Goal: Task Accomplishment & Management: Manage account settings

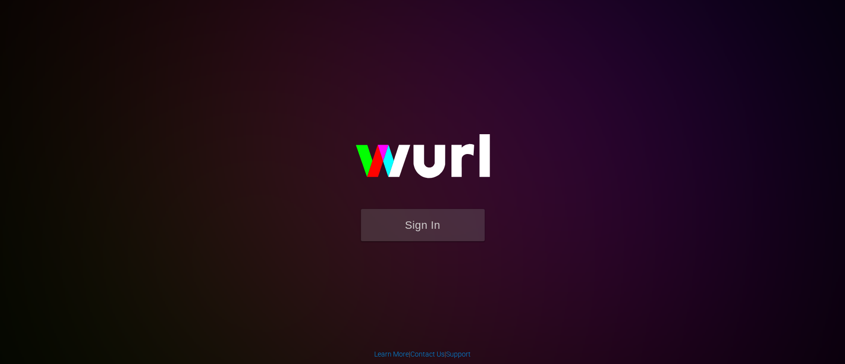
drag, startPoint x: 403, startPoint y: 243, endPoint x: 421, endPoint y: 228, distance: 23.9
click at [421, 228] on form "Sign In" at bounding box center [423, 230] width 198 height 42
click at [421, 228] on button "Sign In" at bounding box center [423, 225] width 124 height 32
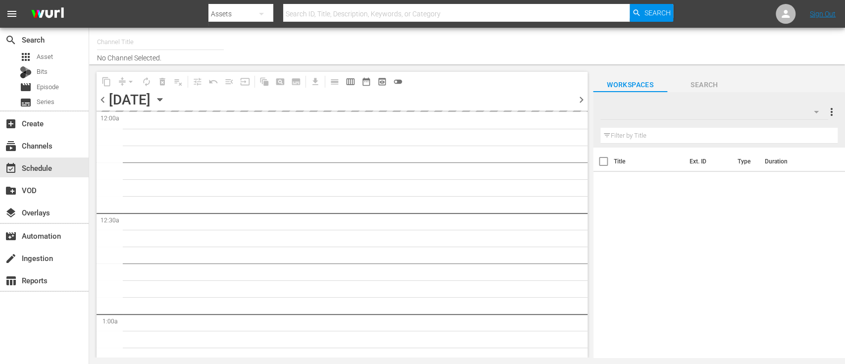
type input "Dark Matter TV (1570)"
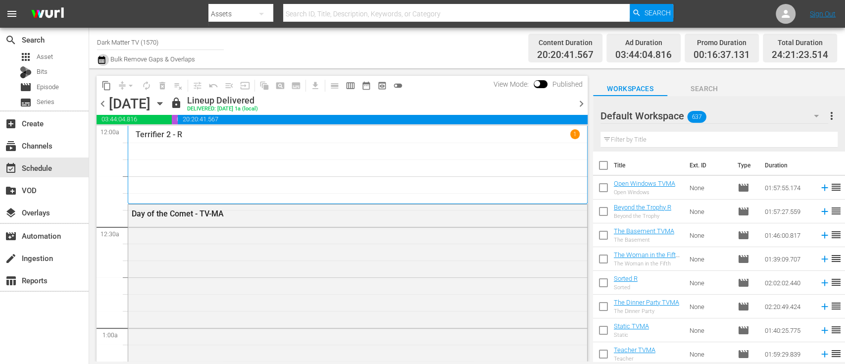
click at [102, 61] on icon "button" at bounding box center [101, 60] width 9 height 12
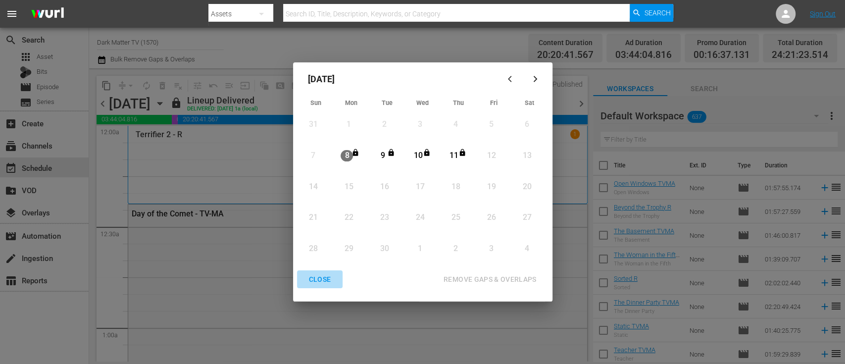
click at [321, 279] on div "CLOSE" at bounding box center [320, 279] width 38 height 12
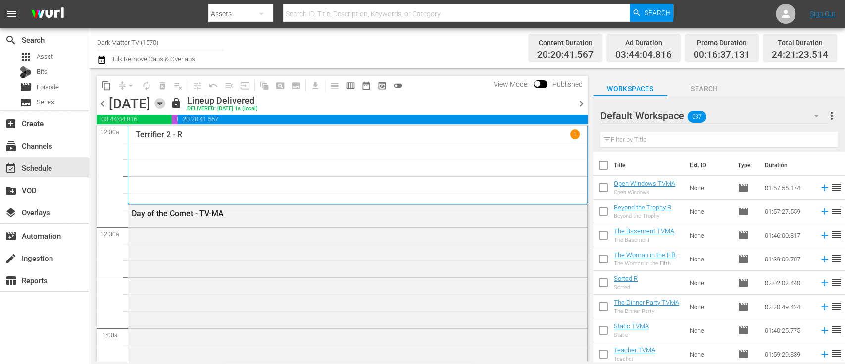
click at [162, 102] on icon "button" at bounding box center [159, 103] width 4 height 2
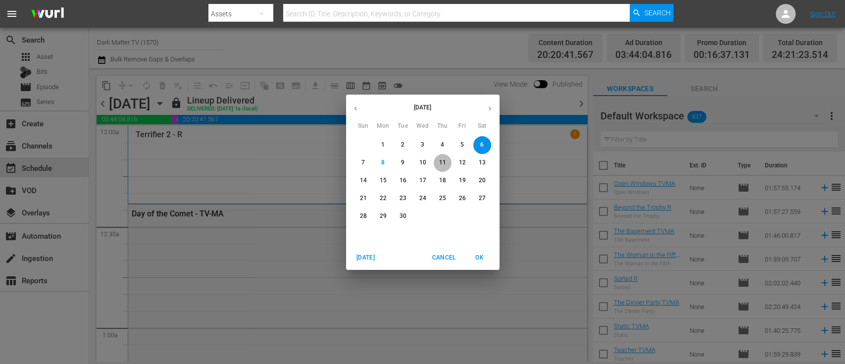
click at [440, 158] on p "11" at bounding box center [441, 162] width 7 height 8
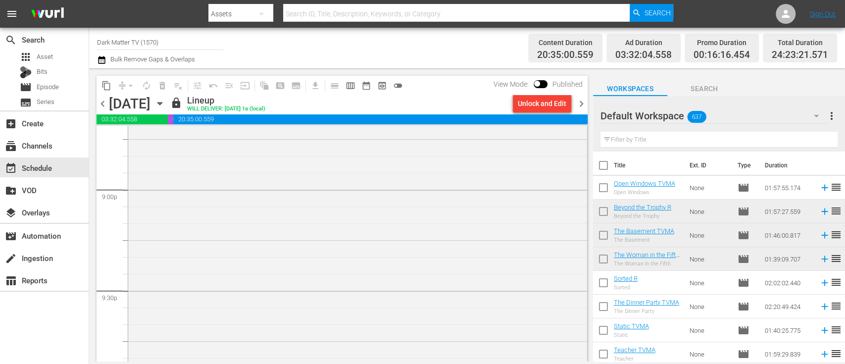
scroll to position [4186, 0]
click at [582, 105] on span "chevron_right" at bounding box center [581, 103] width 12 height 12
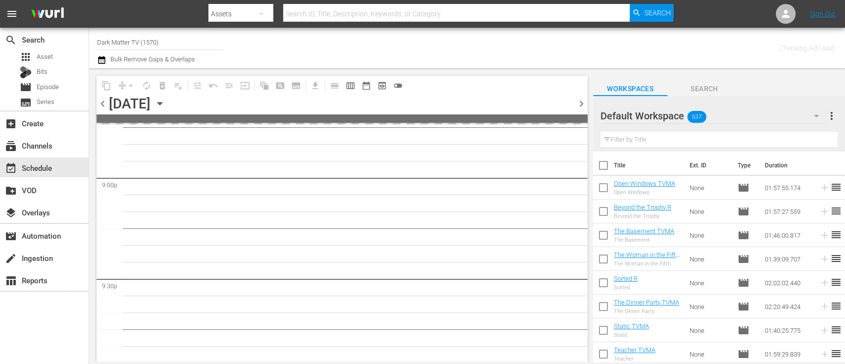
scroll to position [4303, 0]
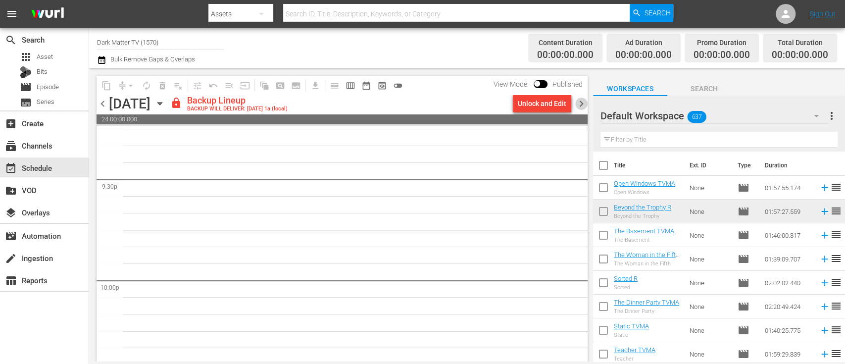
click at [582, 105] on span "chevron_right" at bounding box center [581, 103] width 12 height 12
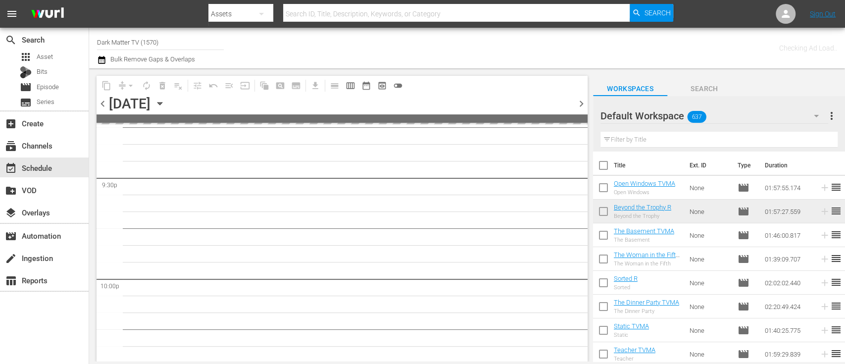
scroll to position [4303, 0]
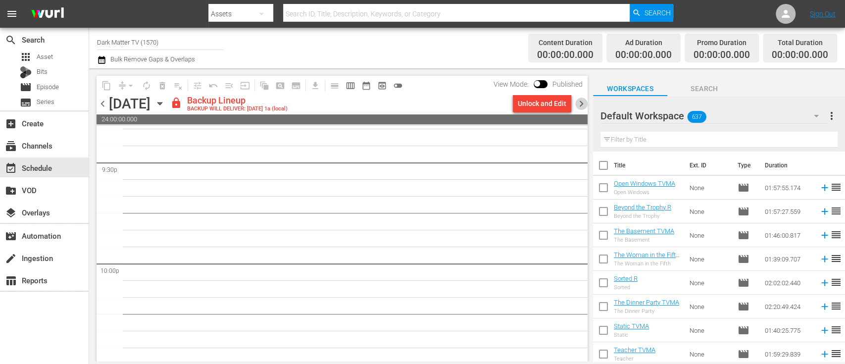
click at [582, 105] on span "chevron_right" at bounding box center [581, 103] width 12 height 12
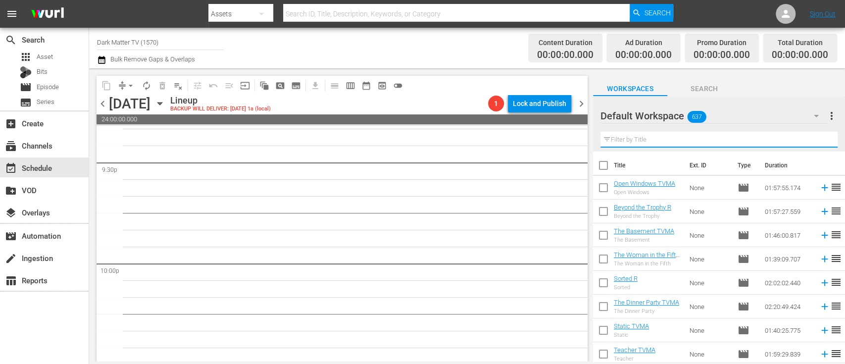
click at [660, 137] on input "text" at bounding box center [718, 140] width 237 height 16
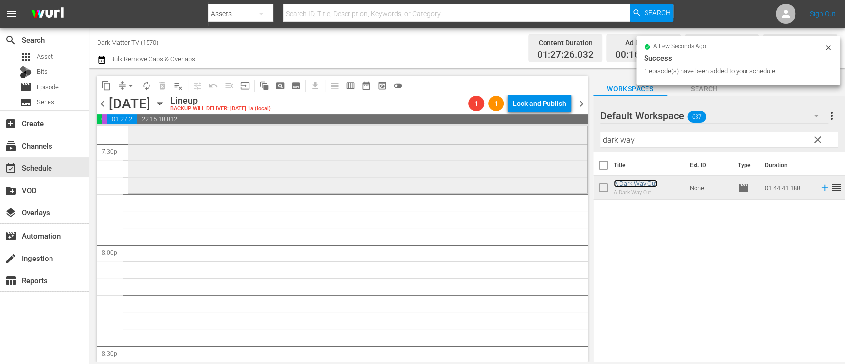
scroll to position [3920, 0]
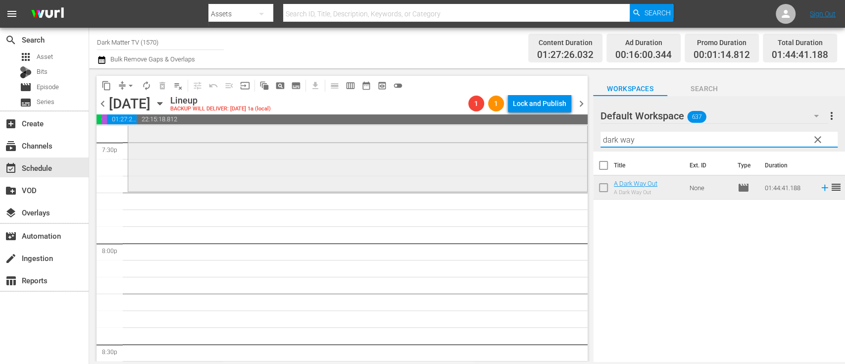
drag, startPoint x: 646, startPoint y: 141, endPoint x: 550, endPoint y: 136, distance: 96.1
click at [550, 136] on div "content_copy compress arrow_drop_down autorenew_outlined delete_forever_outline…" at bounding box center [467, 214] width 756 height 293
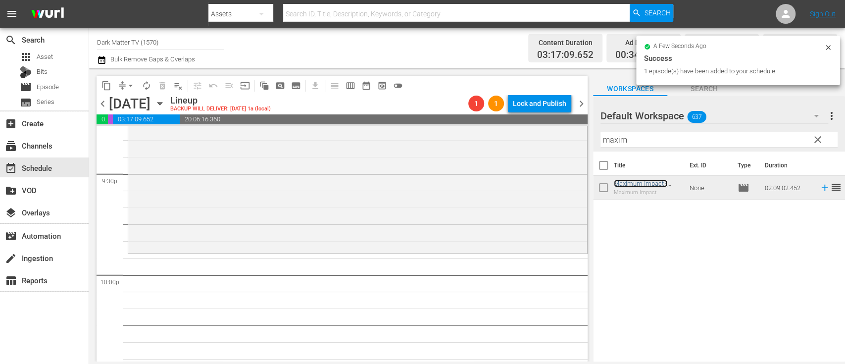
scroll to position [4294, 0]
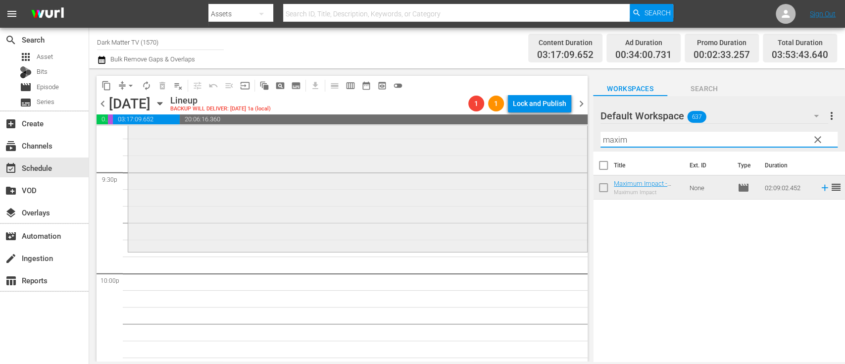
drag, startPoint x: 639, startPoint y: 136, endPoint x: 542, endPoint y: 140, distance: 97.0
click at [542, 140] on div "content_copy compress arrow_drop_down autorenew_outlined delete_forever_outline…" at bounding box center [467, 214] width 756 height 293
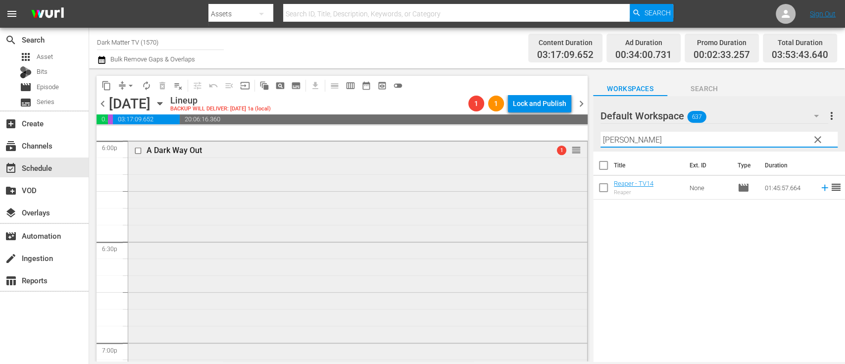
scroll to position [3588, 0]
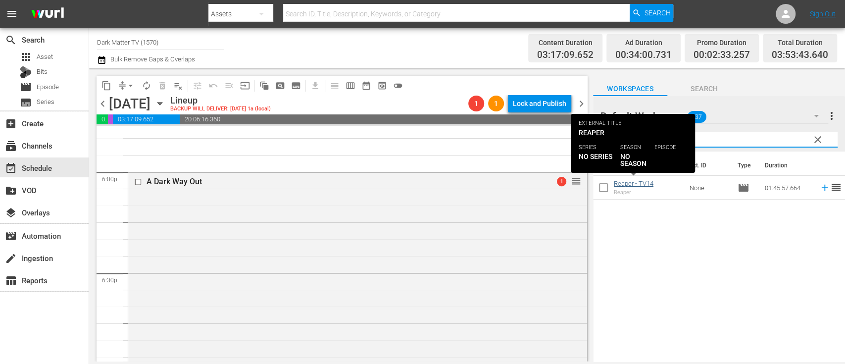
type input "reape"
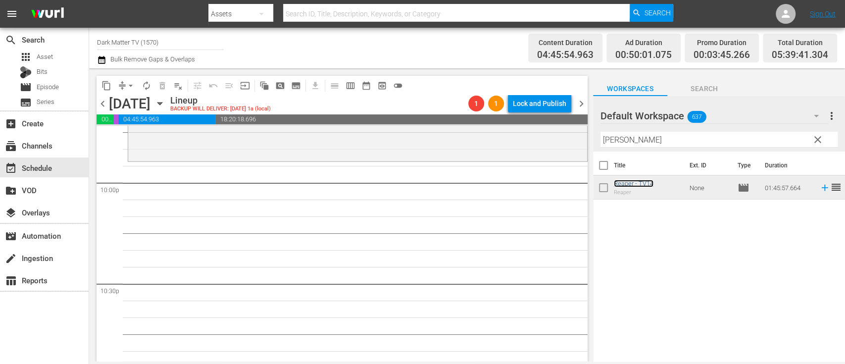
scroll to position [4385, 0]
click at [99, 62] on icon "button" at bounding box center [101, 60] width 9 height 12
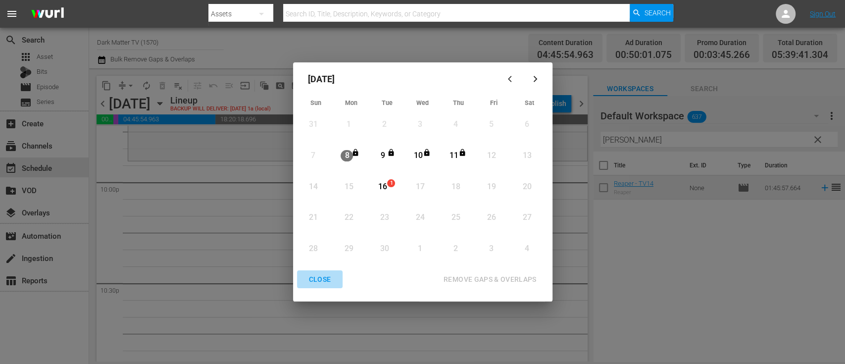
click at [312, 281] on div "CLOSE" at bounding box center [320, 279] width 38 height 12
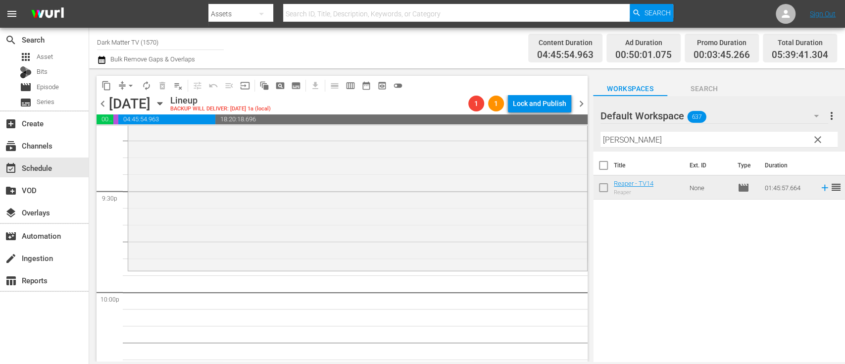
scroll to position [4276, 0]
click at [162, 104] on icon "button" at bounding box center [159, 103] width 4 height 2
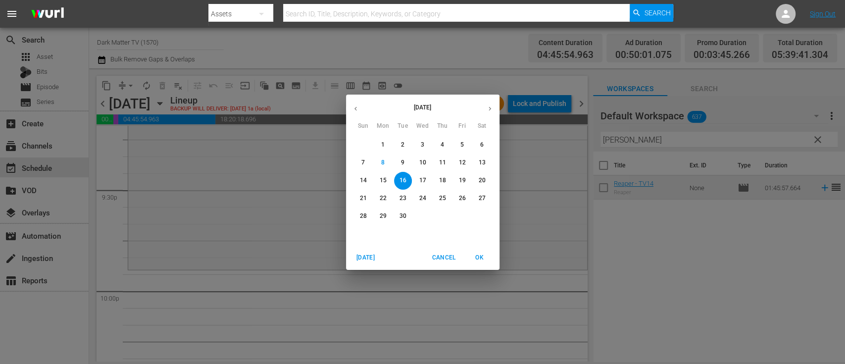
click at [230, 58] on div "September 2025 Sun Mon Tue Wed Thu Fri Sat 31 1 2 3 4 5 6 7 8 9 10 11 12 13 14 …" at bounding box center [422, 182] width 845 height 364
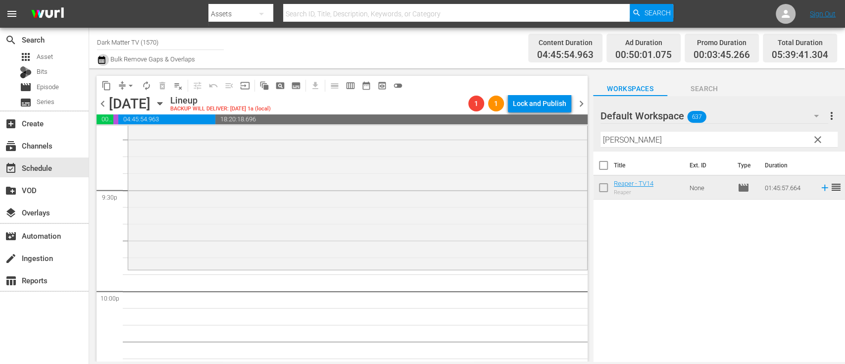
click at [97, 61] on icon "button" at bounding box center [101, 60] width 9 height 12
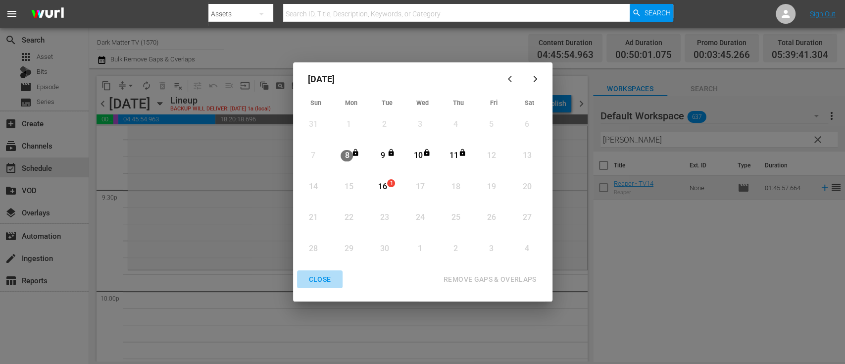
click at [319, 278] on div "CLOSE" at bounding box center [320, 279] width 38 height 12
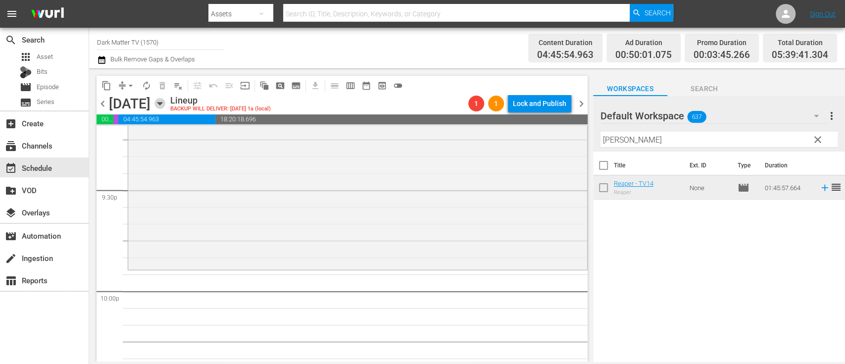
click at [162, 102] on icon "button" at bounding box center [159, 103] width 4 height 2
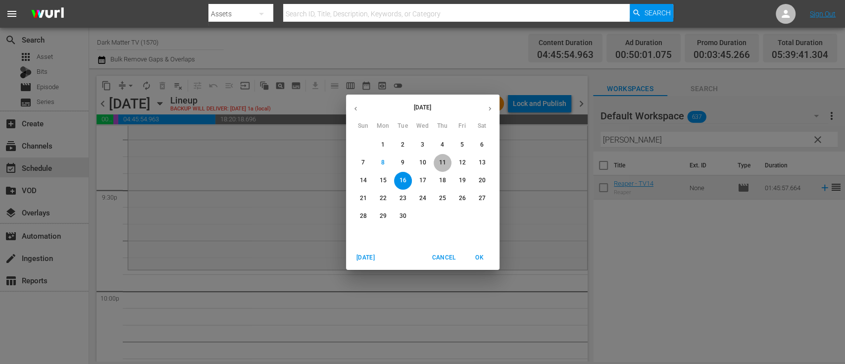
click at [445, 161] on span "11" at bounding box center [442, 162] width 18 height 8
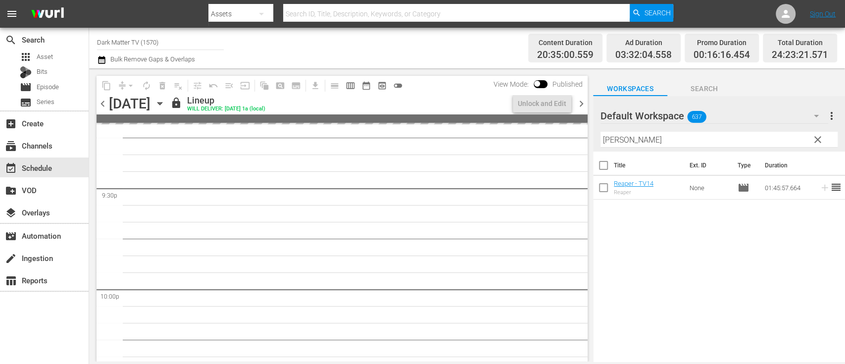
scroll to position [4159, 0]
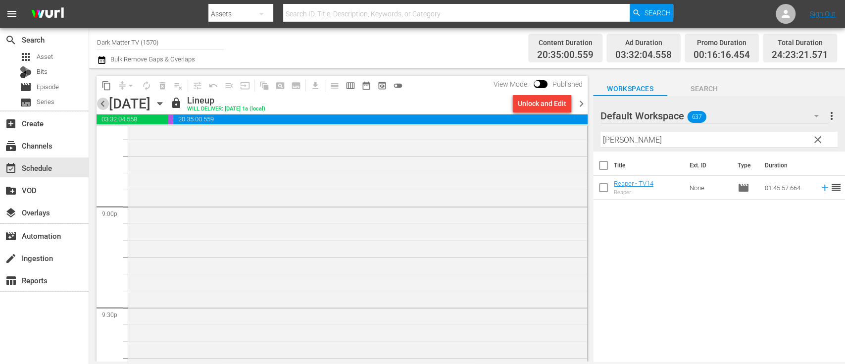
click at [103, 106] on span "chevron_left" at bounding box center [102, 103] width 12 height 12
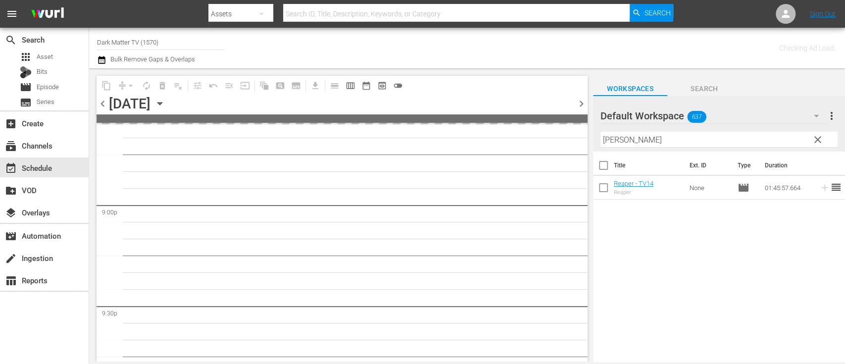
scroll to position [4276, 0]
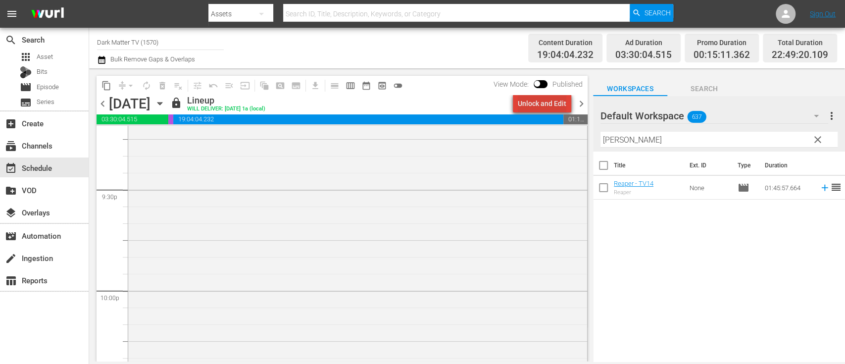
click at [553, 104] on div "Unlock and Edit" at bounding box center [542, 104] width 48 height 18
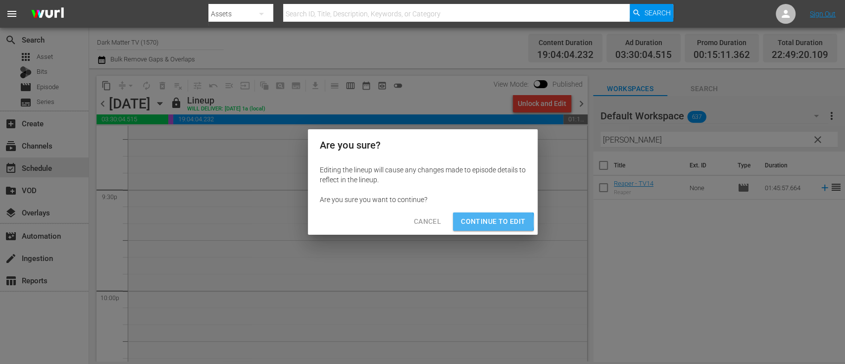
click at [485, 222] on span "Continue to Edit" at bounding box center [493, 221] width 64 height 12
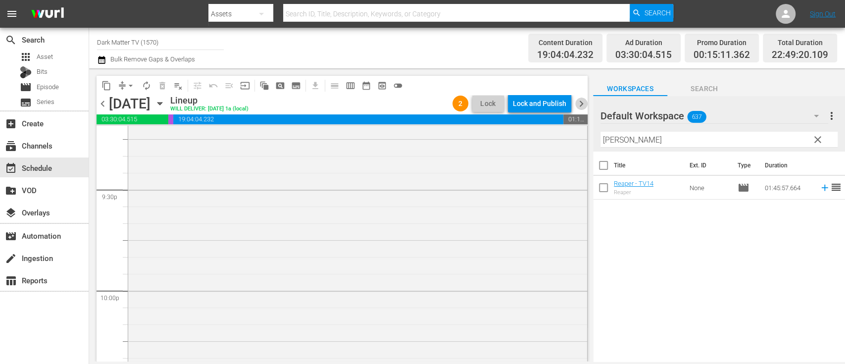
click at [580, 105] on span "chevron_right" at bounding box center [581, 103] width 12 height 12
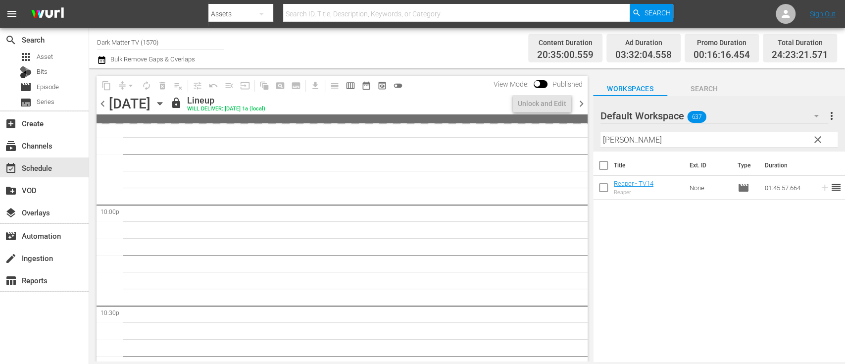
scroll to position [4243, 0]
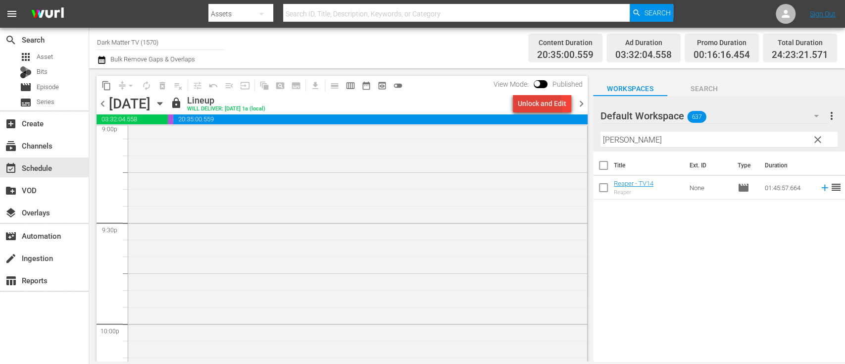
click at [525, 106] on div "Unlock and Edit" at bounding box center [542, 104] width 48 height 18
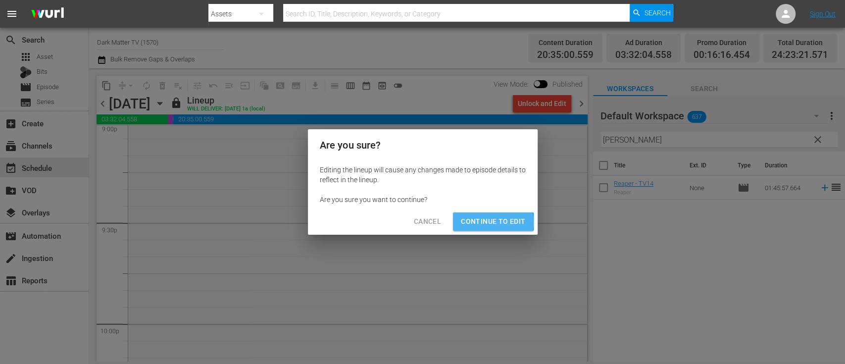
click at [484, 222] on span "Continue to Edit" at bounding box center [493, 221] width 64 height 12
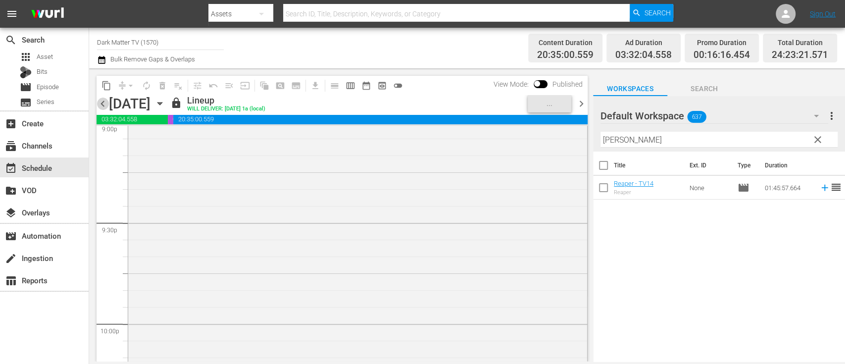
click at [102, 103] on span "chevron_left" at bounding box center [102, 103] width 12 height 12
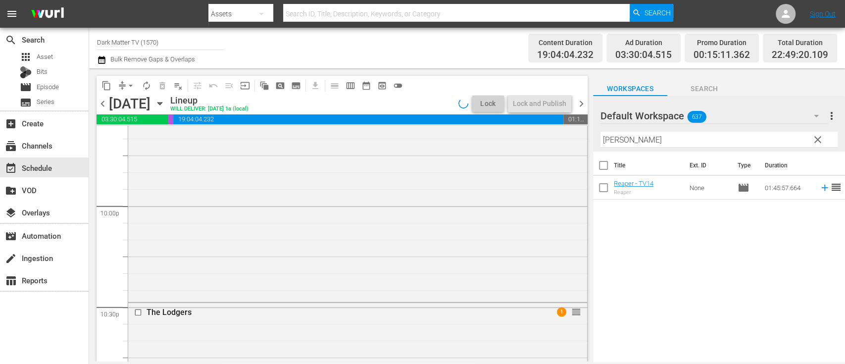
scroll to position [4276, 0]
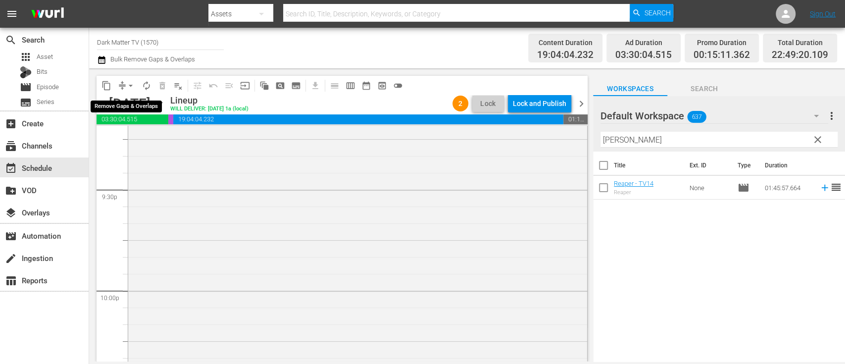
click at [131, 83] on span "arrow_drop_down" at bounding box center [131, 86] width 10 height 10
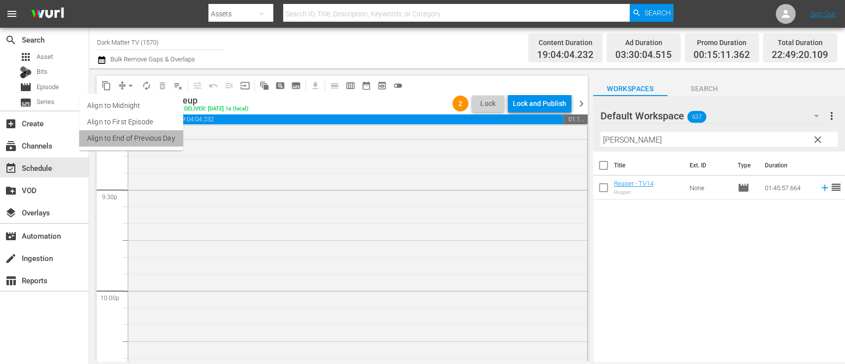
click at [142, 142] on li "Align to End of Previous Day" at bounding box center [131, 138] width 104 height 16
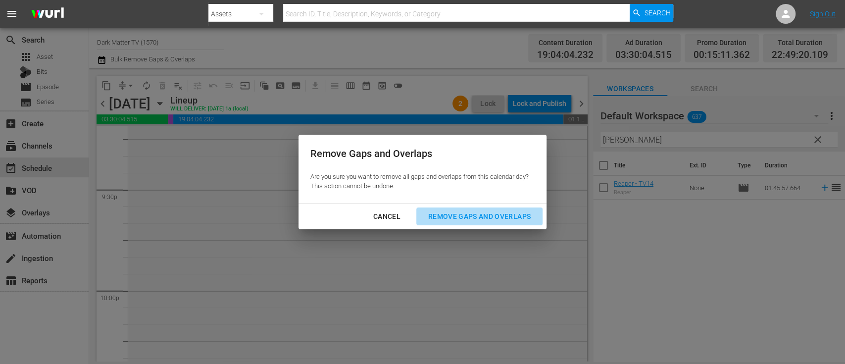
click at [462, 215] on div "Remove Gaps and Overlaps" at bounding box center [479, 216] width 118 height 12
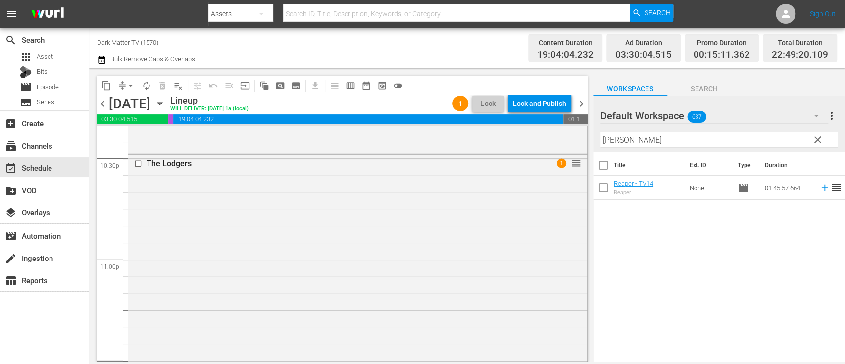
scroll to position [4509, 0]
click at [462, 215] on div "The Lodgers 1 reorder" at bounding box center [357, 339] width 459 height 369
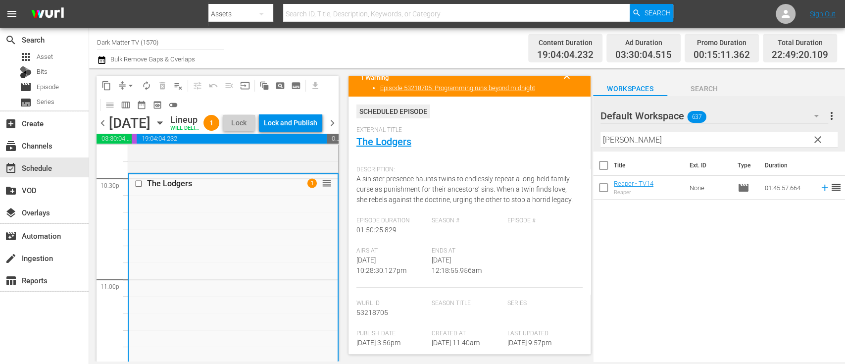
scroll to position [0, 0]
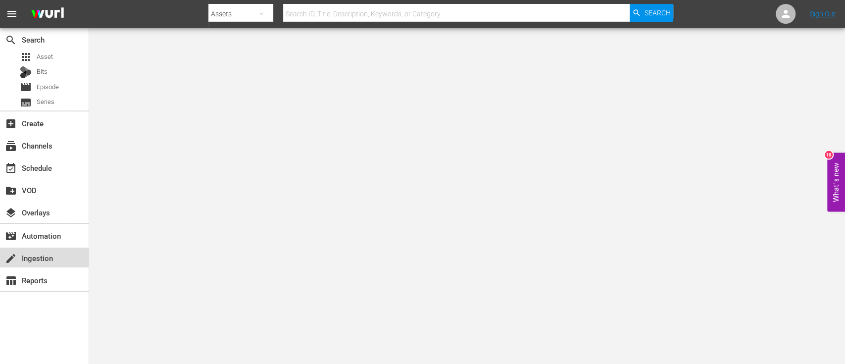
click at [36, 254] on div "create Ingestion" at bounding box center [27, 256] width 55 height 9
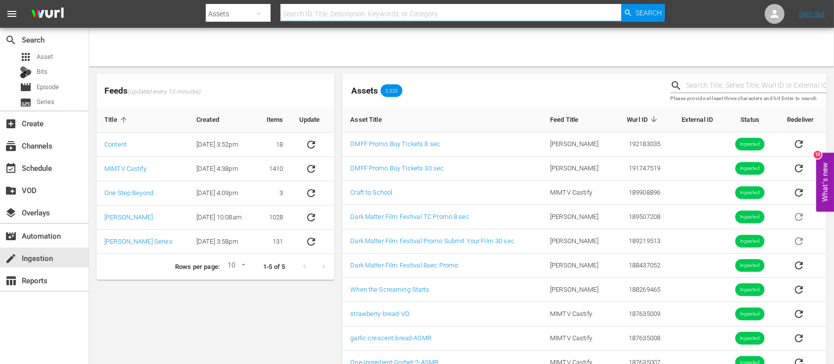
click at [368, 18] on input "text" at bounding box center [451, 14] width 341 height 24
type input "dark way out"
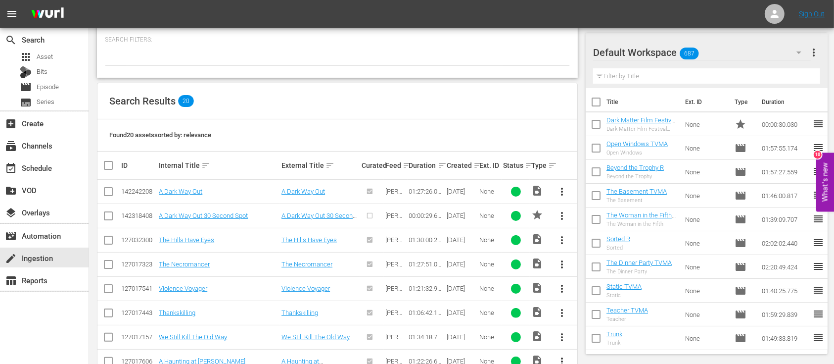
scroll to position [157, 0]
click at [188, 191] on link "A Dark Way Out" at bounding box center [181, 190] width 44 height 7
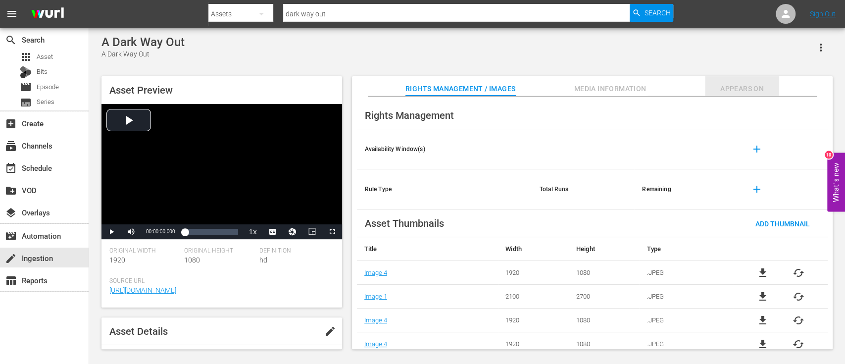
click at [633, 93] on span "Appears On" at bounding box center [742, 89] width 74 height 12
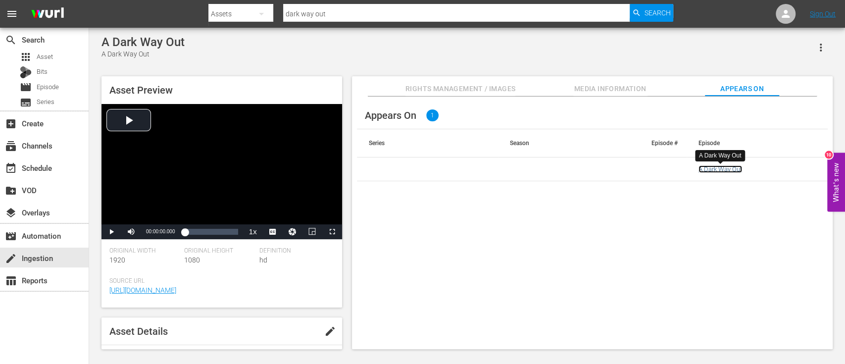
click at [633, 168] on link "A Dark Way Out" at bounding box center [720, 168] width 44 height 7
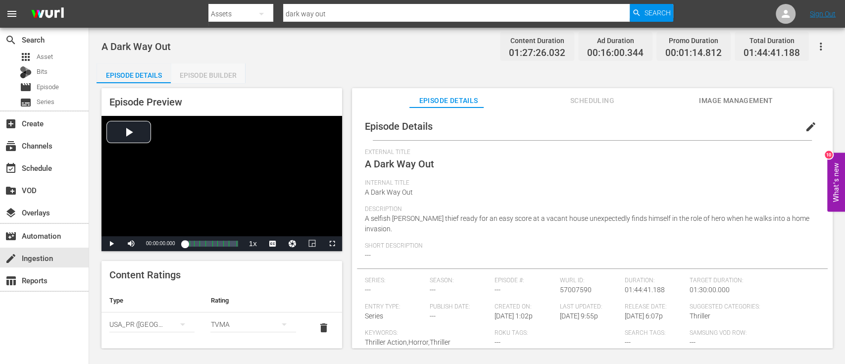
click at [218, 76] on div "Episode Builder" at bounding box center [208, 75] width 74 height 24
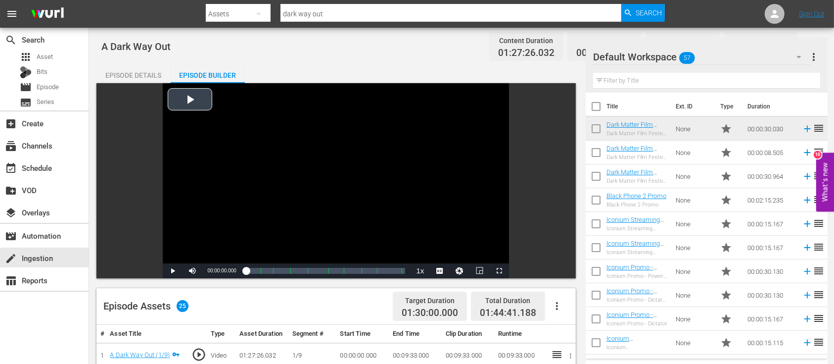
scroll to position [97, 0]
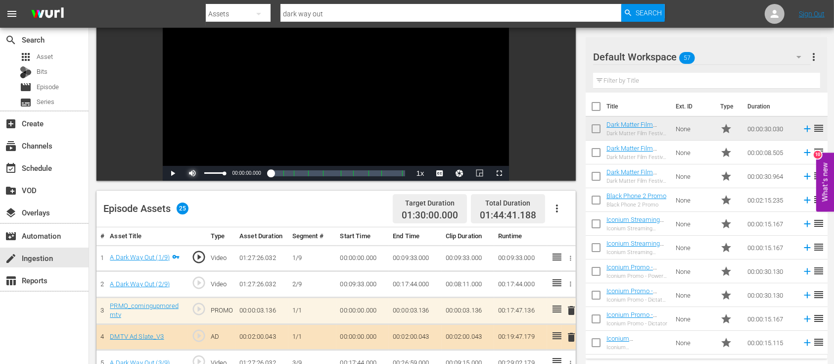
click at [192, 173] on span "Video Player" at bounding box center [192, 173] width 0 height 0
click at [173, 173] on span "Video Player" at bounding box center [173, 173] width 0 height 0
click at [280, 176] on div "Loaded : 0.34% 00:22:06.462 A Dark Way Out (3/9) 00:00:01.209" at bounding box center [325, 173] width 159 height 10
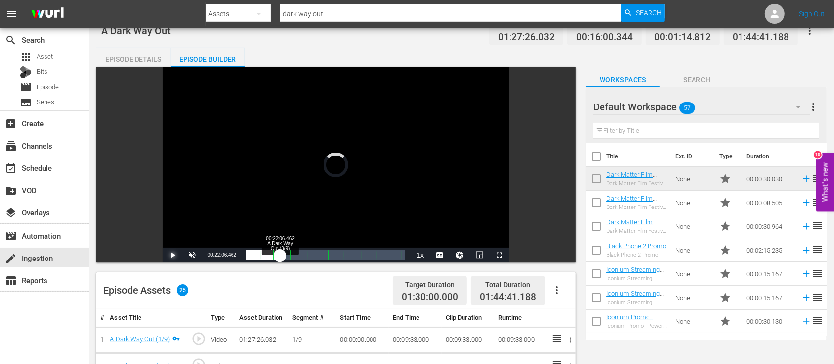
scroll to position [10, 0]
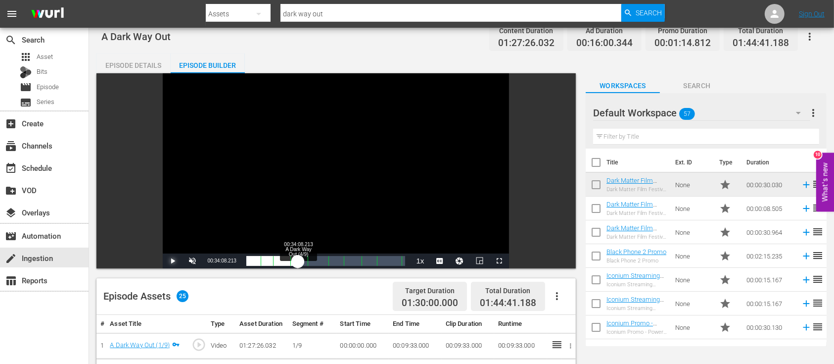
click at [298, 263] on div "Loaded : 23.58% 00:34:08.213 A Dark Way Out (4/9) 00:20:05.742" at bounding box center [325, 261] width 159 height 10
click at [317, 261] on div "Loaded : 35.49% 00:46:29.471 A Dark Way Out (5/9) 00:30:02.373" at bounding box center [325, 261] width 159 height 10
click at [335, 263] on div "Loaded : 46.48% 00:58:11.716 A Dark Way Out (6/9) 00:40:13.660" at bounding box center [325, 261] width 159 height 10
click at [173, 261] on span "Video Player" at bounding box center [173, 261] width 0 height 0
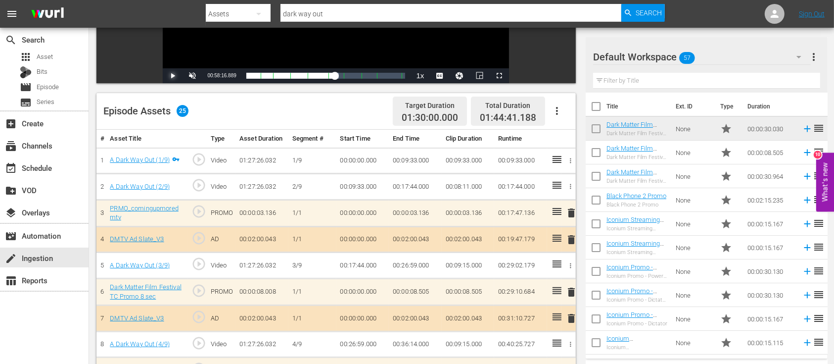
scroll to position [0, 0]
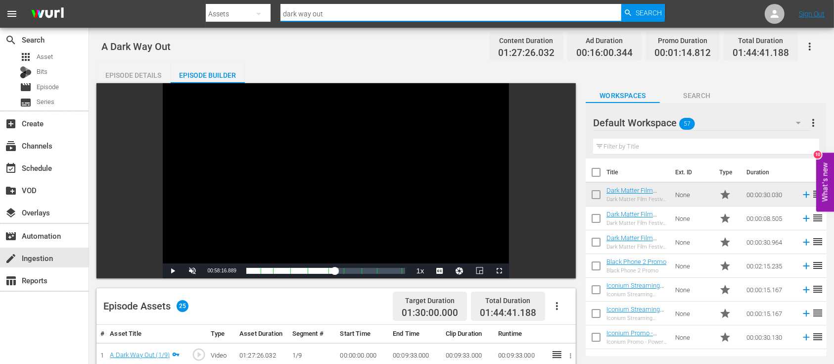
drag, startPoint x: 348, startPoint y: 18, endPoint x: 237, endPoint y: 6, distance: 111.0
click at [237, 6] on div "Search By Assets Search ID, Title, Description, Keywords, or Category dark way …" at bounding box center [435, 14] width 459 height 24
type input "4got10"
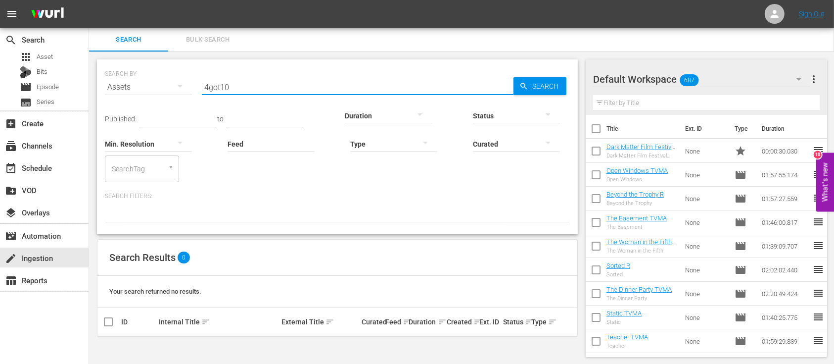
click at [209, 89] on input "4got10" at bounding box center [358, 87] width 312 height 24
click at [285, 93] on div "Search ID, Title, Description, Keywords, or Category got10" at bounding box center [358, 87] width 312 height 24
drag, startPoint x: 285, startPoint y: 93, endPoint x: 183, endPoint y: 89, distance: 102.0
click at [183, 89] on div "SEARCH BY Search By Assets Search ID, Title, Description, Keywords, or Category…" at bounding box center [337, 81] width 465 height 36
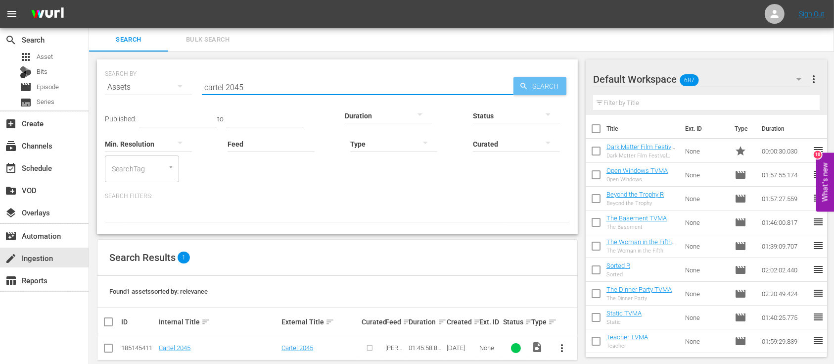
scroll to position [14, 0]
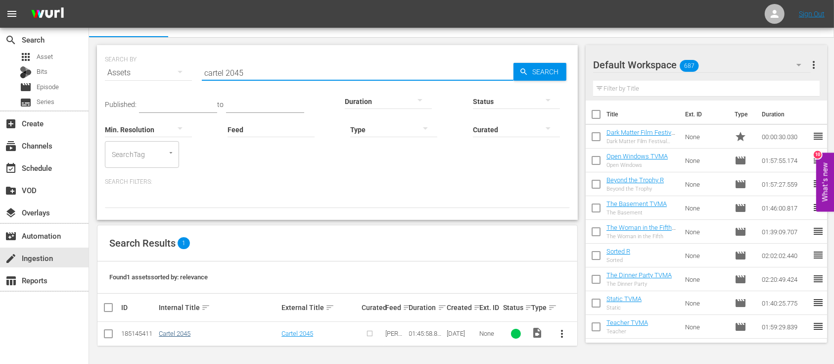
type input "cartel 2045"
click at [185, 272] on link "Cartel 2045" at bounding box center [175, 333] width 32 height 7
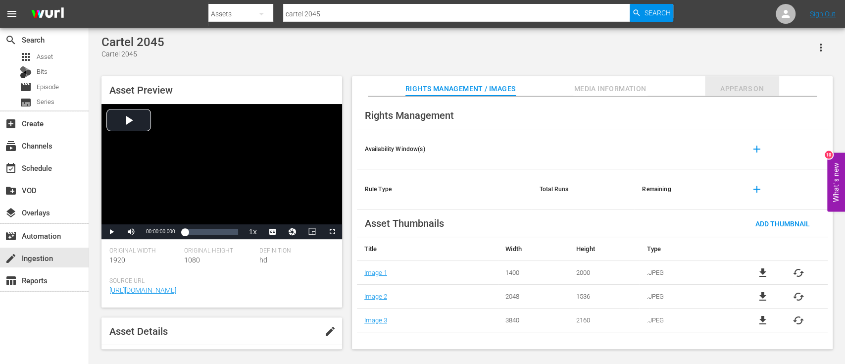
click at [633, 81] on button "Appears On" at bounding box center [742, 86] width 74 height 20
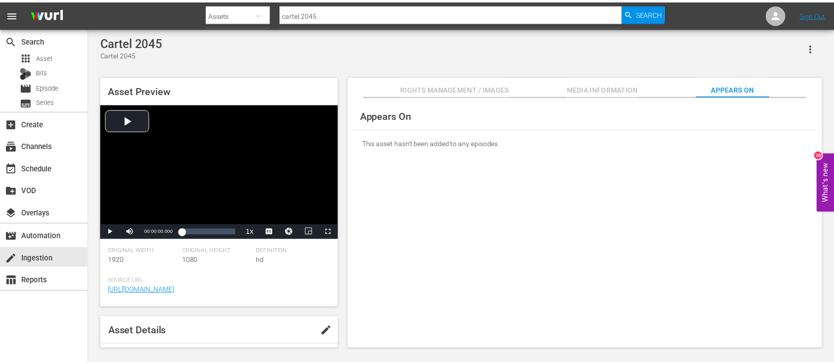
scroll to position [14, 0]
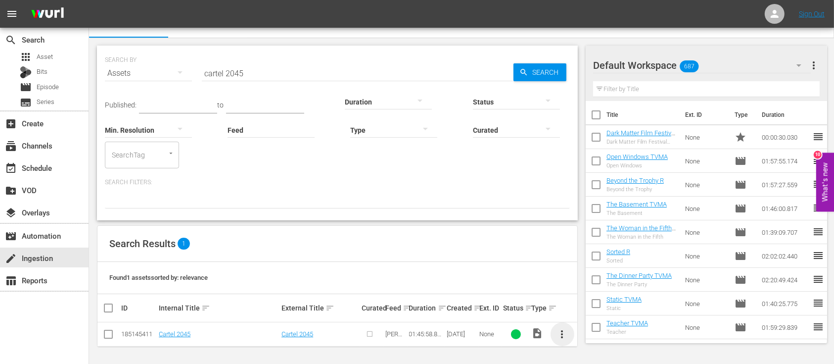
click at [563, 272] on span "more_vert" at bounding box center [563, 334] width 12 height 12
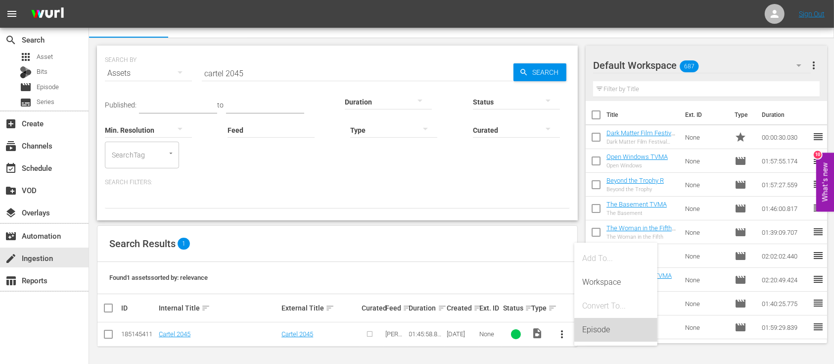
click at [604, 272] on div "Episode" at bounding box center [615, 330] width 67 height 24
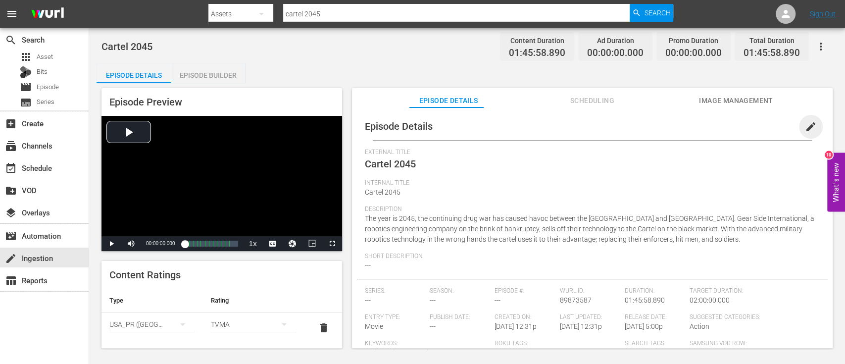
click at [633, 126] on span "edit" at bounding box center [810, 127] width 12 height 12
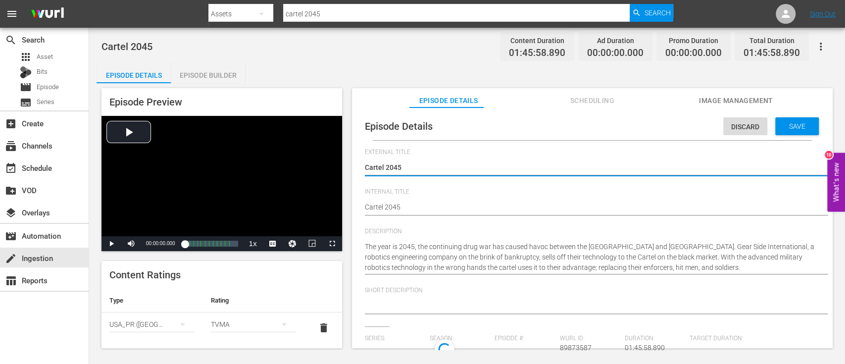
type input "No Series"
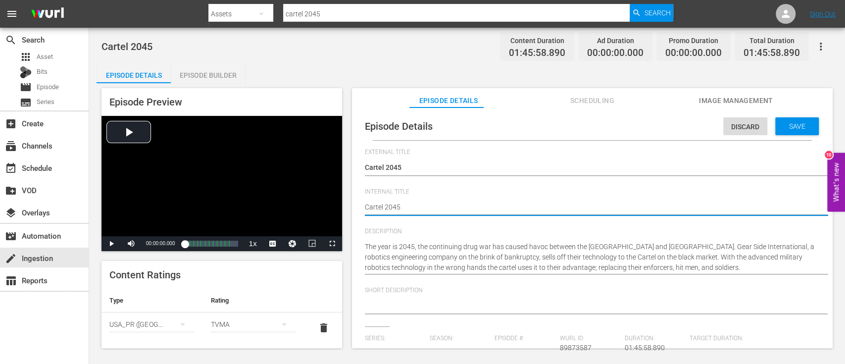
type textarea "Cartel 2045"
type textarea "Cartel 2045 T"
type textarea "Cartel 2045 TV"
type textarea "Cartel 2045 TVM"
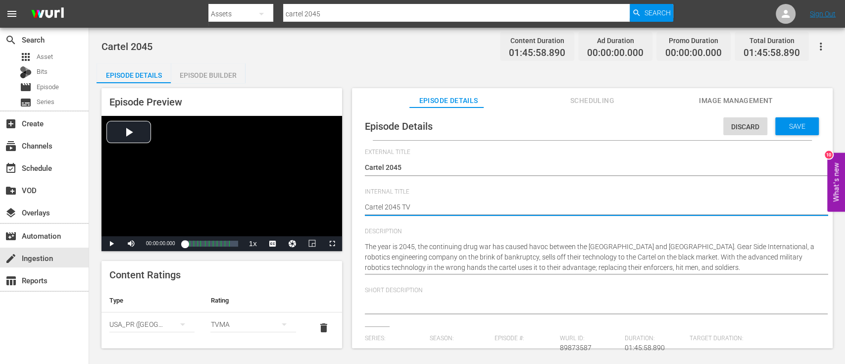
type textarea "Cartel 2045 TVM"
type textarea "Cartel 2045 TVMA"
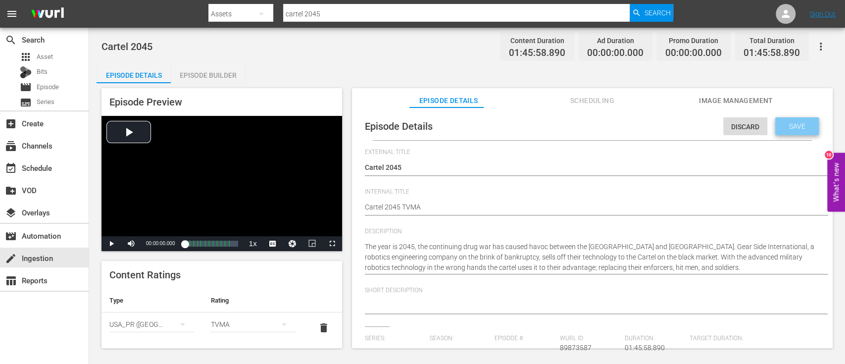
click at [633, 127] on span "Save" at bounding box center [797, 126] width 32 height 8
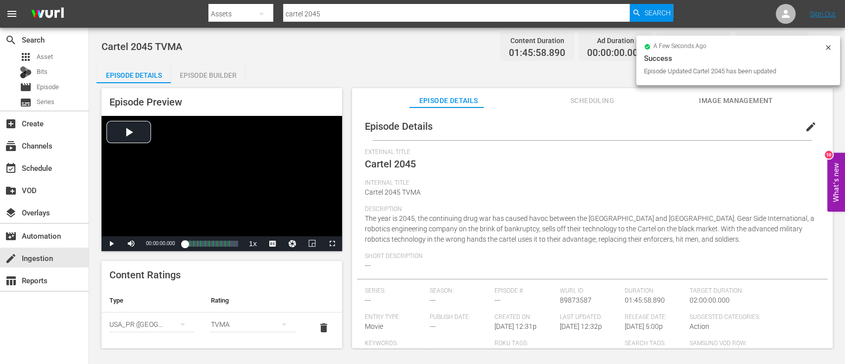
click at [219, 75] on div "Episode Builder" at bounding box center [208, 75] width 74 height 24
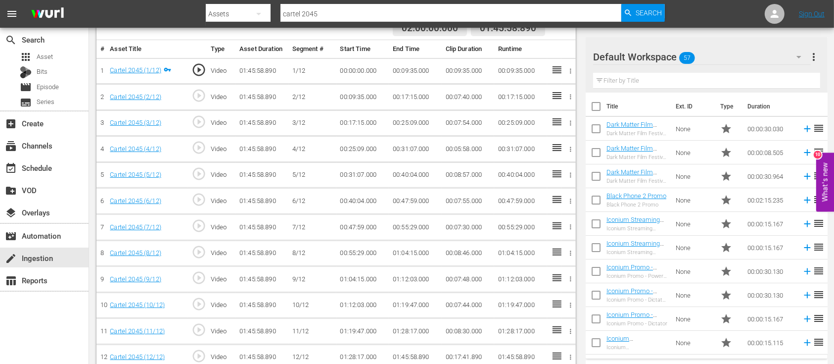
scroll to position [285, 0]
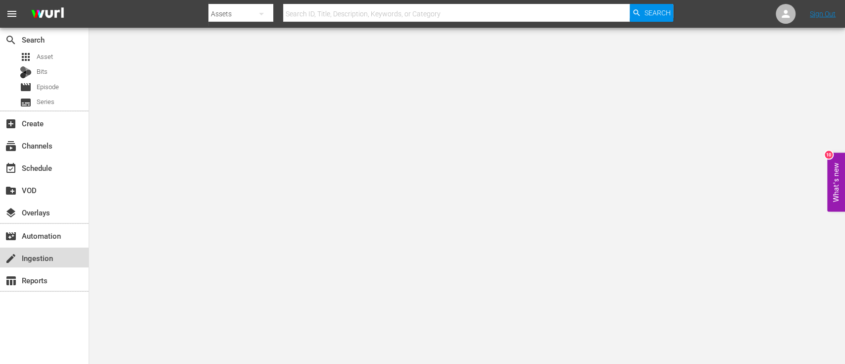
click at [39, 254] on div "create Ingestion" at bounding box center [27, 256] width 55 height 9
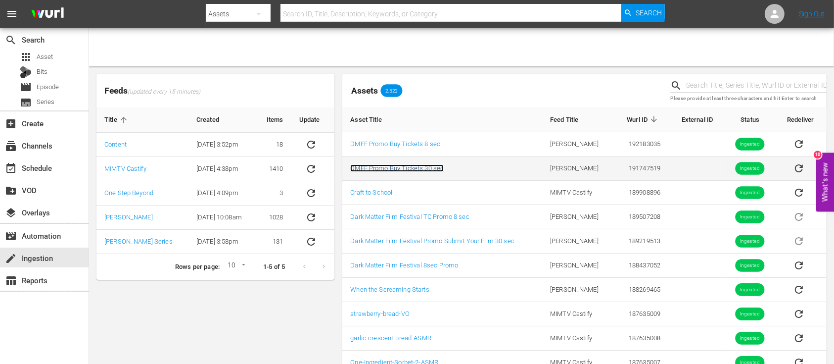
click at [427, 168] on link "DMFF Promo Buy Tickets 30 sec" at bounding box center [397, 167] width 94 height 7
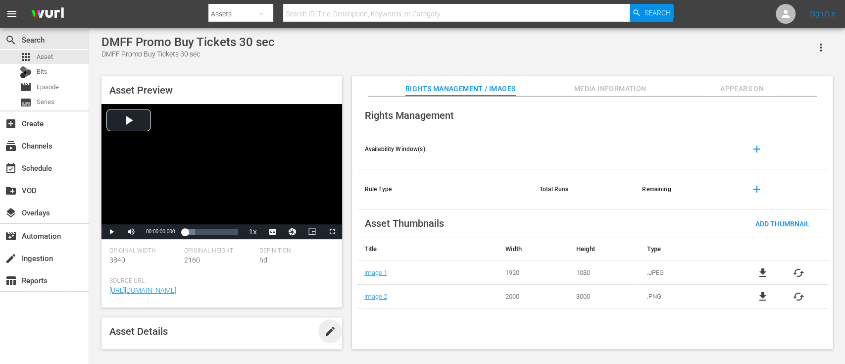
click at [331, 331] on span "edit" at bounding box center [330, 331] width 12 height 12
click at [266, 332] on div "Video" at bounding box center [294, 332] width 70 height 28
click at [273, 328] on div "Promo" at bounding box center [285, 329] width 43 height 16
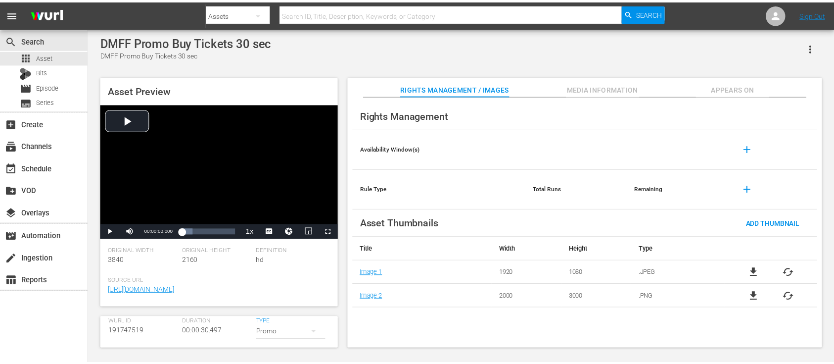
scroll to position [0, 0]
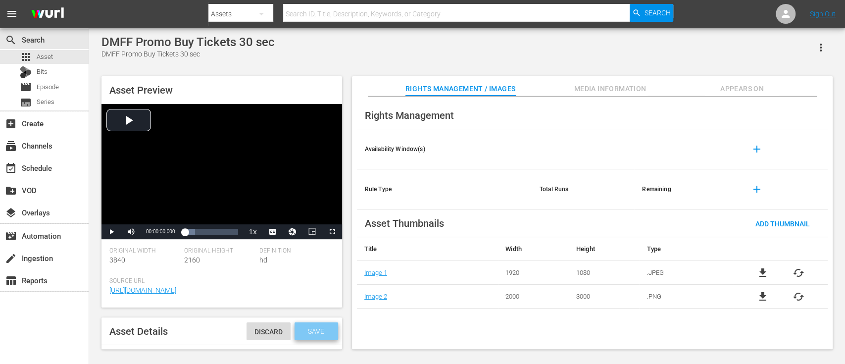
click at [308, 328] on span "Save" at bounding box center [316, 331] width 32 height 8
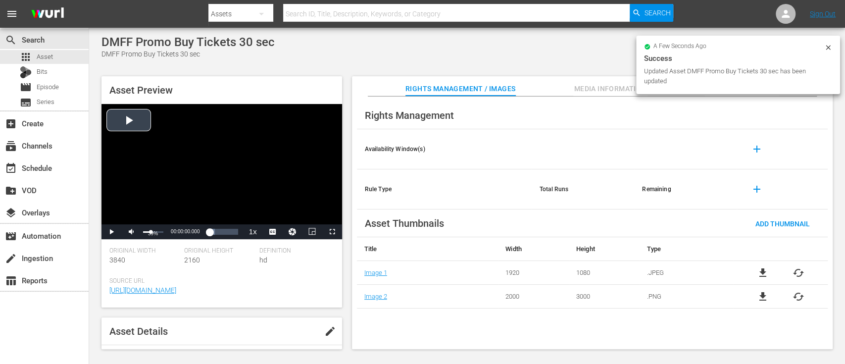
click at [150, 231] on div "39%" at bounding box center [153, 231] width 20 height 1
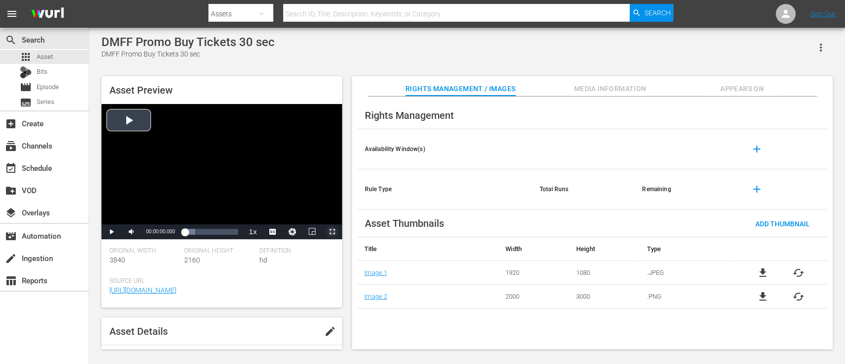
click at [332, 232] on span "Video Player" at bounding box center [332, 232] width 0 height 0
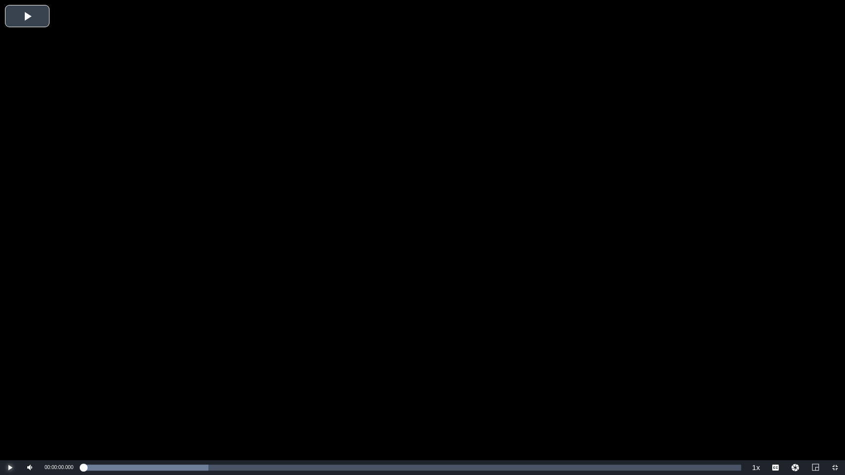
click at [10, 363] on span "Video Player" at bounding box center [10, 468] width 0 height 0
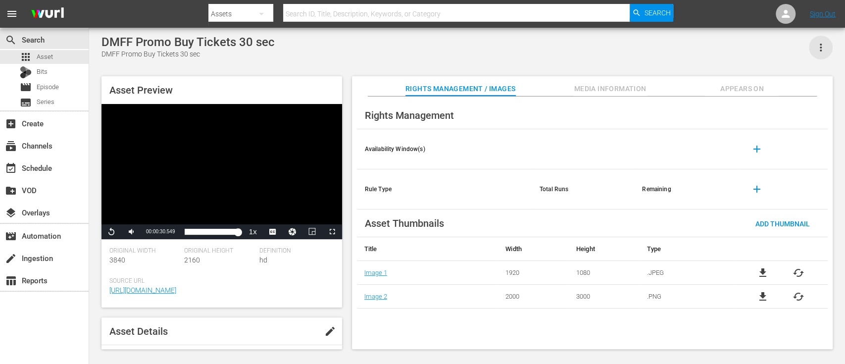
click at [825, 47] on icon "button" at bounding box center [820, 48] width 12 height 12
click at [805, 51] on div "Add To Workspace" at bounding box center [790, 52] width 67 height 24
click at [322, 17] on input "text" at bounding box center [456, 14] width 346 height 24
type input "Dark Matter Film Festival"
click at [656, 9] on span "Search" at bounding box center [657, 13] width 26 height 18
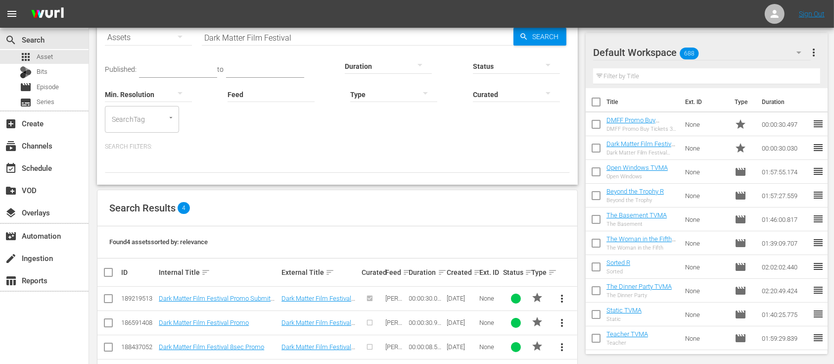
scroll to position [87, 0]
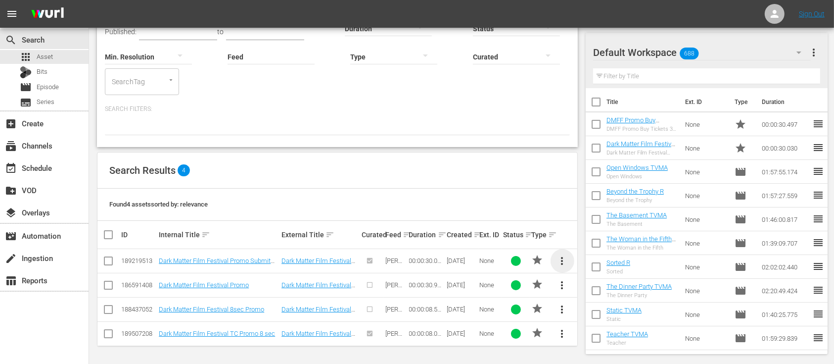
click at [562, 261] on span "more_vert" at bounding box center [563, 261] width 12 height 12
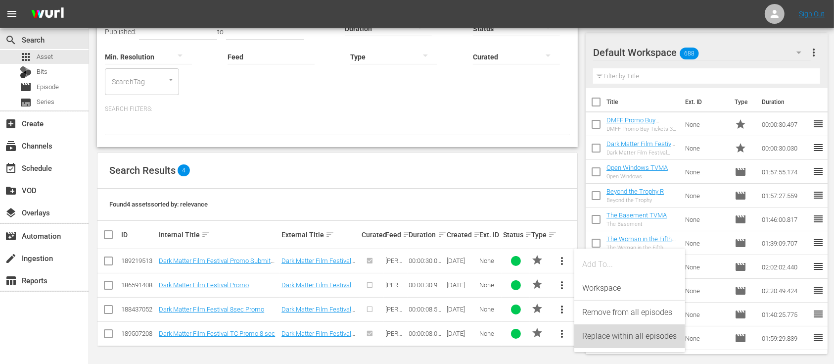
click at [613, 331] on div "Replace within all episodes" at bounding box center [629, 336] width 95 height 24
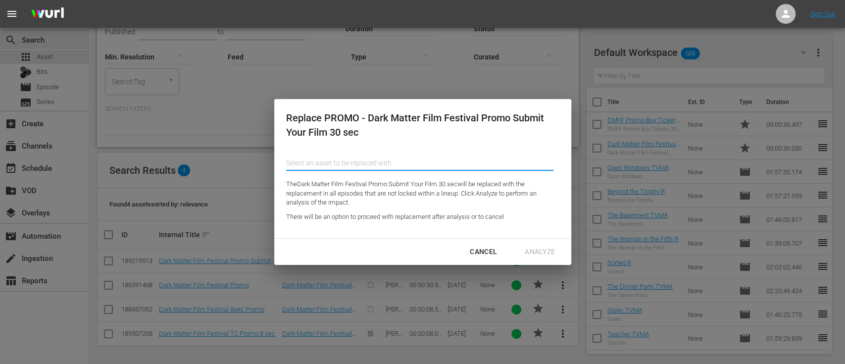
click at [426, 172] on input "text" at bounding box center [419, 163] width 267 height 24
click at [396, 191] on div "DMFF Promo Buy Tickets 30 sec (191747519)" at bounding box center [365, 191] width 145 height 24
type input "DMFF Promo Buy Tickets 30 sec (191747519)"
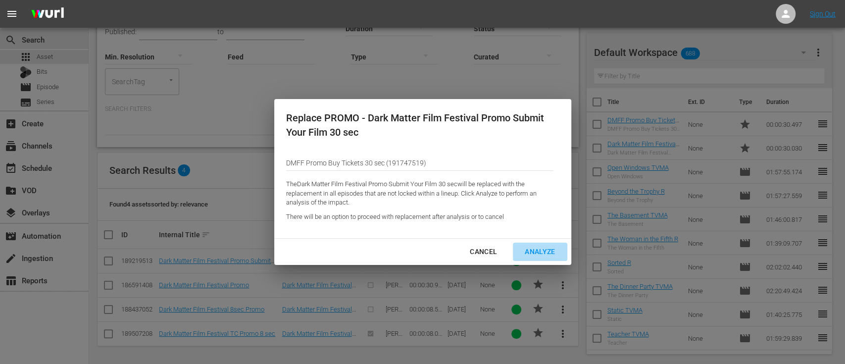
click at [539, 251] on div "Analyze" at bounding box center [540, 251] width 46 height 12
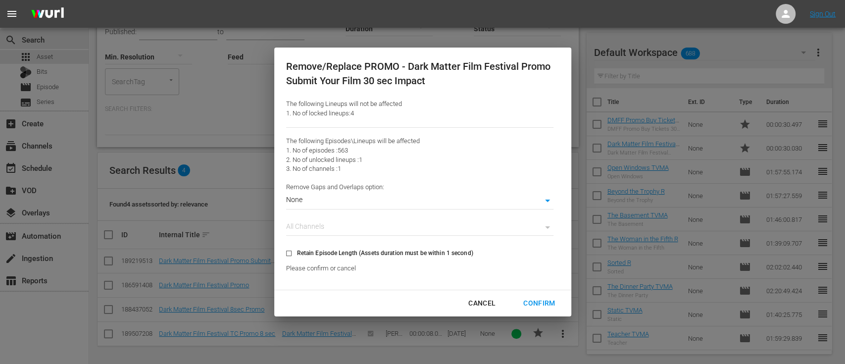
click at [396, 256] on span "Retain Episode Length (Assets duration must be within 1 second)" at bounding box center [385, 252] width 176 height 9
click at [297, 256] on input "Retain Episode Length (Assets duration must be within 1 second)" at bounding box center [289, 255] width 16 height 16
checkbox input "true"
click at [540, 303] on div "Confirm" at bounding box center [538, 303] width 47 height 12
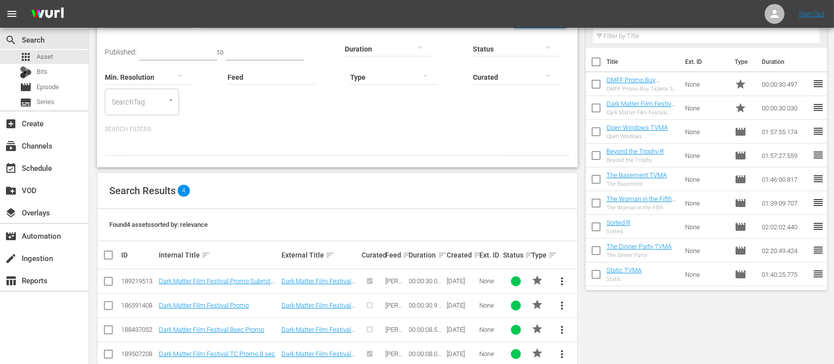
scroll to position [9, 0]
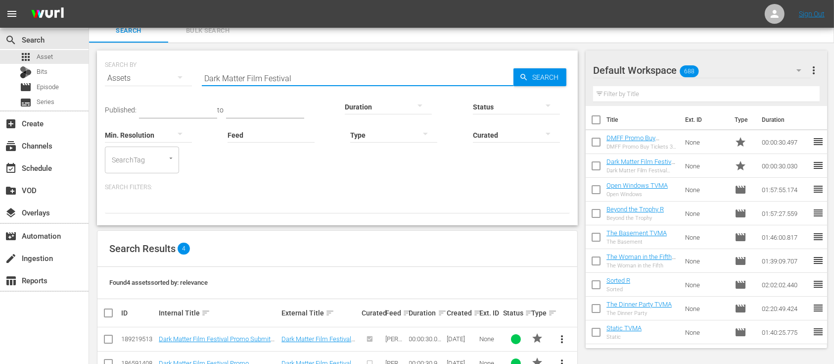
click at [338, 71] on input "Dark Matter Film Festival" at bounding box center [358, 78] width 312 height 24
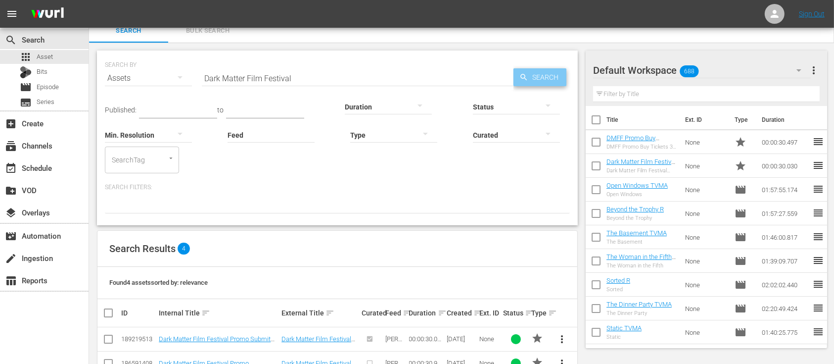
click at [552, 79] on span "Search" at bounding box center [547, 77] width 38 height 18
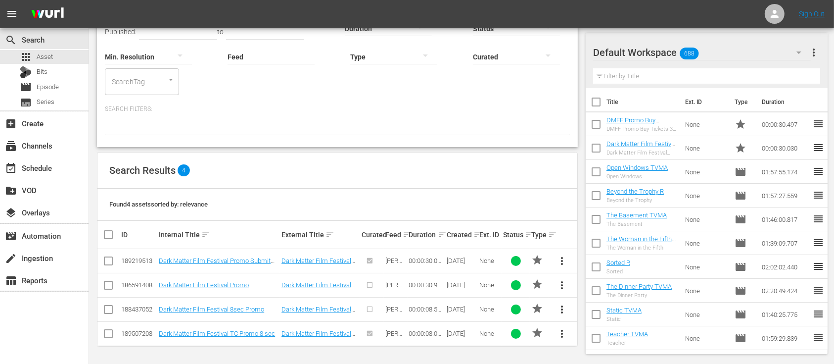
scroll to position [0, 0]
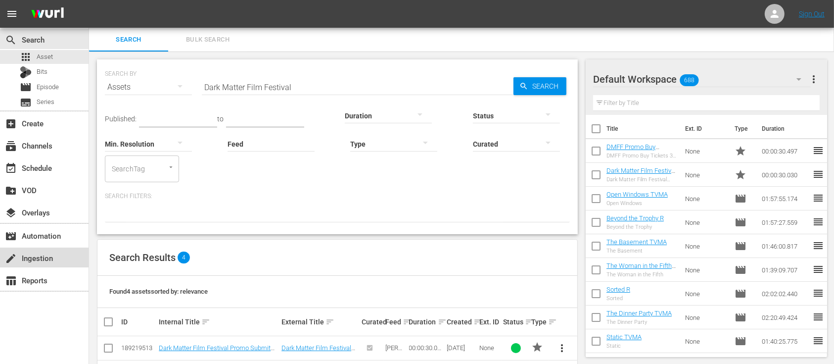
click at [42, 255] on div "create Ingestion" at bounding box center [27, 256] width 55 height 9
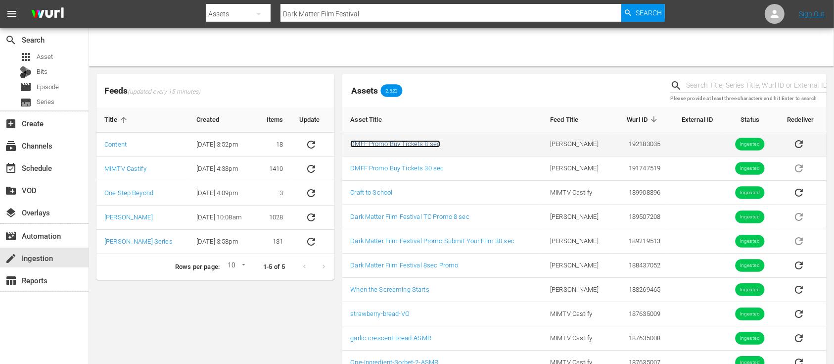
click at [399, 142] on link "DMFF Promo Buy Tickets 8 sec" at bounding box center [395, 143] width 90 height 7
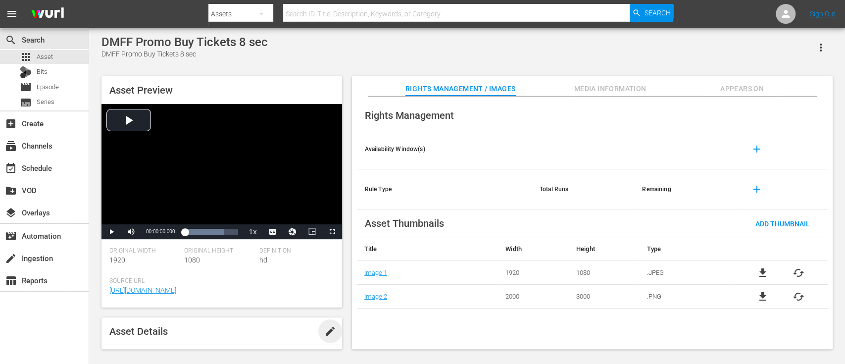
click at [329, 334] on span "edit" at bounding box center [330, 331] width 12 height 12
click at [274, 331] on div "Video" at bounding box center [294, 331] width 70 height 28
click at [277, 329] on div "Promo" at bounding box center [285, 328] width 43 height 16
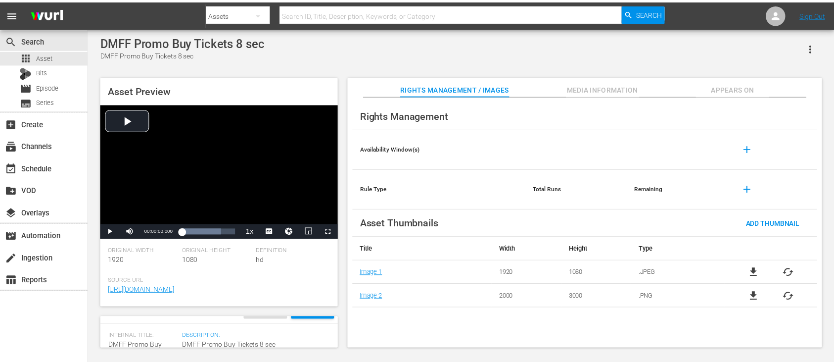
scroll to position [0, 0]
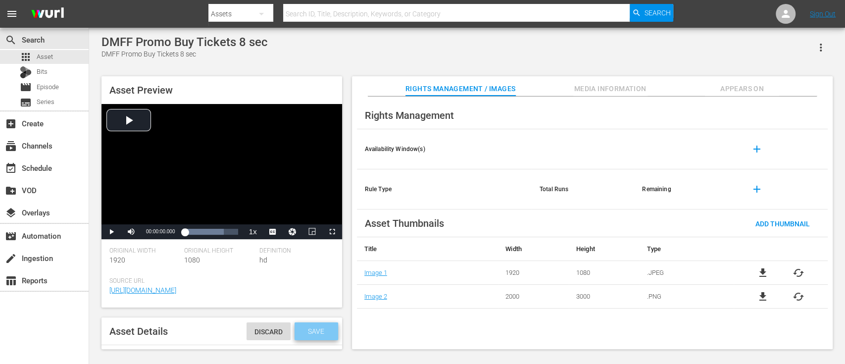
click at [313, 331] on span "Save" at bounding box center [316, 331] width 32 height 8
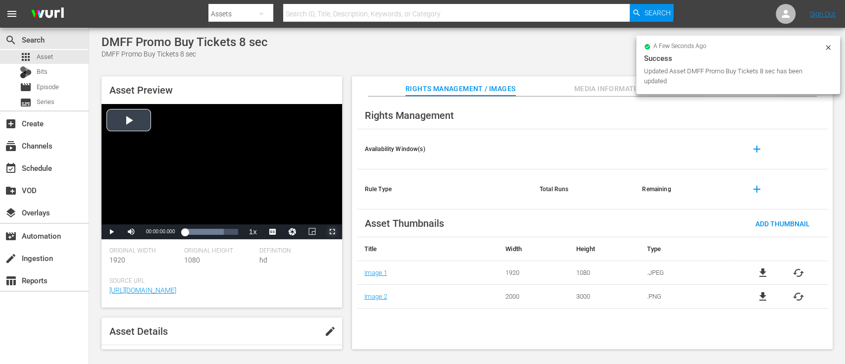
click at [332, 232] on span "Video Player" at bounding box center [332, 232] width 0 height 0
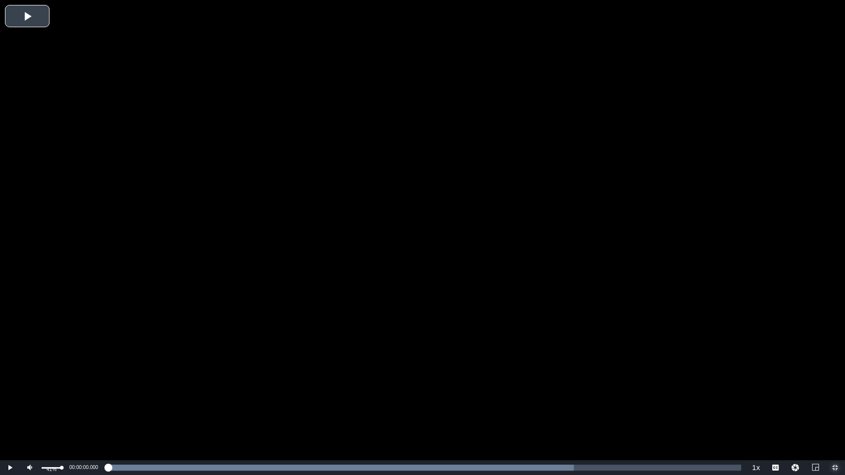
click at [49, 363] on div "Volume Level" at bounding box center [52, 467] width 20 height 1
click at [10, 363] on span "Video Player" at bounding box center [10, 468] width 0 height 0
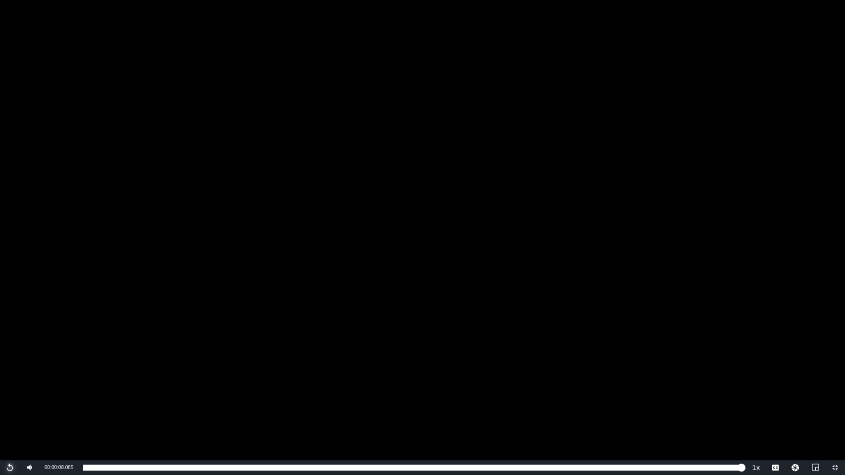
click at [10, 363] on span "Video Player" at bounding box center [10, 468] width 0 height 0
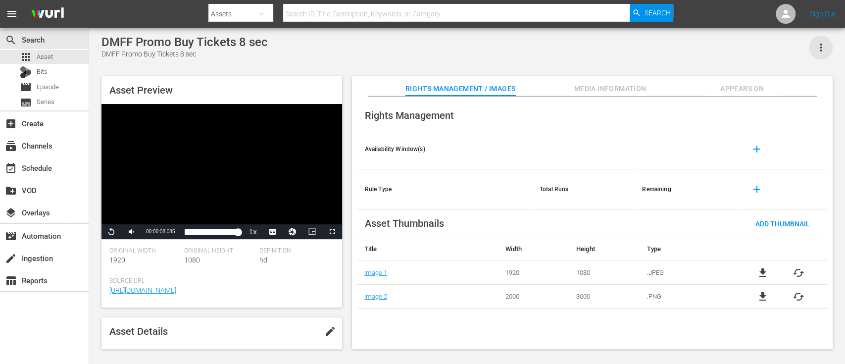
click at [822, 43] on icon "button" at bounding box center [820, 48] width 12 height 12
click at [790, 49] on div "Add To Workspace" at bounding box center [790, 52] width 67 height 24
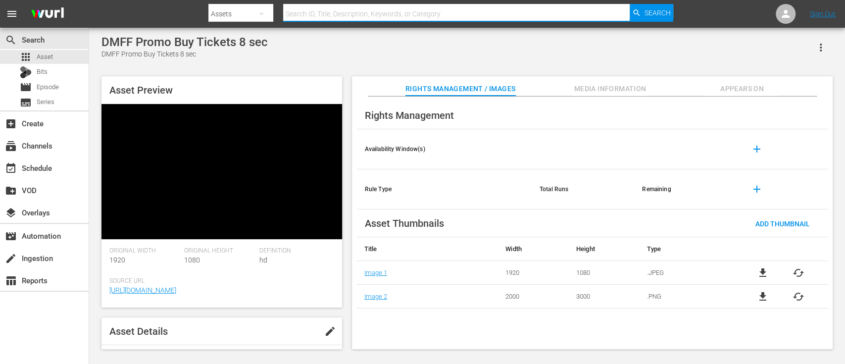
click at [340, 19] on input "text" at bounding box center [456, 14] width 346 height 24
type input "submit your film"
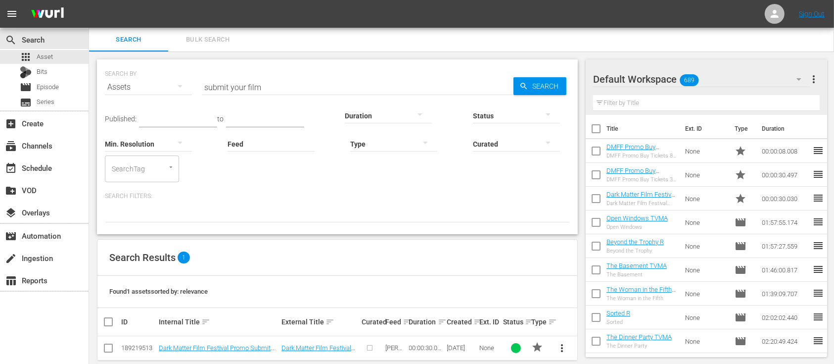
scroll to position [14, 0]
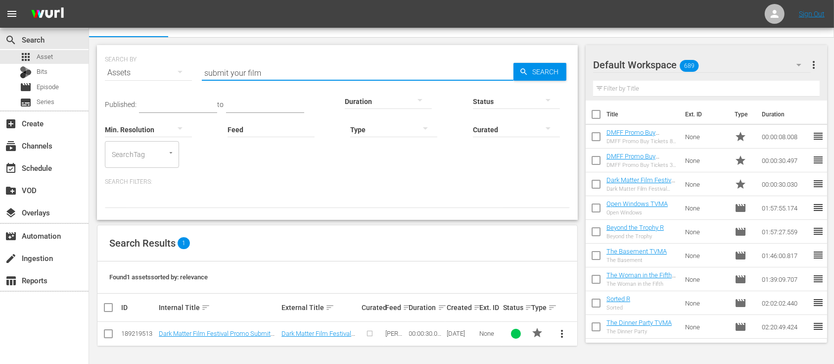
drag, startPoint x: 264, startPoint y: 73, endPoint x: 188, endPoint y: 71, distance: 76.7
click at [188, 71] on div "SEARCH BY Search By Assets Search ID, Title, Description, Keywords, or Category…" at bounding box center [337, 67] width 465 height 36
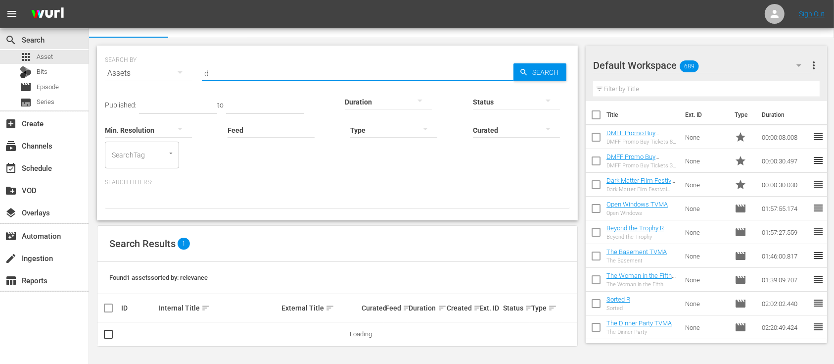
click at [316, 127] on div "Published: to Duration Status Min. Resolution Feed Feed Title Type Curated Sear…" at bounding box center [337, 126] width 465 height 83
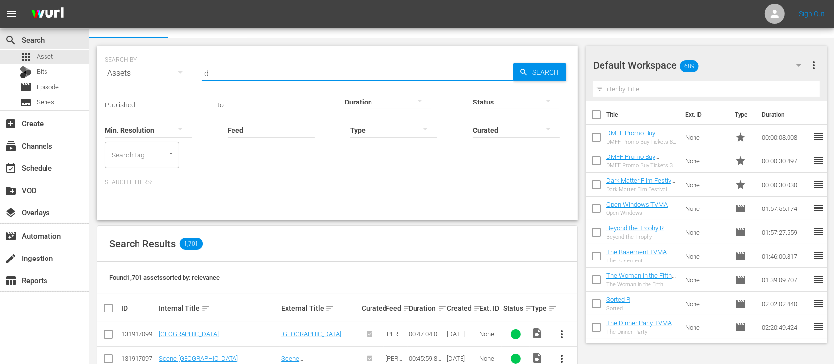
click at [307, 72] on input "d" at bounding box center [358, 73] width 312 height 24
type input "Dark Matter Film Festival"
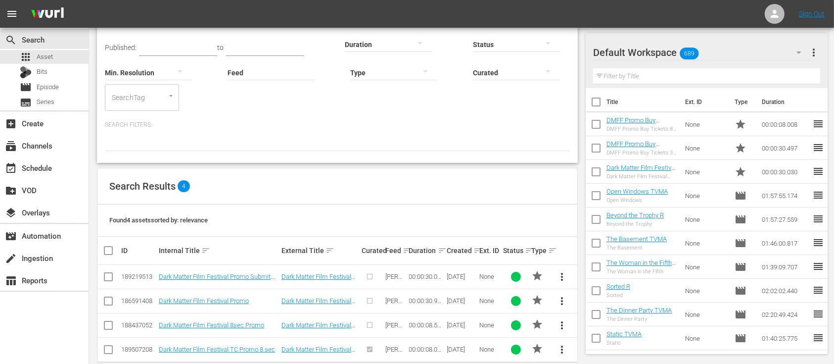
scroll to position [87, 0]
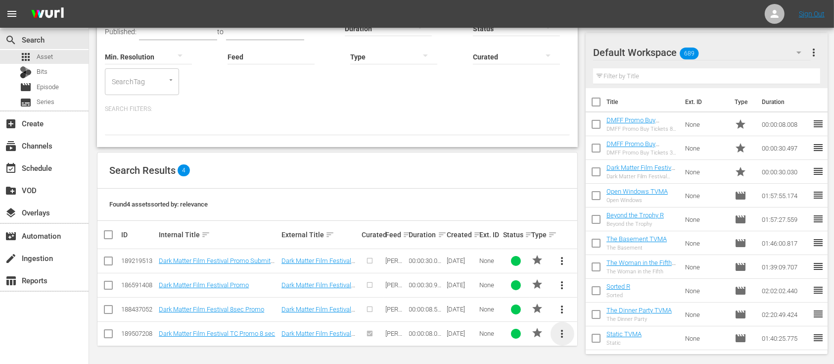
click at [562, 331] on span "more_vert" at bounding box center [563, 334] width 12 height 12
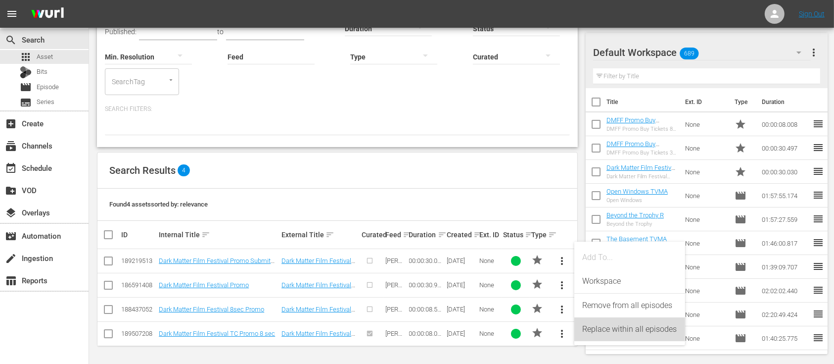
click at [596, 331] on div "Replace within all episodes" at bounding box center [629, 329] width 95 height 24
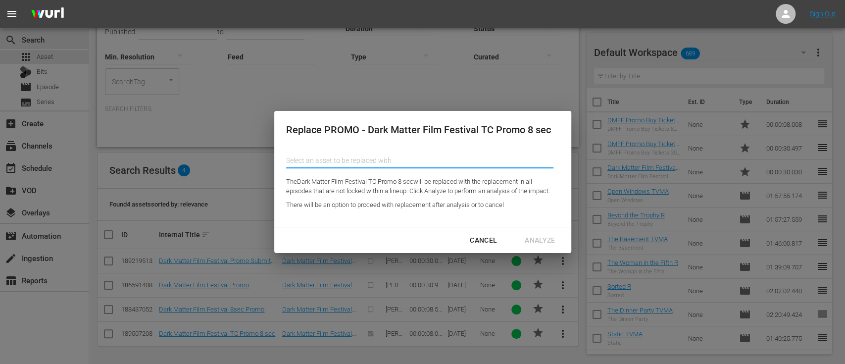
click at [413, 164] on input "text" at bounding box center [419, 160] width 267 height 24
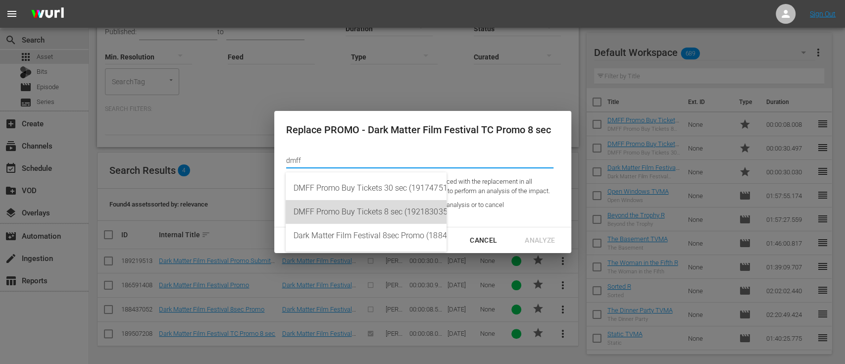
click at [366, 207] on div "DMFF Promo Buy Tickets 8 sec (192183035)" at bounding box center [365, 212] width 145 height 24
type input "DMFF Promo Buy Tickets 8 sec (192183035)"
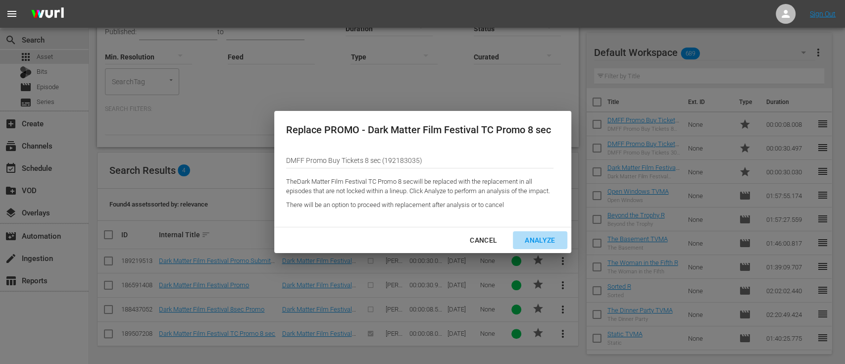
click at [534, 235] on div "Analyze" at bounding box center [540, 240] width 46 height 12
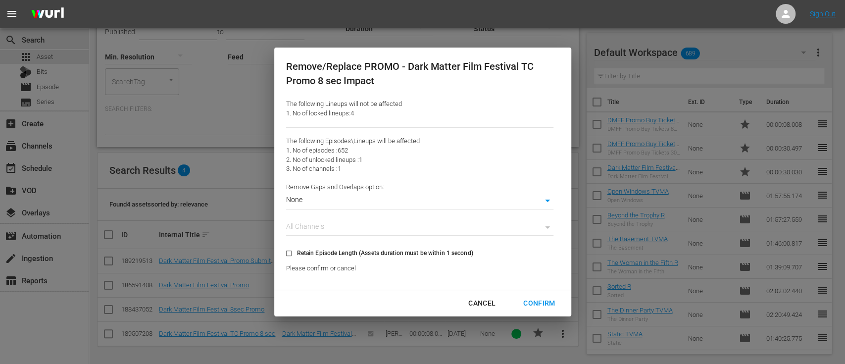
click at [400, 254] on span "Retain Episode Length (Assets duration must be within 1 second)" at bounding box center [385, 252] width 176 height 9
click at [297, 254] on input "Retain Episode Length (Assets duration must be within 1 second)" at bounding box center [289, 255] width 16 height 16
checkbox input "true"
click at [549, 299] on div "Confirm" at bounding box center [538, 303] width 47 height 12
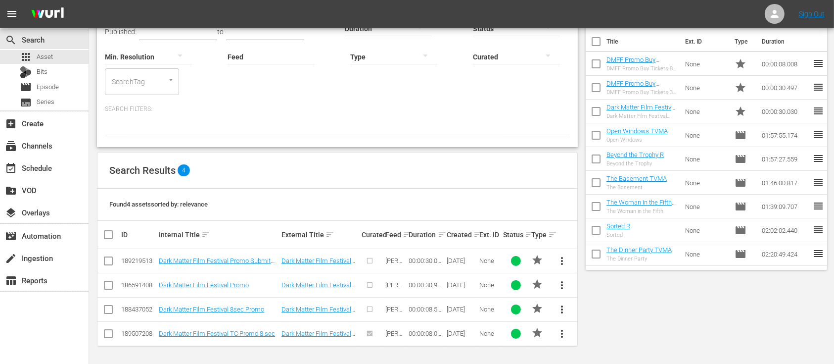
scroll to position [0, 0]
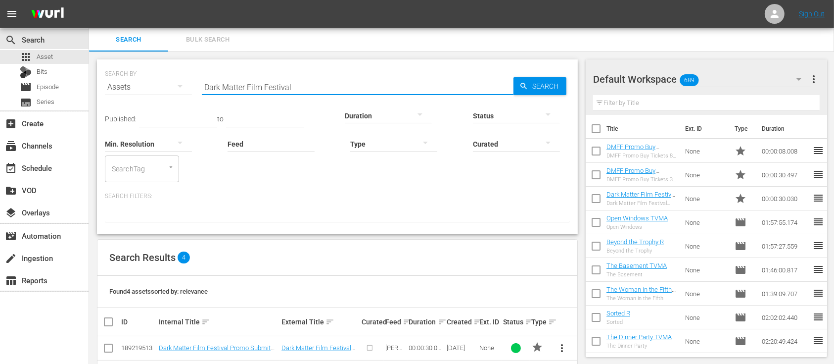
drag, startPoint x: 293, startPoint y: 90, endPoint x: 143, endPoint y: 96, distance: 150.1
click at [143, 96] on div "SEARCH BY Search By Assets Search ID, Title, Description, Keywords, or Category…" at bounding box center [337, 81] width 465 height 36
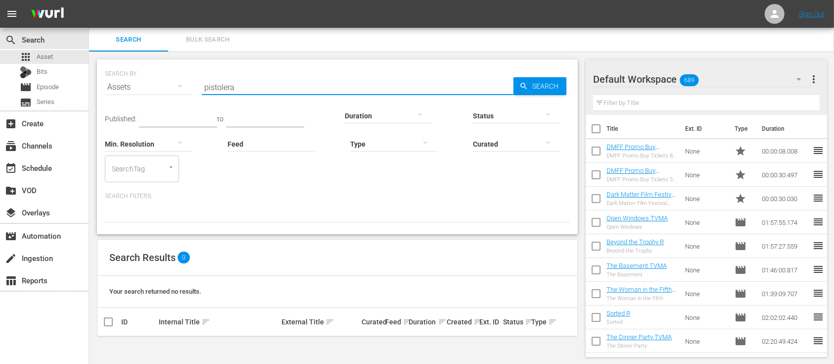
drag, startPoint x: 254, startPoint y: 89, endPoint x: 176, endPoint y: 95, distance: 78.5
click at [176, 95] on div "SEARCH BY Search By Assets Search ID, Title, Description, Keywords, or Category…" at bounding box center [337, 81] width 465 height 36
type input "rise of the zombies"
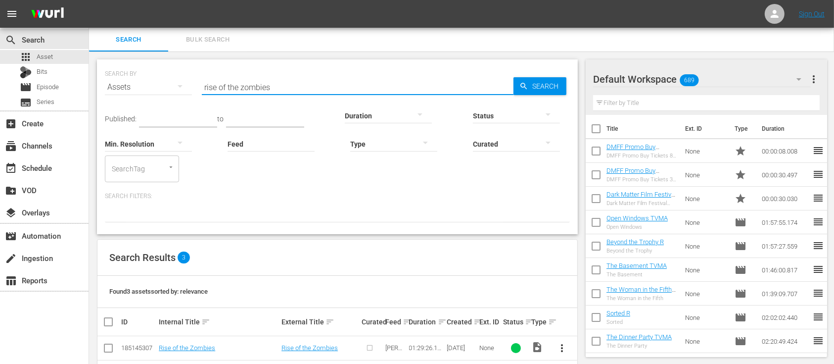
scroll to position [63, 0]
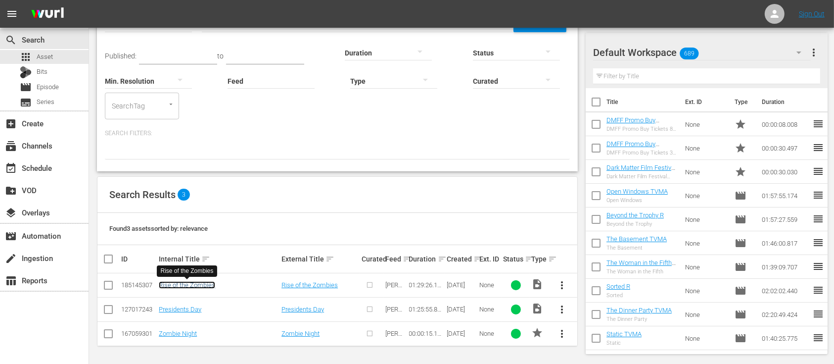
click at [184, 284] on link "Rise of the Zombies" at bounding box center [187, 284] width 56 height 7
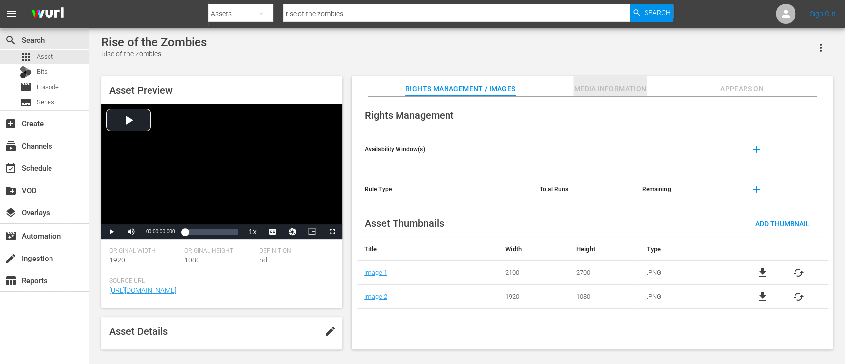
click at [637, 84] on span "Media Information" at bounding box center [610, 89] width 74 height 12
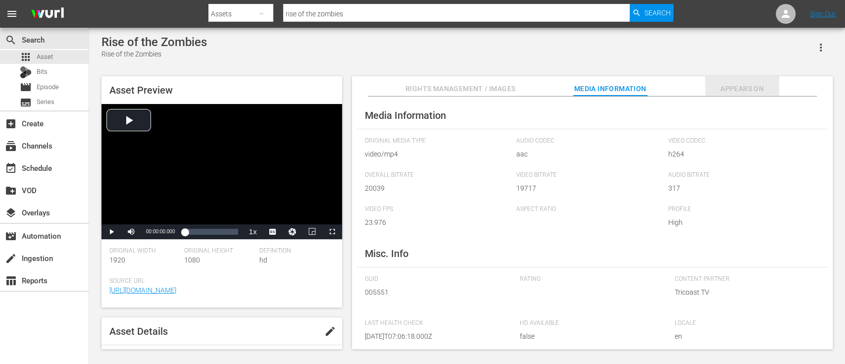
click at [743, 91] on span "Appears On" at bounding box center [742, 89] width 74 height 12
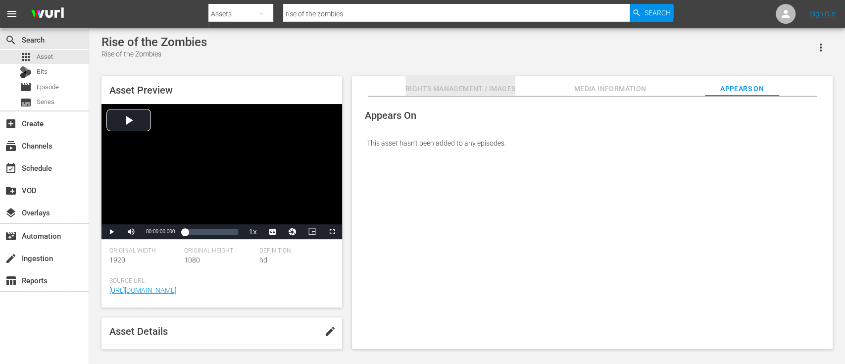
click at [488, 89] on span "Rights Management / Images" at bounding box center [460, 89] width 110 height 12
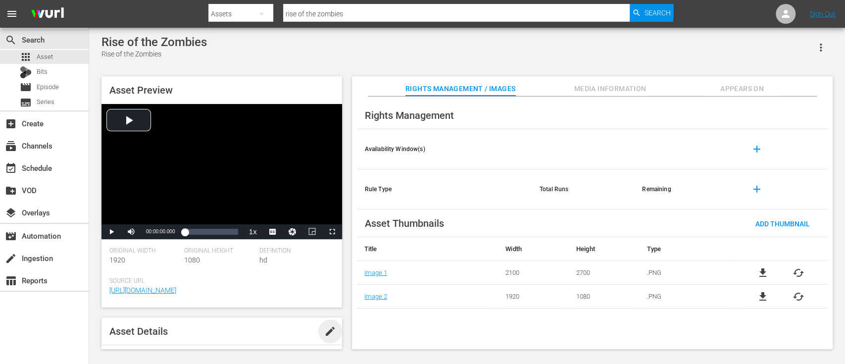
click at [326, 334] on span "edit" at bounding box center [330, 331] width 12 height 12
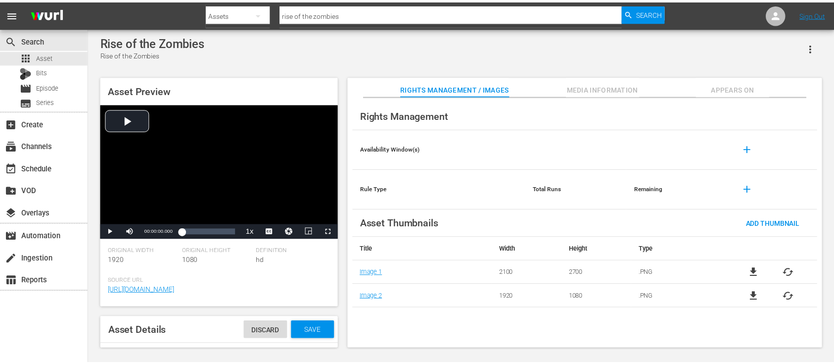
scroll to position [1, 0]
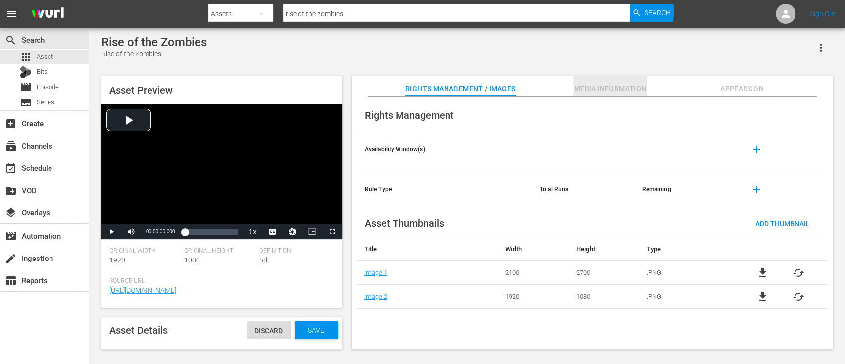
click at [621, 87] on span "Media Information" at bounding box center [610, 89] width 74 height 12
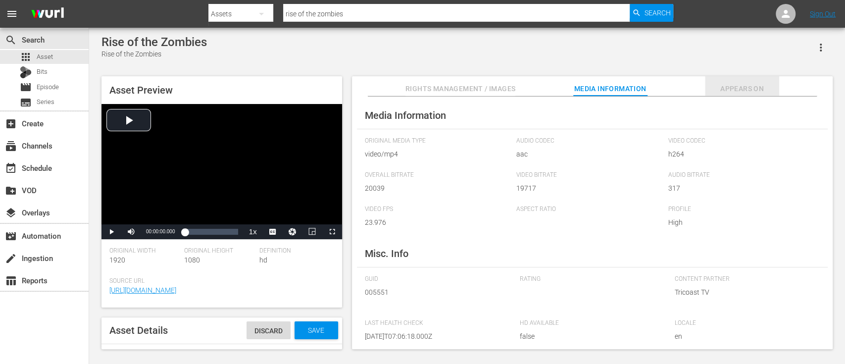
click at [733, 83] on span "Appears On" at bounding box center [742, 89] width 74 height 12
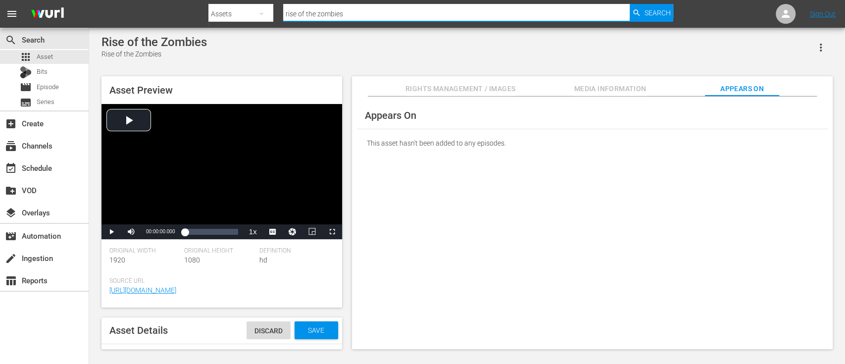
click at [403, 18] on input "rise of the zombies" at bounding box center [456, 14] width 346 height 24
click at [645, 17] on span "Search" at bounding box center [657, 13] width 26 height 18
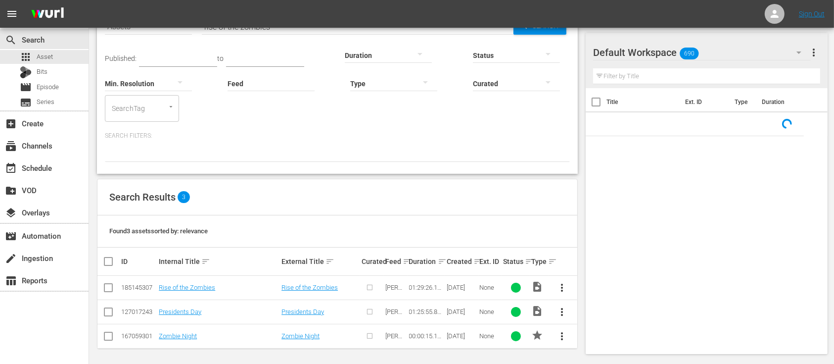
scroll to position [63, 0]
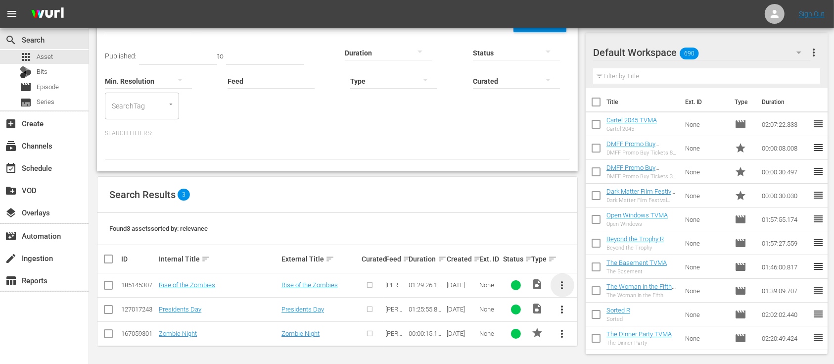
click at [561, 283] on span "more_vert" at bounding box center [563, 285] width 12 height 12
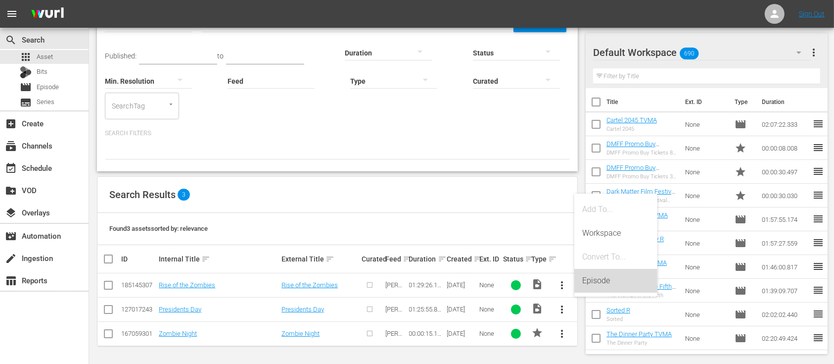
click at [604, 283] on div "Episode" at bounding box center [615, 281] width 67 height 24
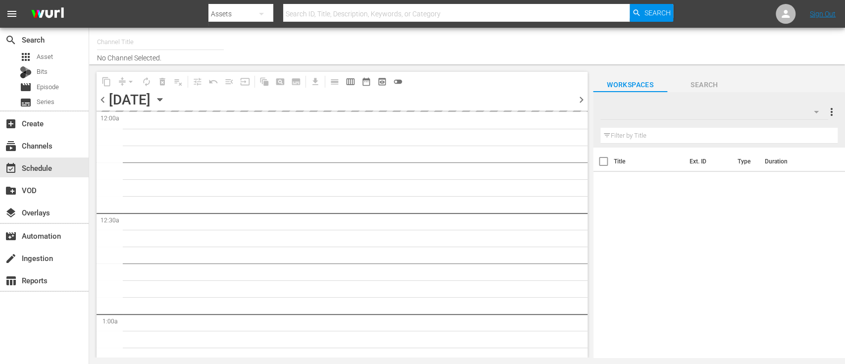
type input "Dark Matter TV (1570)"
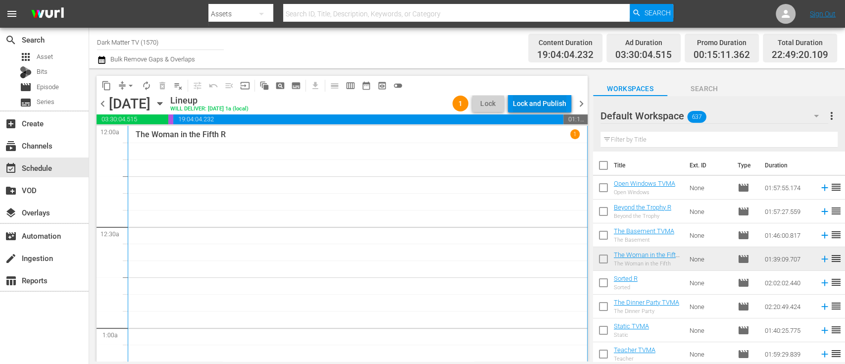
click at [536, 101] on div "Lock and Publish" at bounding box center [539, 104] width 53 height 18
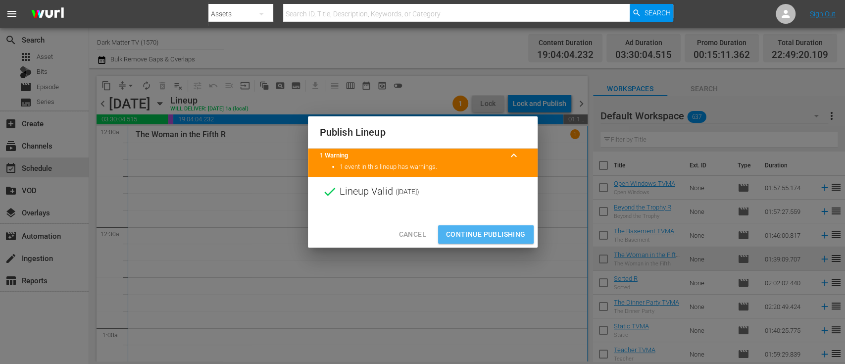
click at [477, 235] on span "Continue Publishing" at bounding box center [486, 234] width 80 height 12
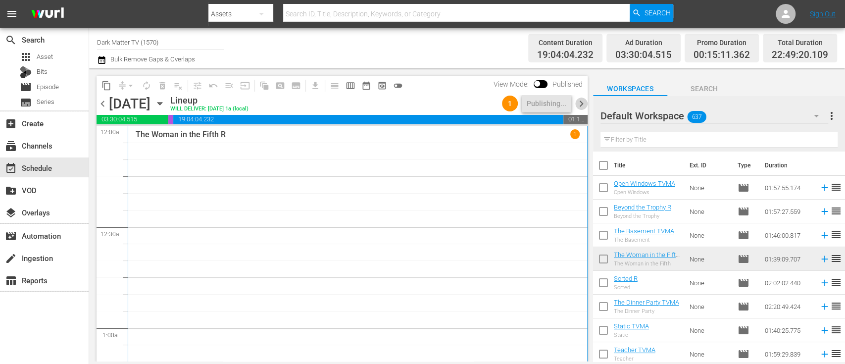
click at [580, 102] on span "chevron_right" at bounding box center [581, 103] width 12 height 12
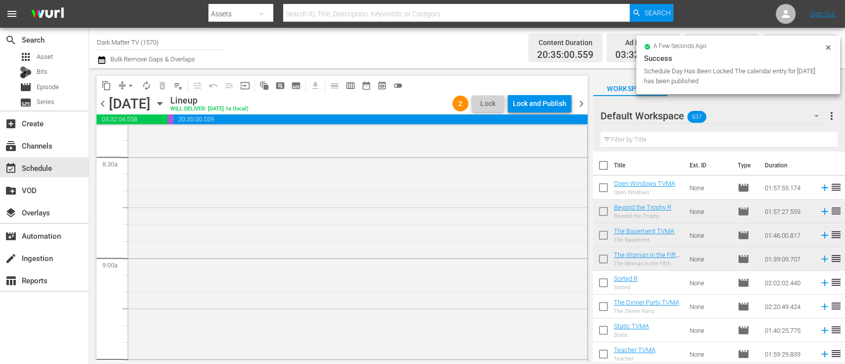
scroll to position [1786, 0]
click at [134, 85] on span "arrow_drop_down" at bounding box center [131, 86] width 10 height 10
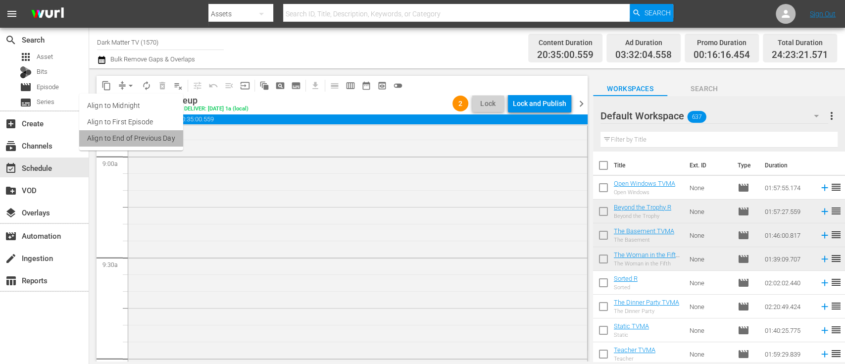
click at [139, 142] on li "Align to End of Previous Day" at bounding box center [131, 138] width 104 height 16
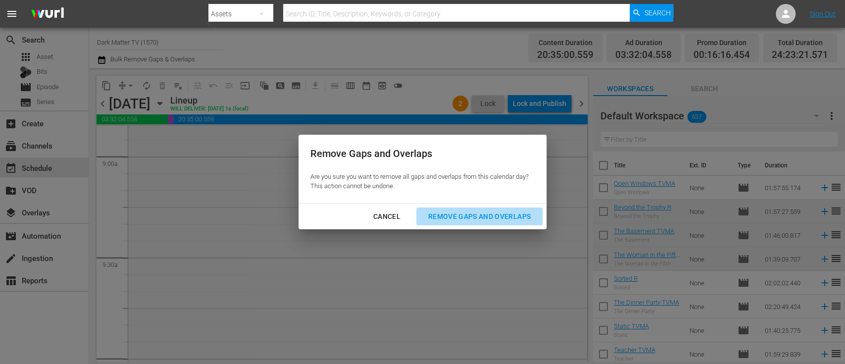
click at [491, 220] on div "Remove Gaps and Overlaps" at bounding box center [479, 216] width 118 height 12
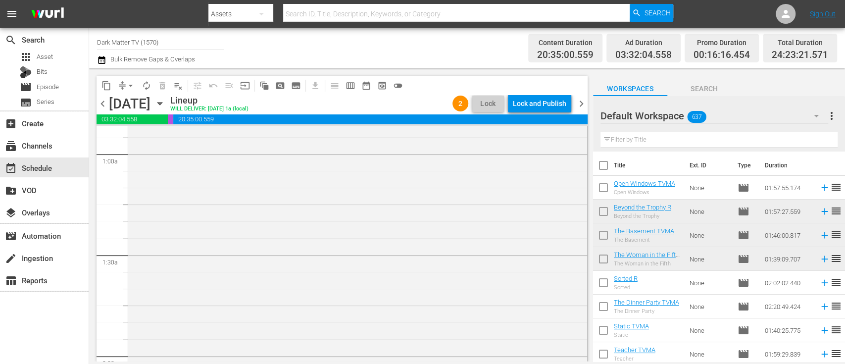
scroll to position [0, 0]
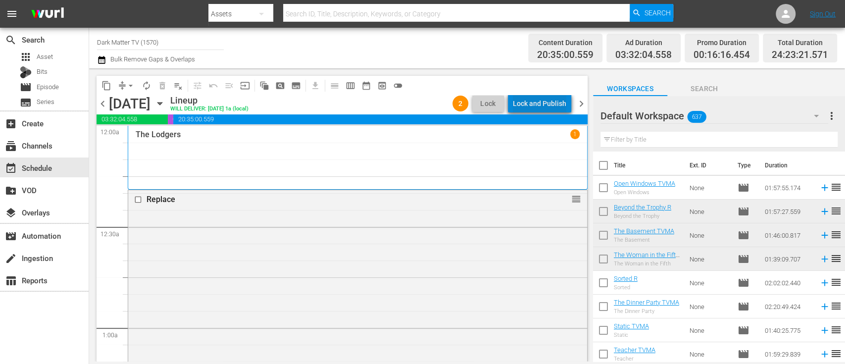
click at [548, 105] on div "Lock and Publish" at bounding box center [539, 104] width 53 height 18
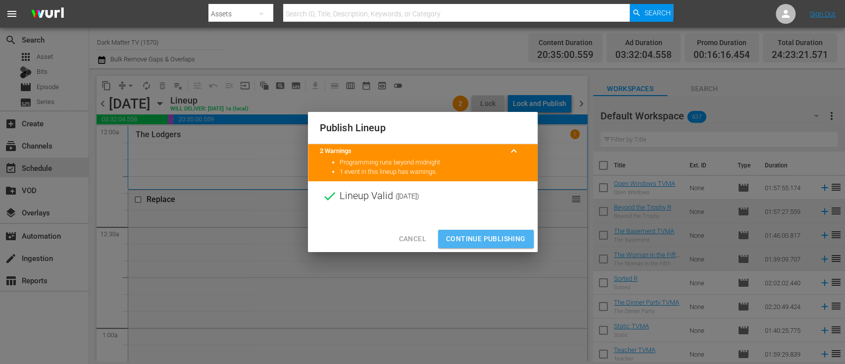
click at [482, 238] on span "Continue Publishing" at bounding box center [486, 239] width 80 height 12
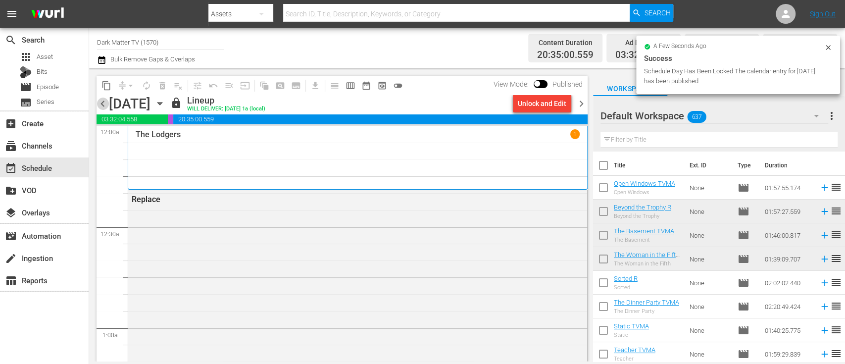
click at [101, 103] on span "chevron_left" at bounding box center [102, 103] width 12 height 12
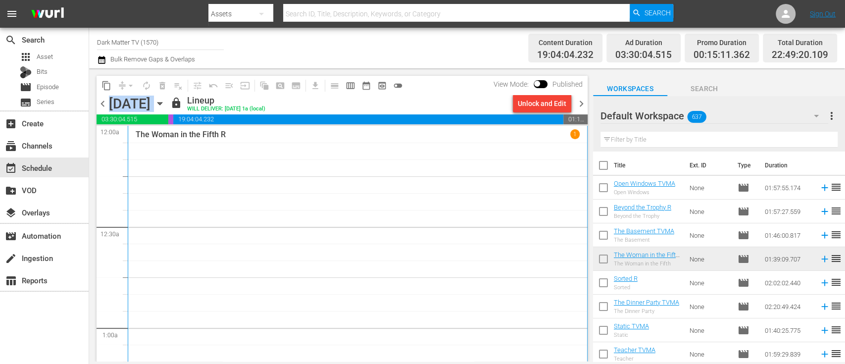
drag, startPoint x: 111, startPoint y: 102, endPoint x: 288, endPoint y: 101, distance: 177.6
click at [168, 101] on div "Wednesday, September 10th September 10th" at bounding box center [138, 103] width 59 height 16
click at [131, 104] on div "Wednesday, September 10th" at bounding box center [130, 103] width 42 height 16
drag, startPoint x: 109, startPoint y: 102, endPoint x: 283, endPoint y: 104, distance: 173.2
click at [150, 104] on div "Wednesday, September 10th" at bounding box center [130, 103] width 42 height 16
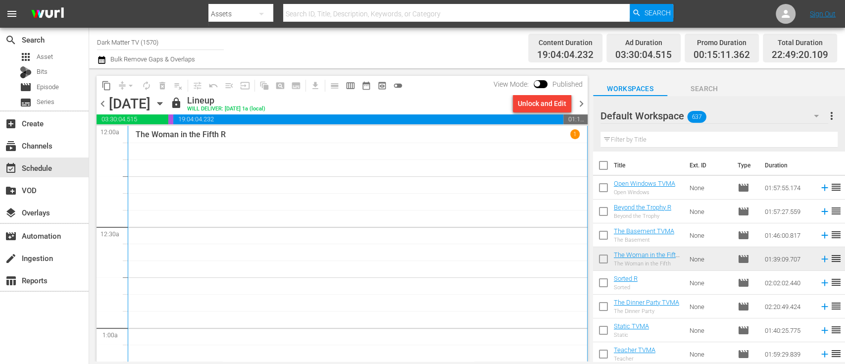
copy div "Wednesday, September 10th"
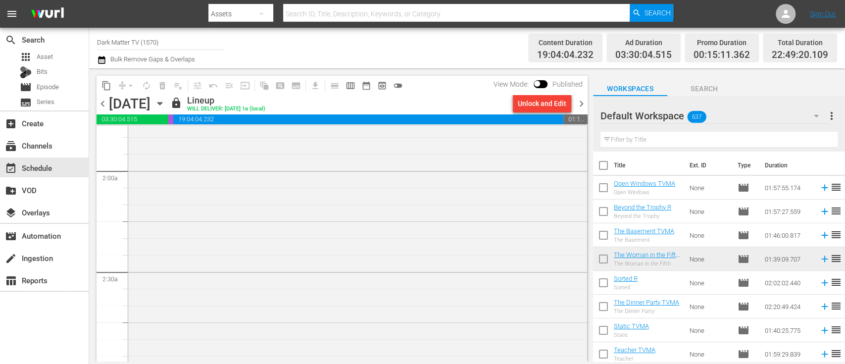
scroll to position [368, 0]
click at [371, 290] on div "Run Baby Run" at bounding box center [357, 256] width 459 height 392
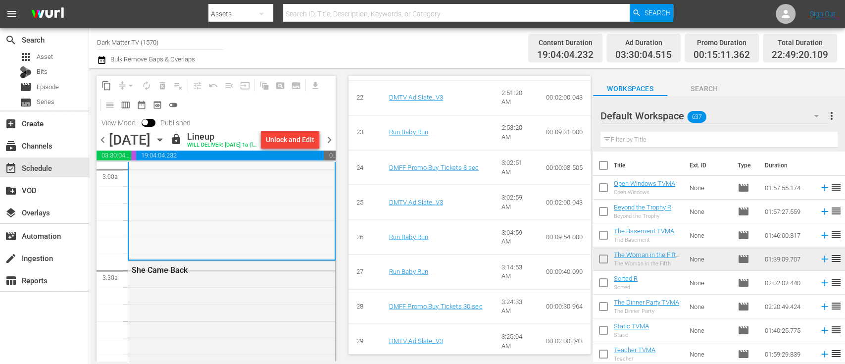
scroll to position [687, 0]
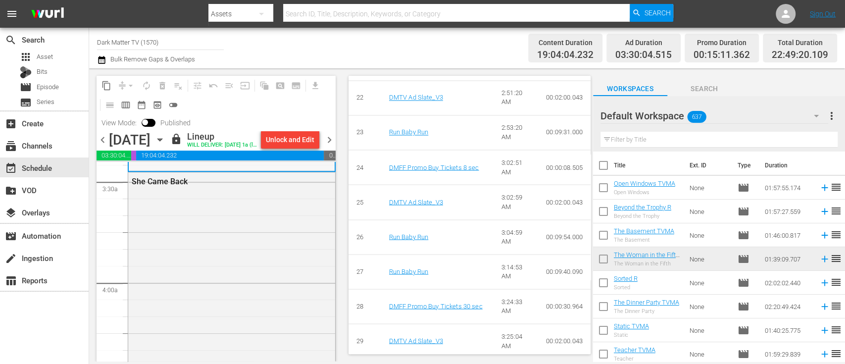
click at [236, 295] on div "She Came Back" at bounding box center [231, 340] width 207 height 336
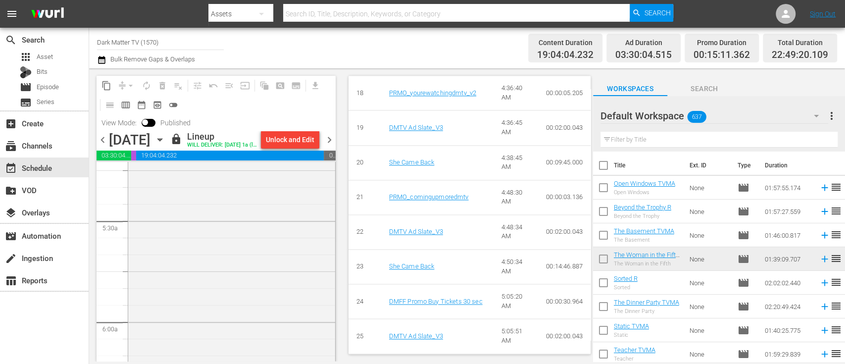
scroll to position [1052, 0]
click at [189, 323] on div "She's Missing" at bounding box center [231, 348] width 207 height 406
click at [262, 274] on div "Meek's Cutoff - PG" at bounding box center [231, 300] width 207 height 400
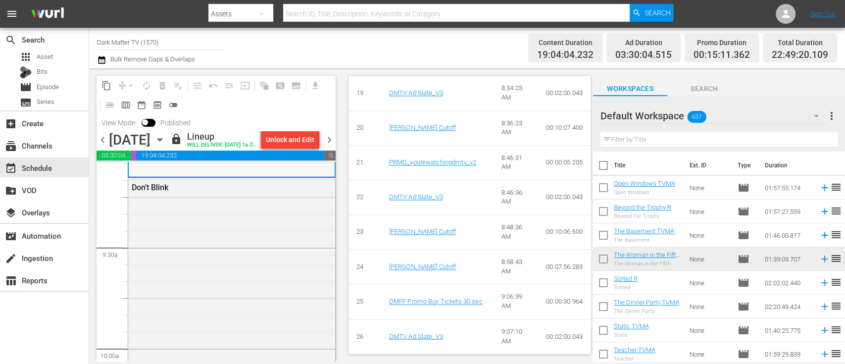
scroll to position [1856, 0]
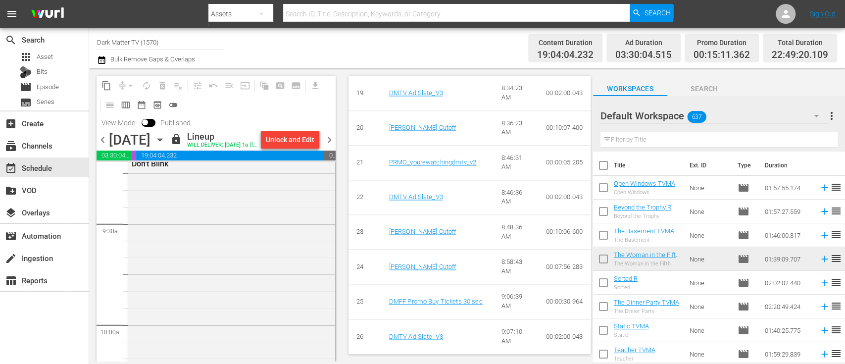
click at [186, 246] on div "Don't Blink" at bounding box center [231, 340] width 207 height 373
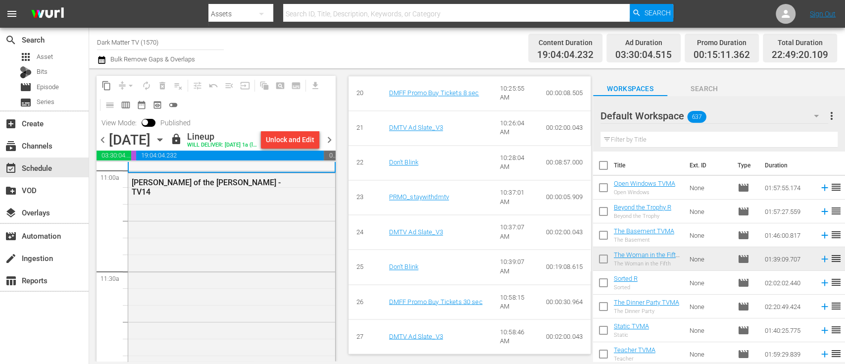
scroll to position [2213, 0]
click at [242, 255] on div "[PERSON_NAME] of the [PERSON_NAME] - TV14" at bounding box center [231, 353] width 207 height 362
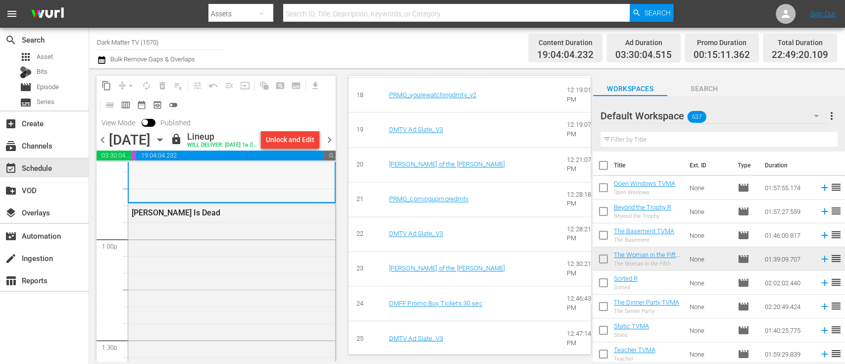
scroll to position [2549, 0]
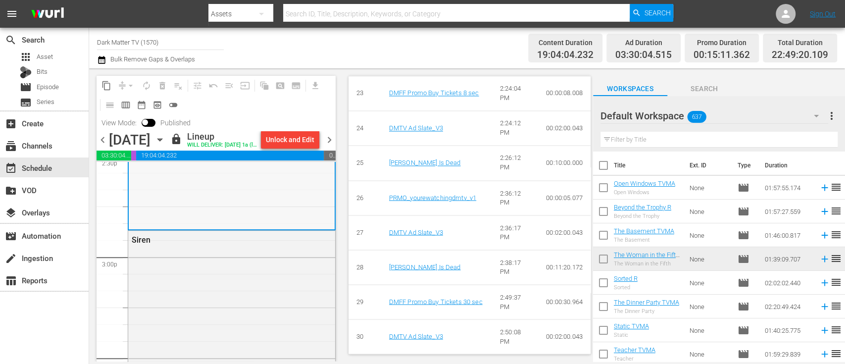
scroll to position [2934, 0]
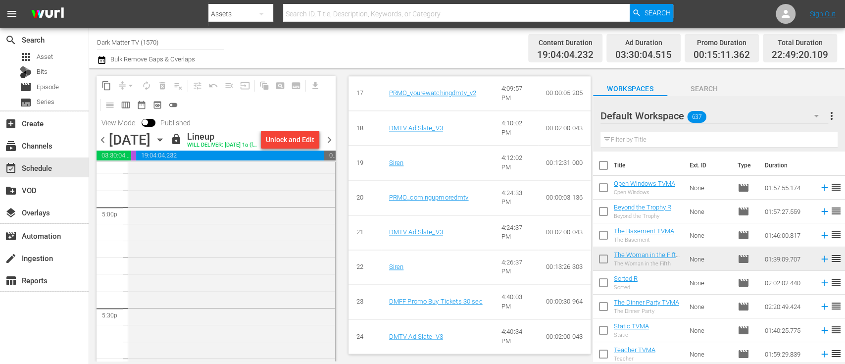
scroll to position [3388, 0]
click at [201, 284] on div "We Have Always Lived in the Castle - TV14" at bounding box center [231, 338] width 207 height 382
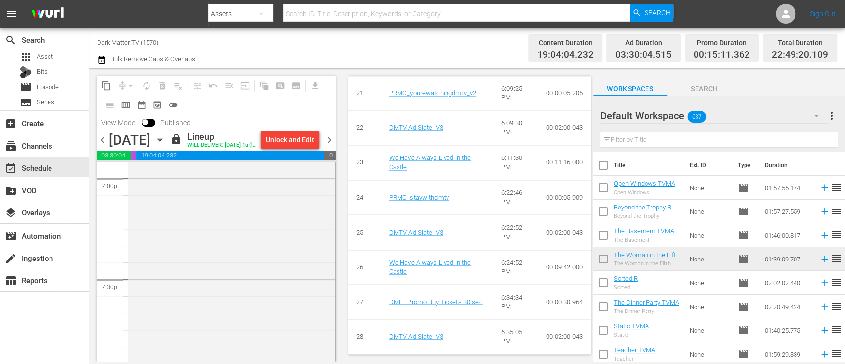
scroll to position [3820, 0]
click at [288, 262] on div "Freaks - TV14" at bounding box center [231, 315] width 207 height 429
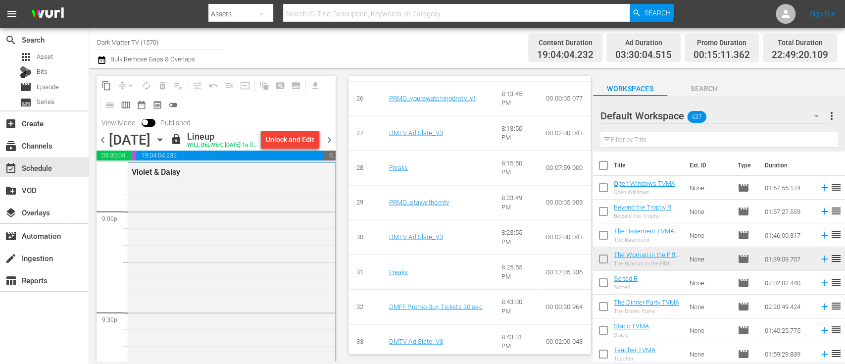
scroll to position [4191, 0]
click at [251, 259] on div "Violet & Daisy" at bounding box center [231, 332] width 207 height 343
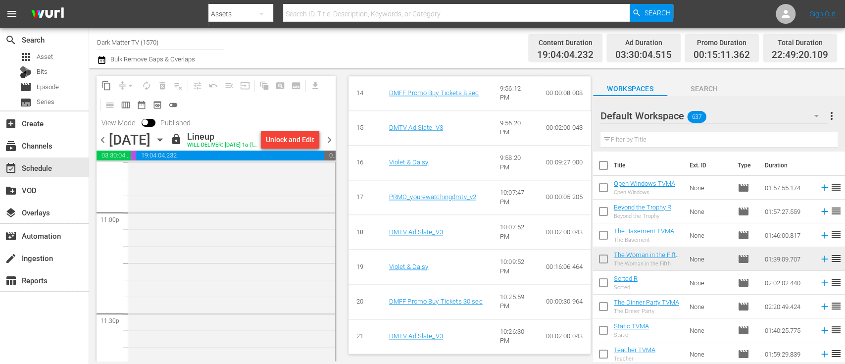
scroll to position [4593, 0]
click at [260, 276] on div "The Lodgers 1" at bounding box center [231, 290] width 207 height 369
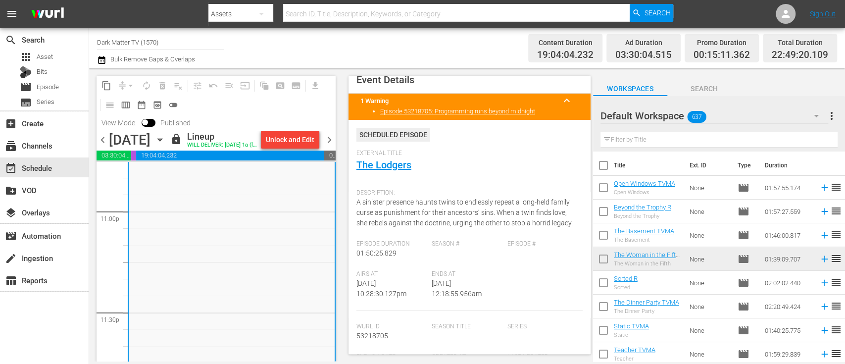
scroll to position [0, 0]
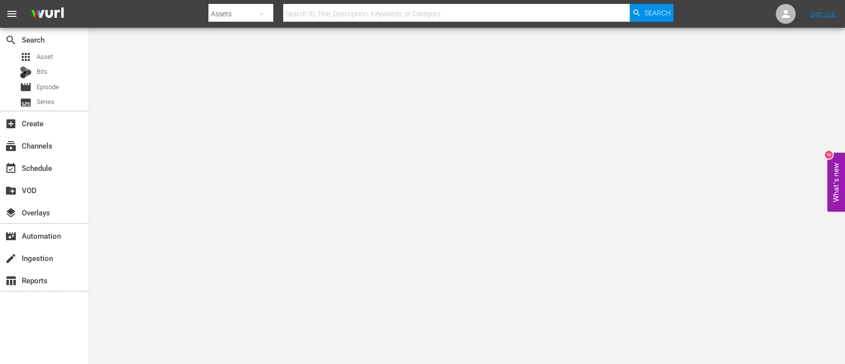
click at [475, 13] on input "text" at bounding box center [456, 14] width 346 height 24
type input "zombie hunter"
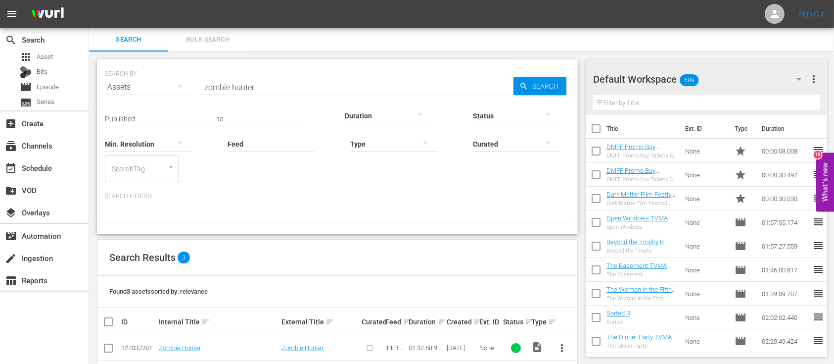
scroll to position [63, 0]
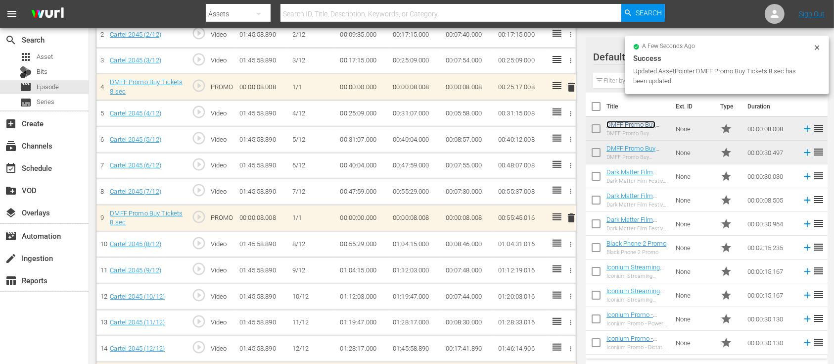
scroll to position [345, 0]
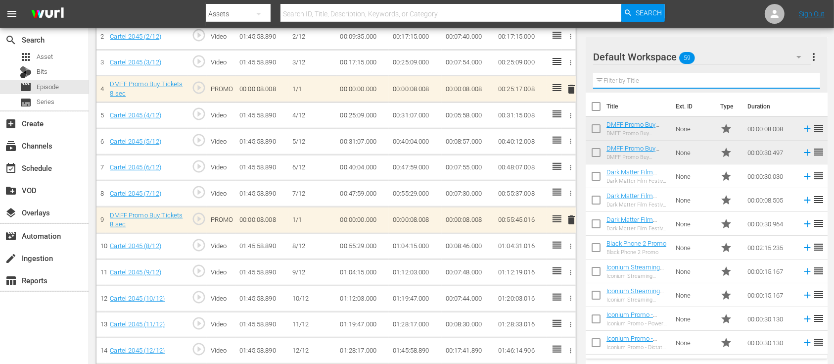
click at [710, 78] on input "text" at bounding box center [706, 81] width 227 height 16
type input "d"
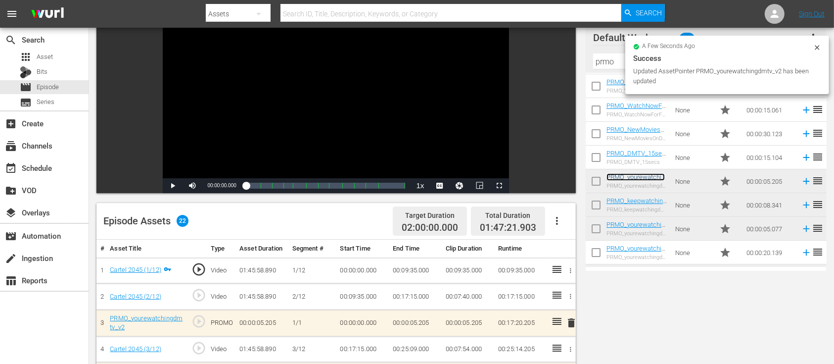
scroll to position [0, 0]
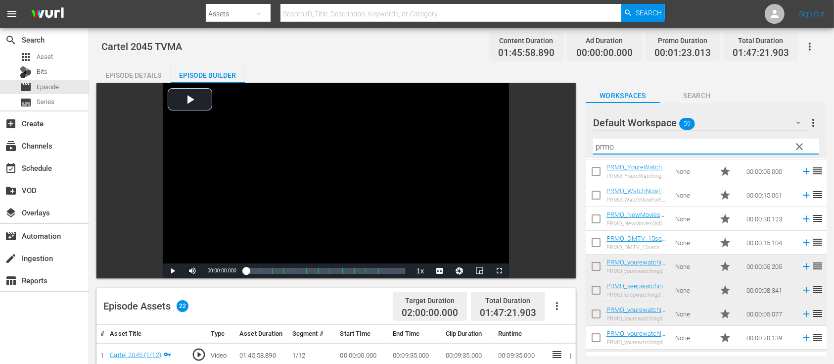
drag, startPoint x: 641, startPoint y: 143, endPoint x: 562, endPoint y: 142, distance: 79.2
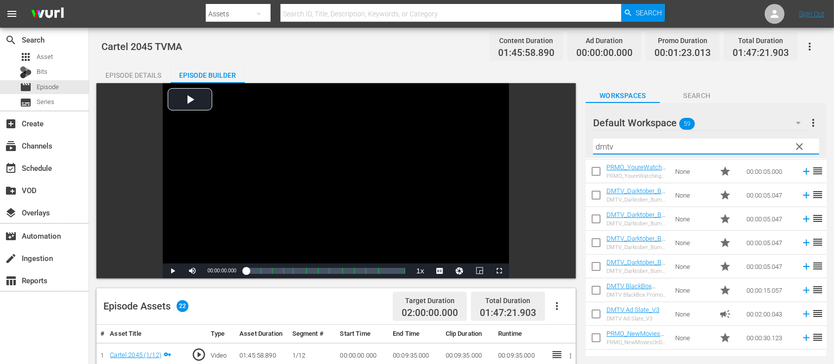
drag, startPoint x: 618, startPoint y: 143, endPoint x: 565, endPoint y: 142, distance: 53.9
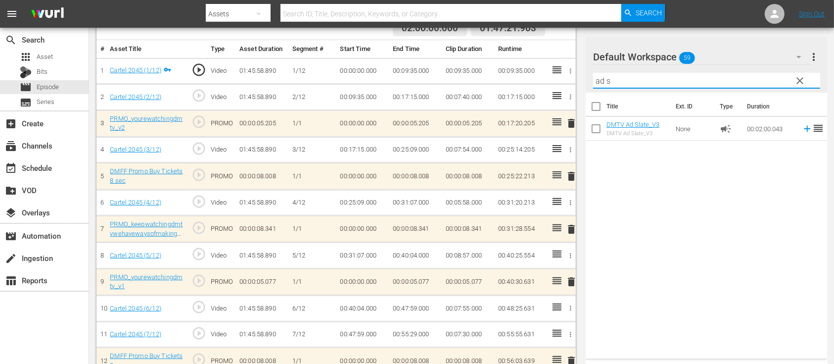
scroll to position [285, 0]
type input "ad s"
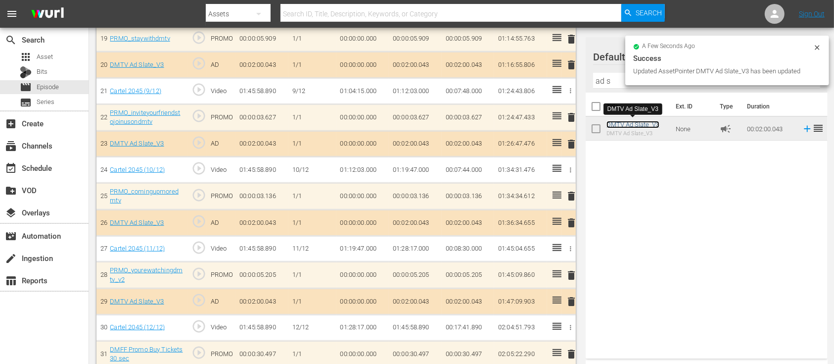
scroll to position [787, 0]
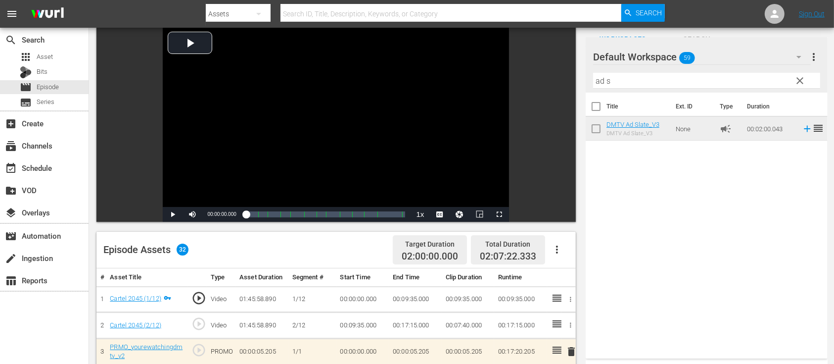
scroll to position [0, 0]
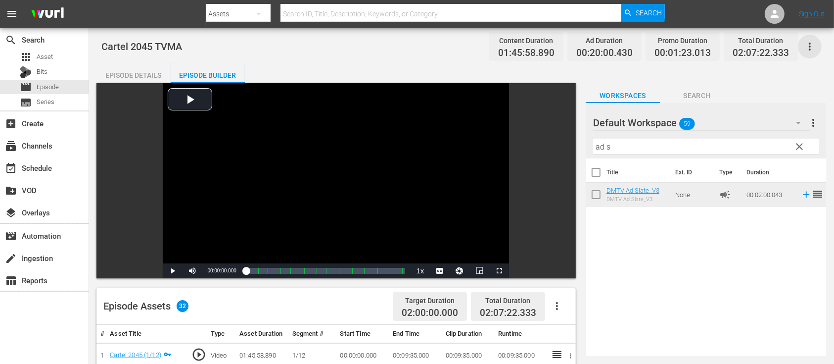
click at [807, 47] on icon "button" at bounding box center [810, 47] width 12 height 12
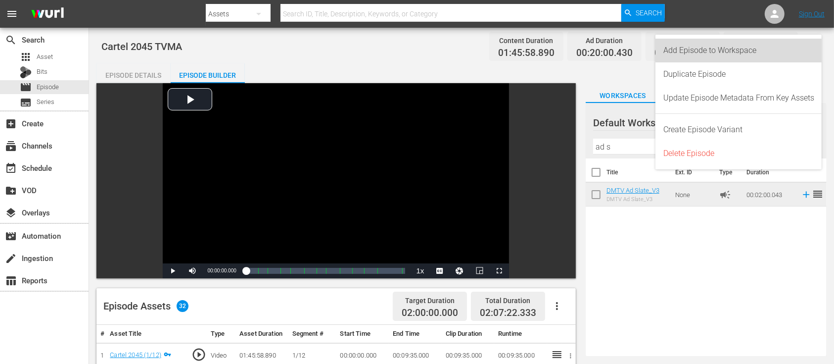
click at [749, 51] on div "Add Episode to Workspace" at bounding box center [738, 51] width 151 height 24
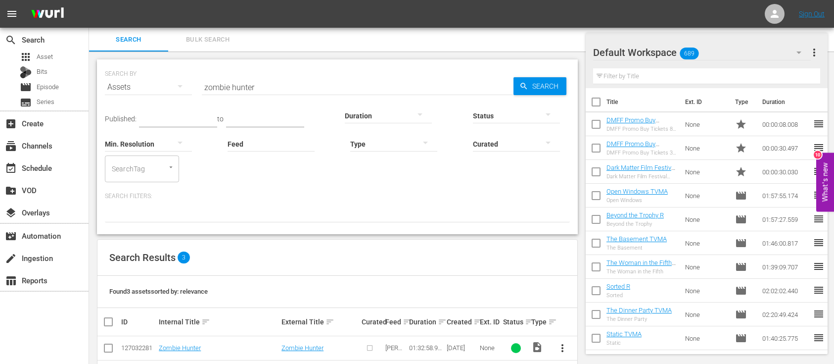
scroll to position [63, 0]
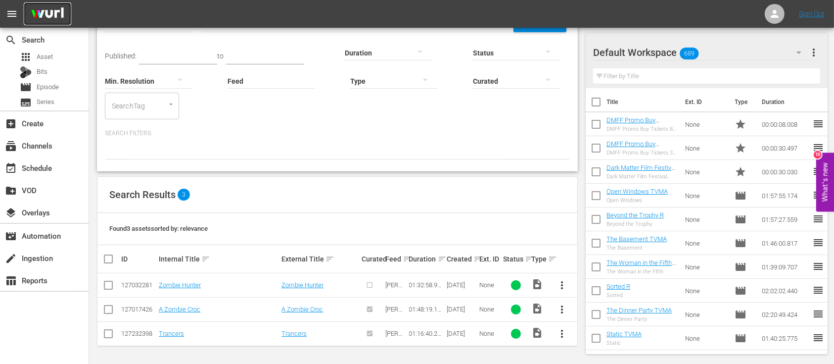
drag, startPoint x: 0, startPoint y: 0, endPoint x: 50, endPoint y: 12, distance: 51.4
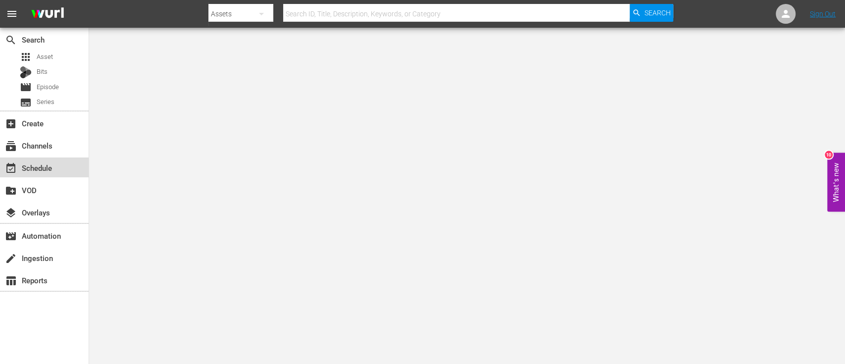
click at [44, 164] on div "event_available Schedule" at bounding box center [27, 166] width 55 height 9
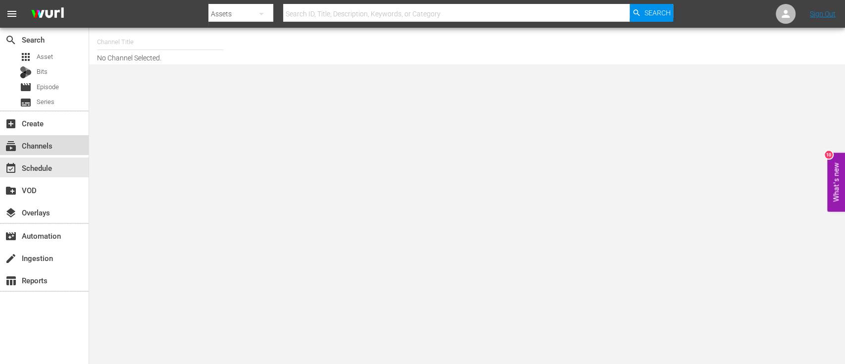
click at [41, 146] on div "subscriptions Channels" at bounding box center [27, 144] width 55 height 9
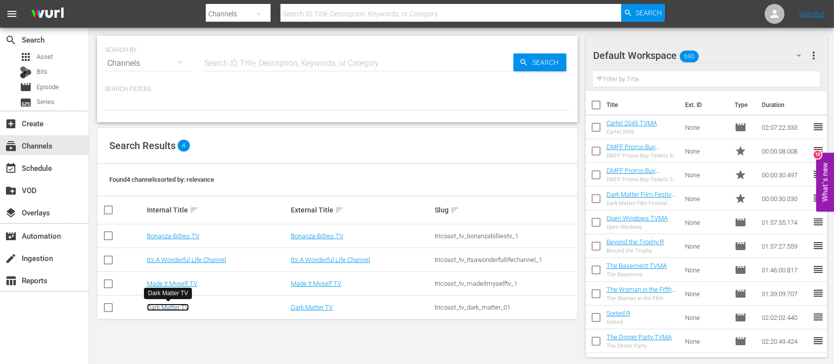
click at [173, 309] on link "Dark Matter TV" at bounding box center [168, 306] width 42 height 7
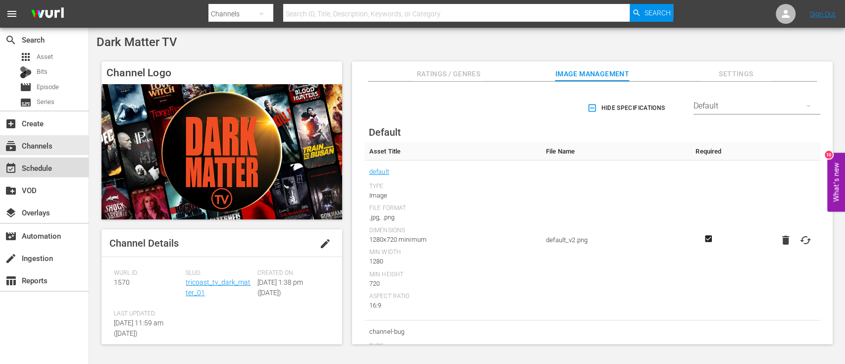
click at [35, 163] on div "event_available Schedule" at bounding box center [27, 166] width 55 height 9
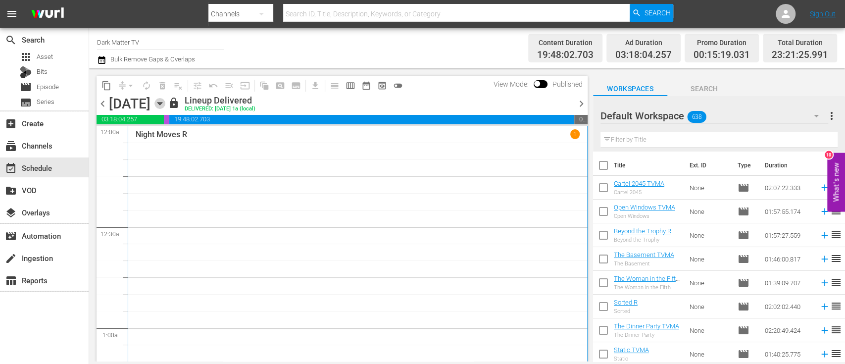
click at [165, 104] on icon "button" at bounding box center [159, 103] width 11 height 11
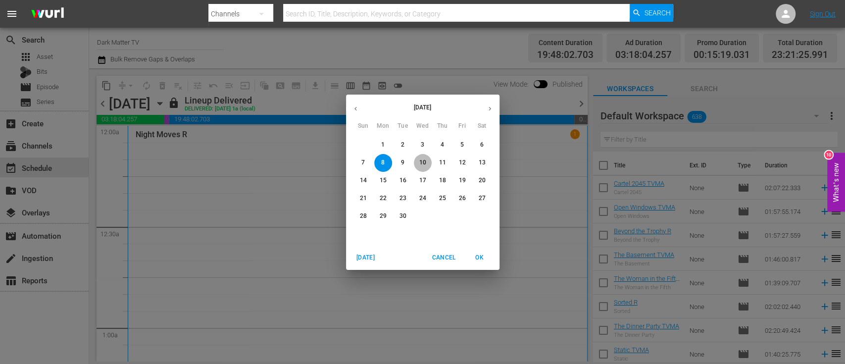
click at [426, 161] on span "10" at bounding box center [423, 162] width 18 height 8
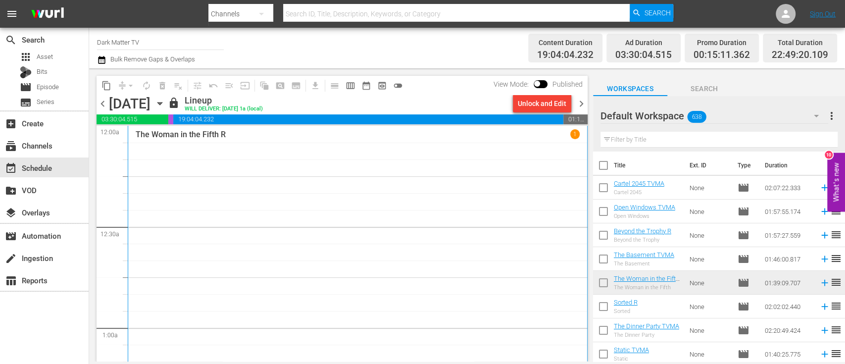
click at [266, 224] on div "The Woman in the Fifth R 1" at bounding box center [358, 276] width 444 height 294
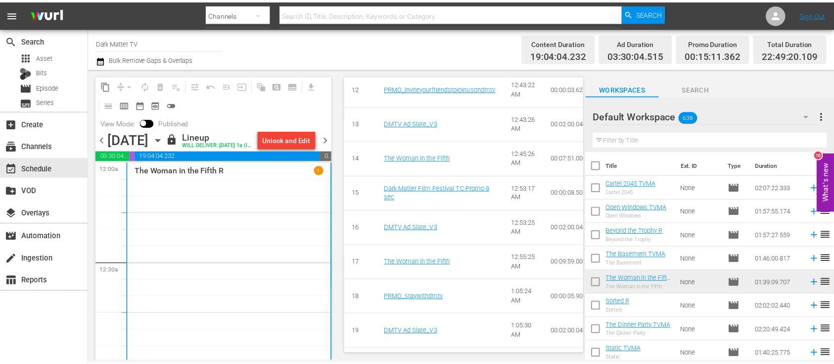
scroll to position [844, 0]
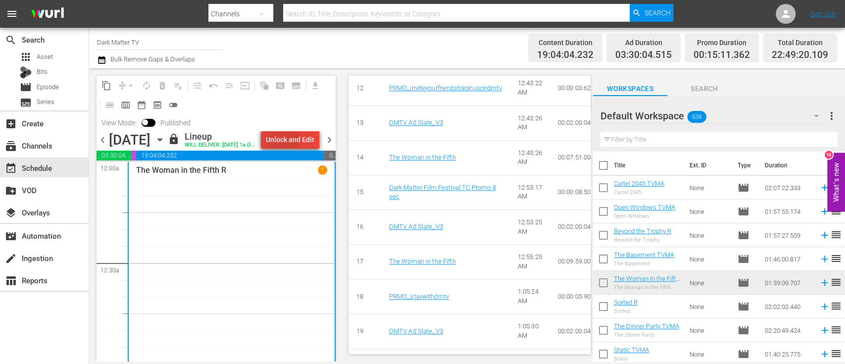
click at [295, 142] on div "Unlock and Edit" at bounding box center [290, 140] width 48 height 18
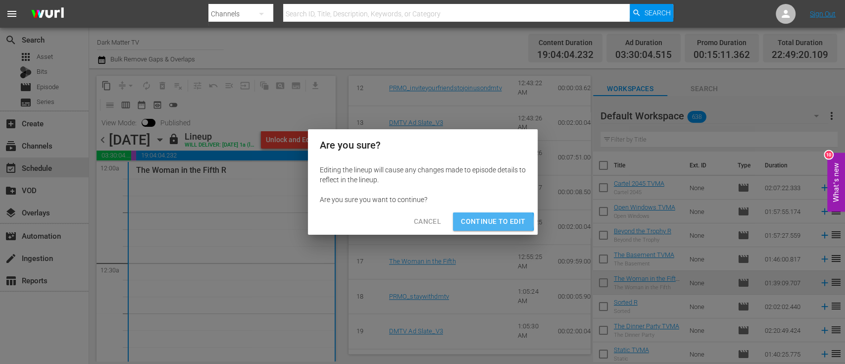
click at [488, 222] on span "Continue to Edit" at bounding box center [493, 221] width 64 height 12
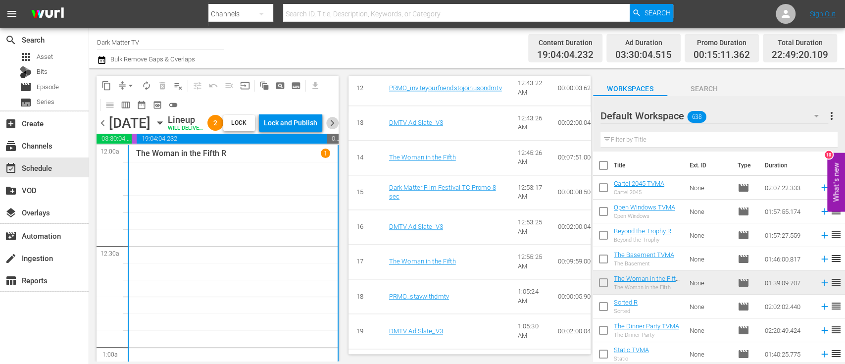
click at [333, 129] on span "chevron_right" at bounding box center [332, 123] width 12 height 12
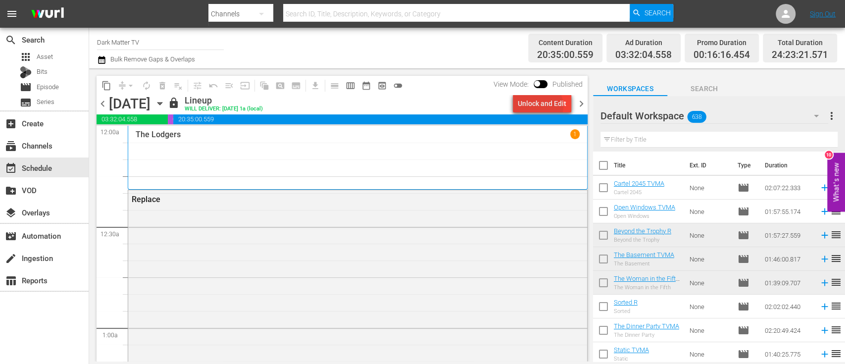
click at [541, 106] on div "Unlock and Edit" at bounding box center [542, 104] width 48 height 18
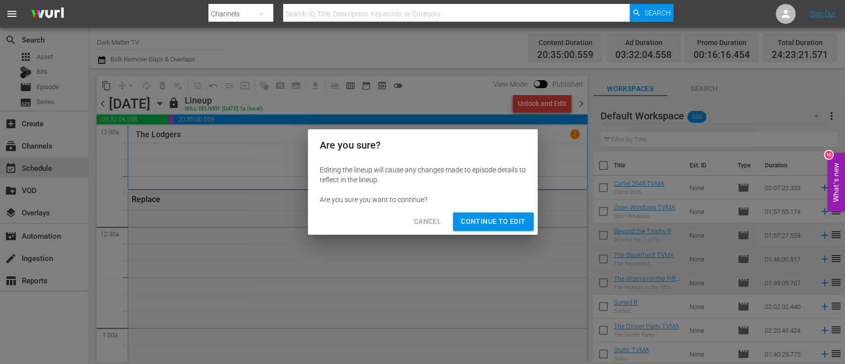
click at [484, 220] on span "Continue to Edit" at bounding box center [493, 221] width 64 height 12
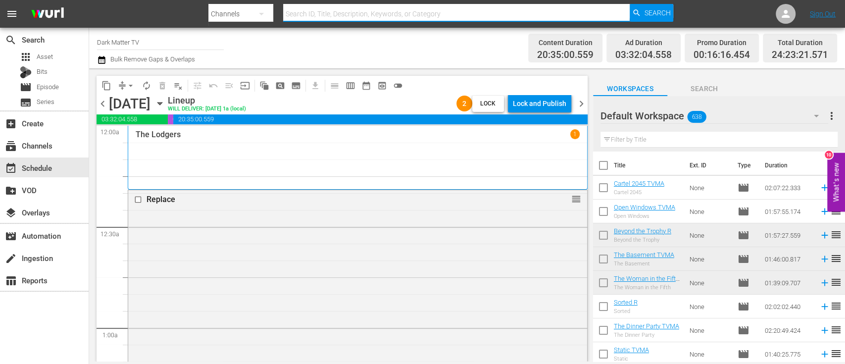
click at [451, 16] on input "text" at bounding box center [456, 14] width 346 height 24
type input "Dark Matter Film Festival"
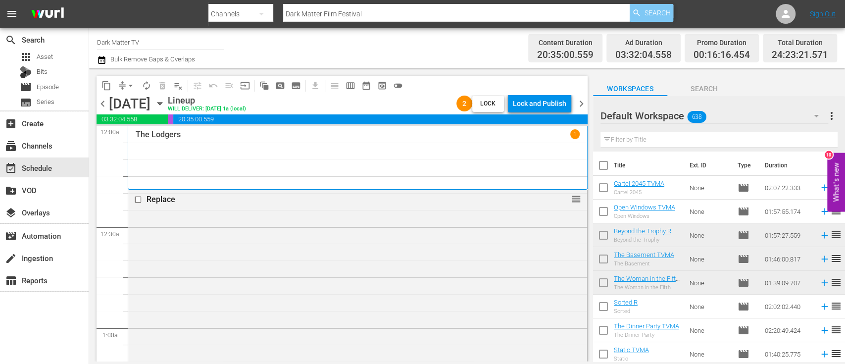
click at [641, 15] on div "Search" at bounding box center [651, 13] width 44 height 18
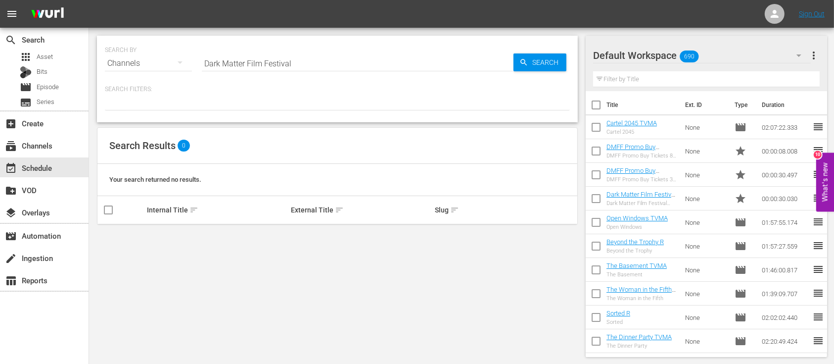
click at [164, 65] on div "Channels" at bounding box center [148, 63] width 87 height 28
click at [138, 154] on div "Assets" at bounding box center [137, 161] width 40 height 16
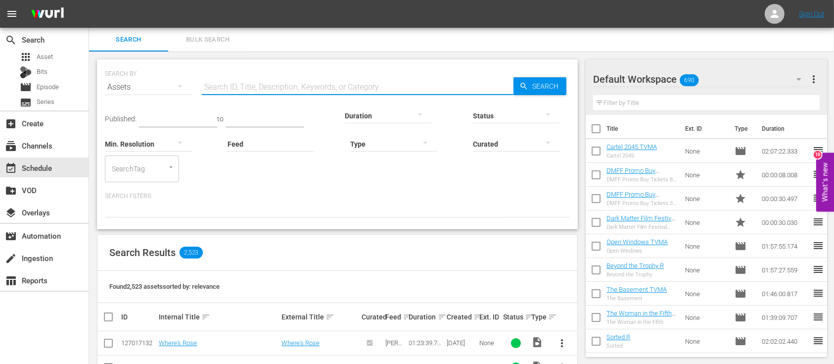
click at [319, 88] on input "text" at bounding box center [358, 87] width 312 height 24
type input "Dark Matter Film Festival"
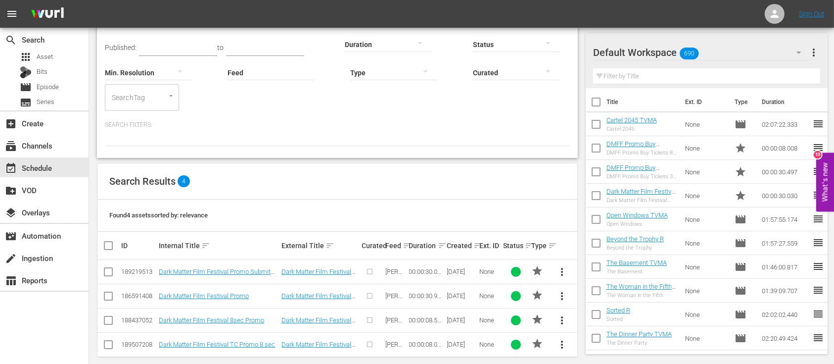
scroll to position [82, 0]
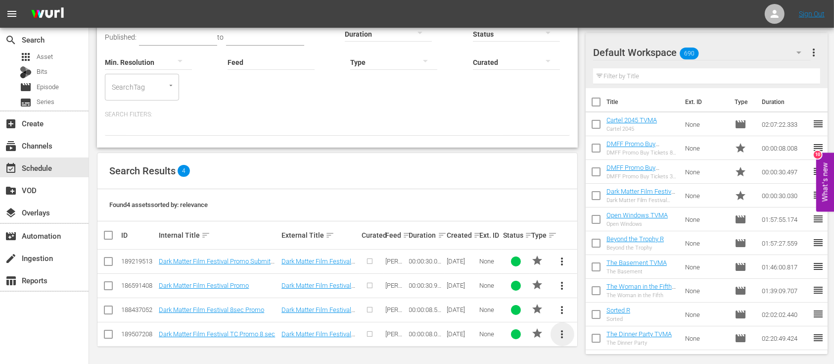
click at [565, 333] on span "more_vert" at bounding box center [563, 334] width 12 height 12
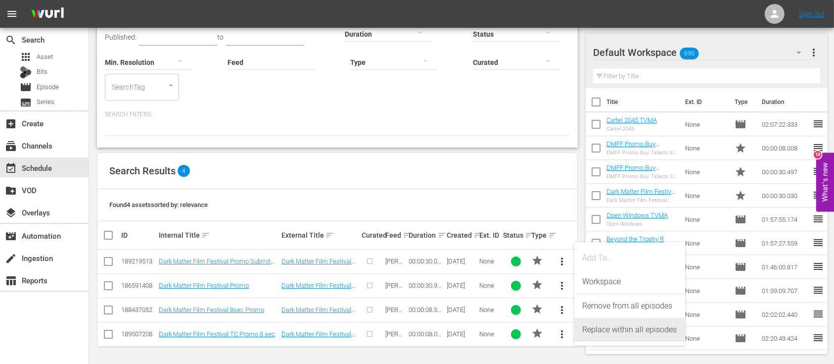
click at [598, 332] on div "Replace within all episodes" at bounding box center [629, 330] width 95 height 24
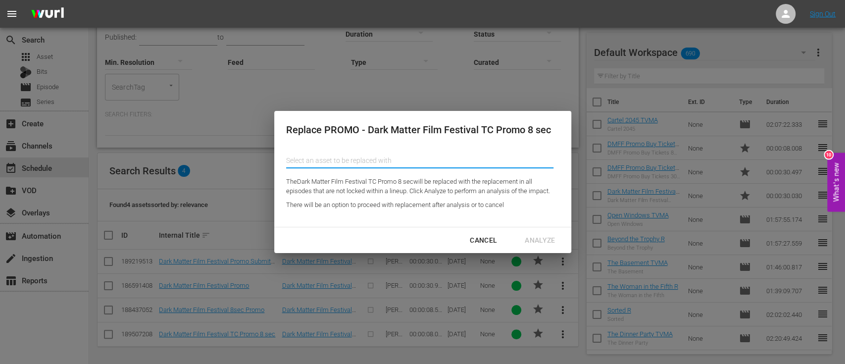
click at [396, 161] on input "text" at bounding box center [419, 160] width 267 height 24
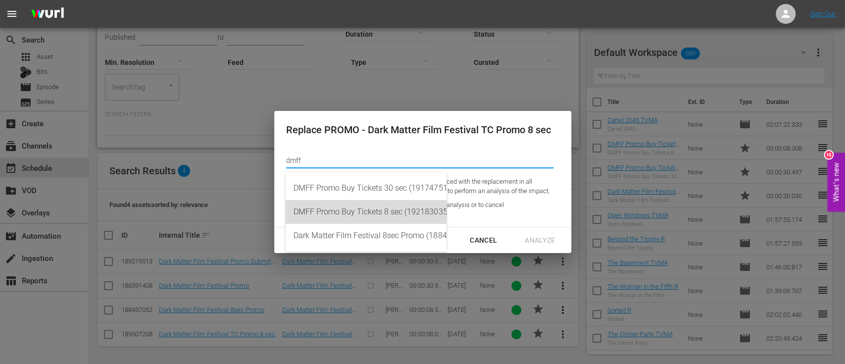
click at [368, 210] on div "DMFF Promo Buy Tickets 8 sec (192183035)" at bounding box center [365, 212] width 145 height 24
type input "DMFF Promo Buy Tickets 8 sec (192183035)"
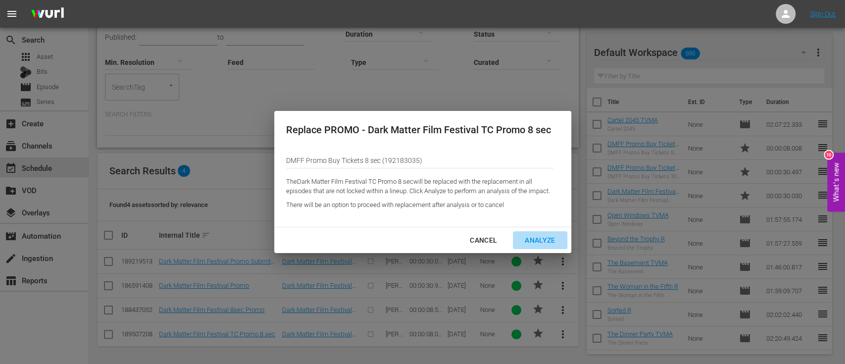
click at [538, 235] on div "Analyze" at bounding box center [540, 240] width 46 height 12
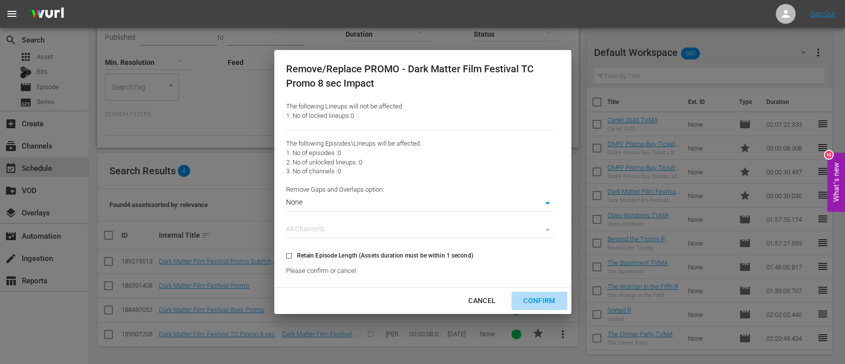
click at [524, 300] on div "Confirm" at bounding box center [538, 300] width 47 height 12
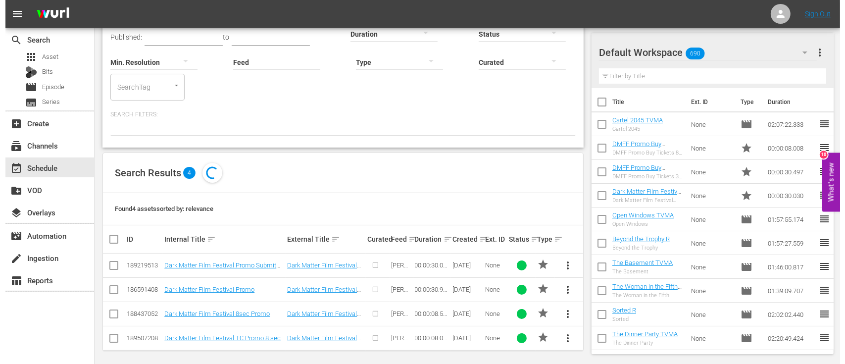
scroll to position [0, 0]
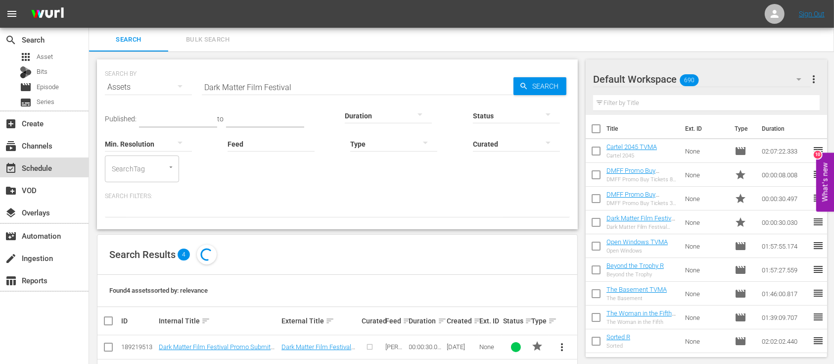
click at [44, 164] on div "event_available Schedule" at bounding box center [27, 166] width 55 height 9
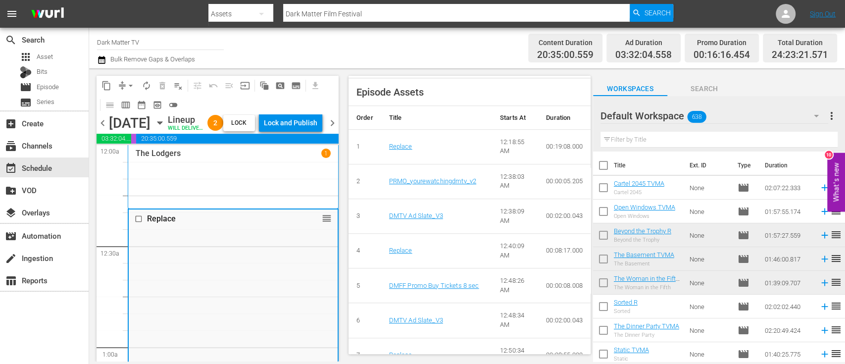
scroll to position [412, 0]
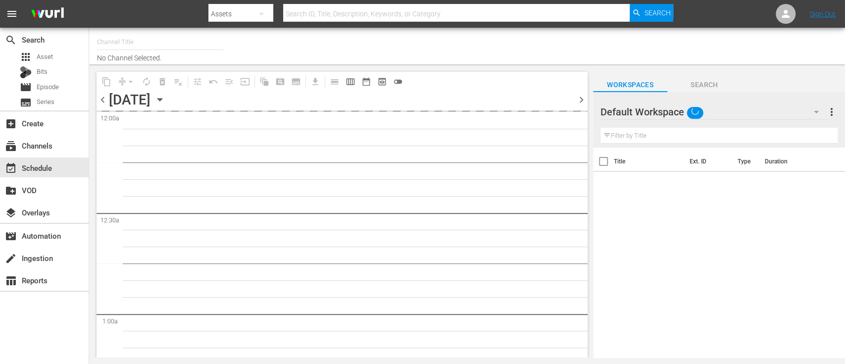
type input "Dark Matter TV (1570)"
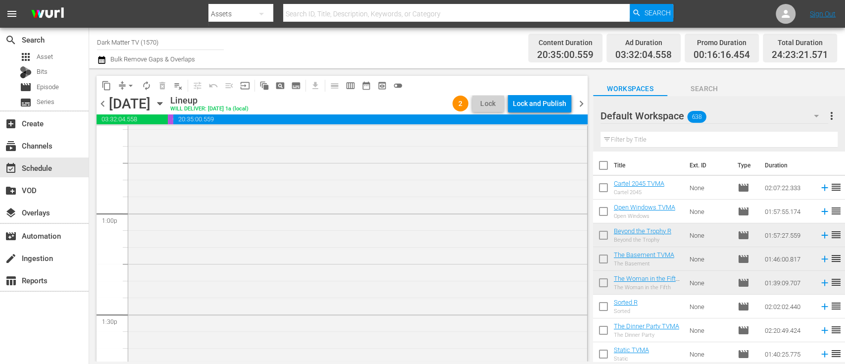
scroll to position [2588, 0]
click at [543, 105] on div "Lock and Publish" at bounding box center [539, 104] width 53 height 18
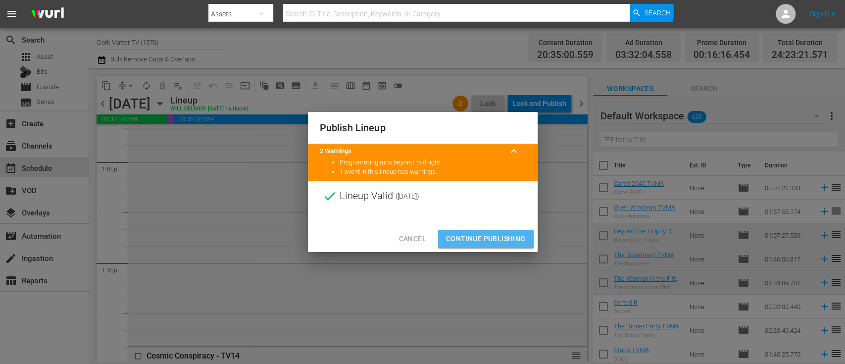
click at [490, 236] on span "Continue Publishing" at bounding box center [486, 239] width 80 height 12
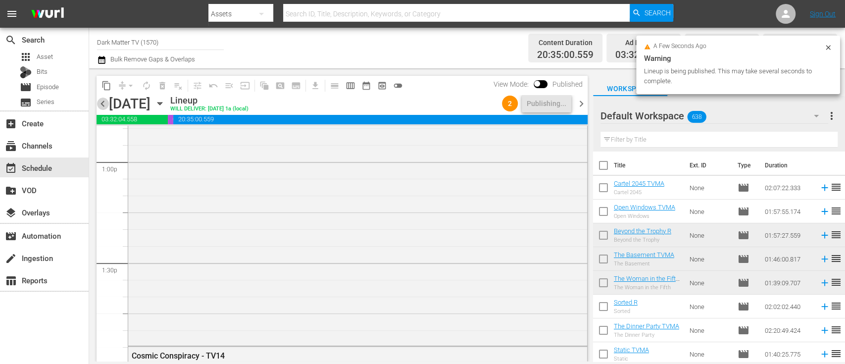
click at [102, 106] on span "chevron_left" at bounding box center [102, 103] width 12 height 12
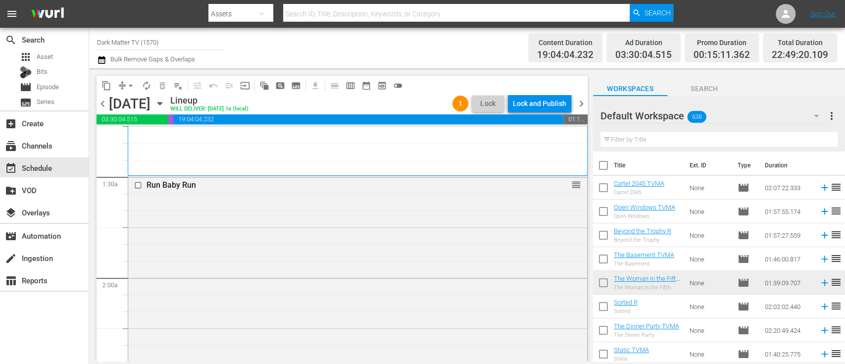
scroll to position [258, 0]
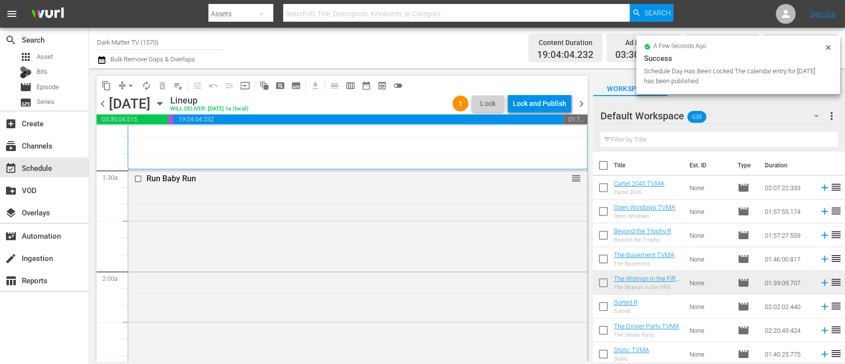
click at [220, 209] on div "Run Baby Run reorder" at bounding box center [357, 365] width 459 height 392
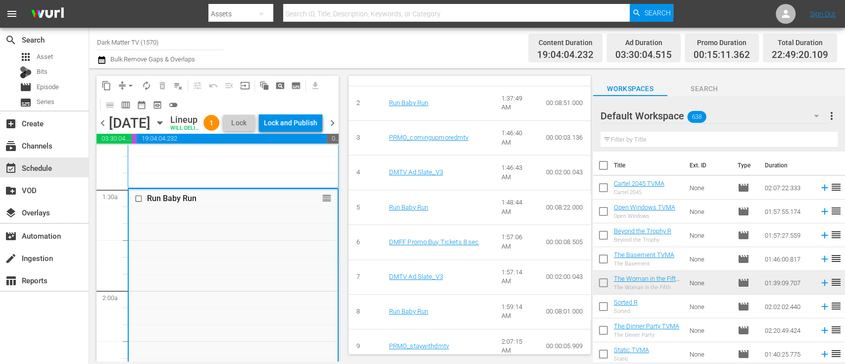
scroll to position [511, 0]
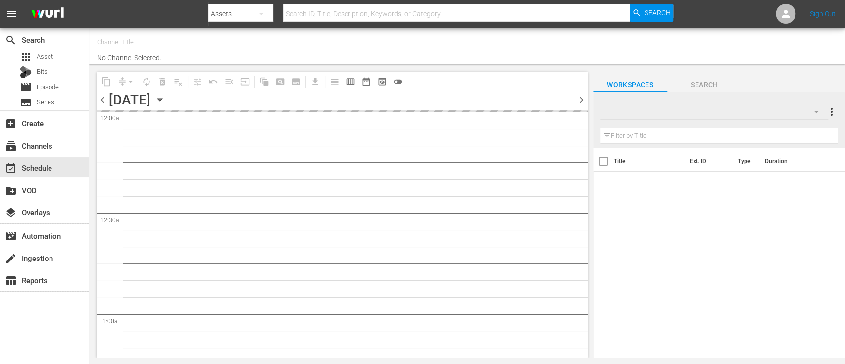
type input "Dark Matter TV (1570)"
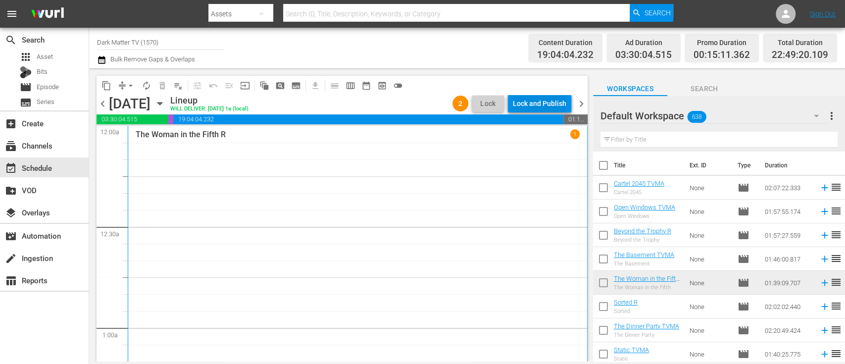
click at [531, 108] on div "Lock and Publish" at bounding box center [539, 104] width 53 height 18
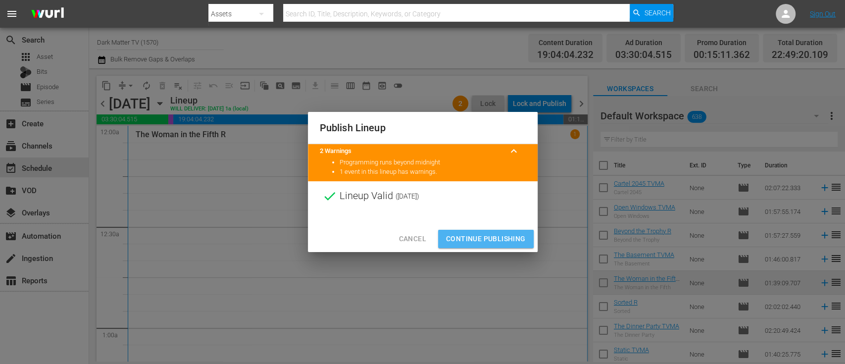
click at [477, 234] on span "Continue Publishing" at bounding box center [486, 239] width 80 height 12
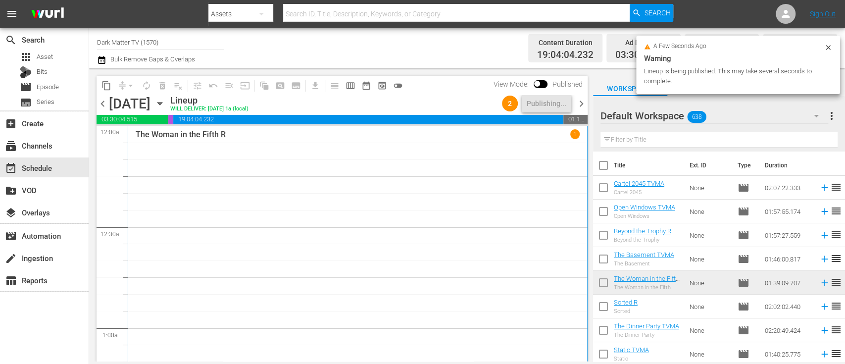
click at [477, 234] on div "The Woman in the Fifth R 1" at bounding box center [358, 276] width 444 height 294
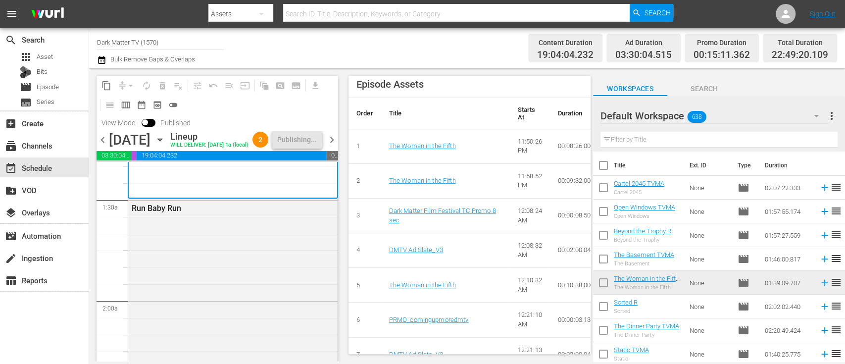
scroll to position [265, 0]
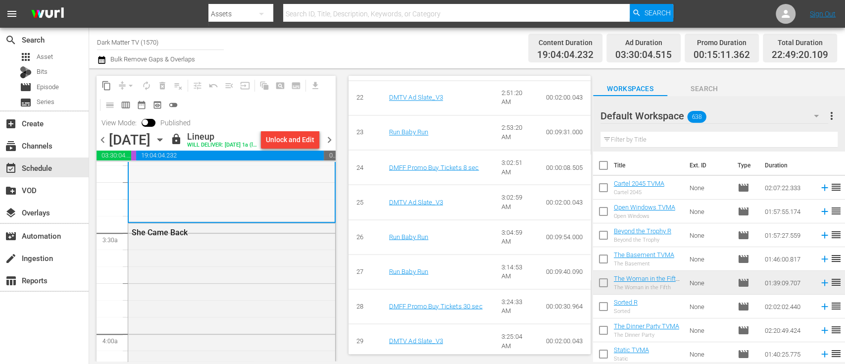
scroll to position [643, 0]
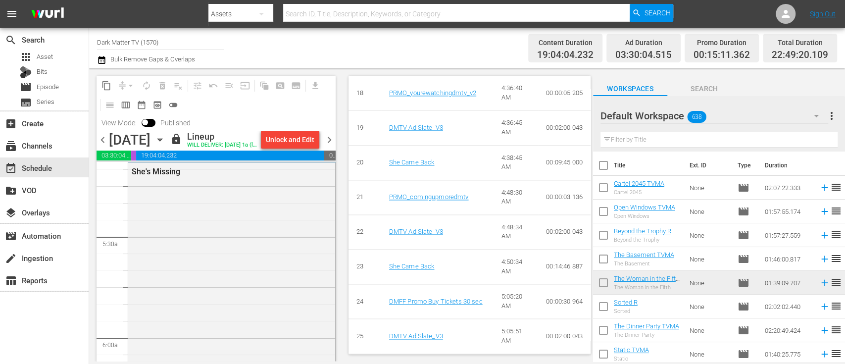
scroll to position [1038, 0]
click at [267, 278] on div "She's Missing" at bounding box center [231, 363] width 207 height 406
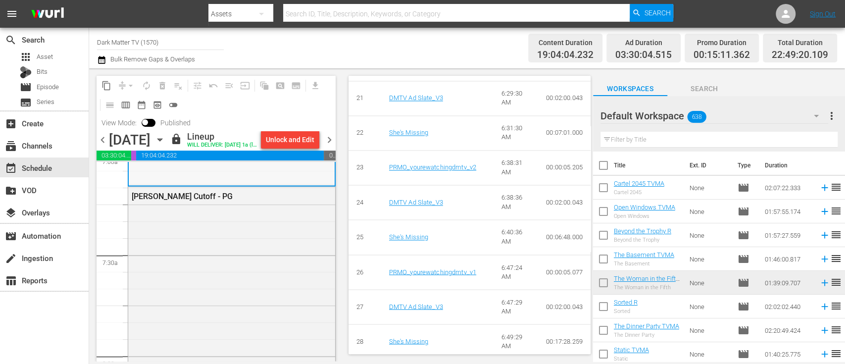
scroll to position [1421, 0]
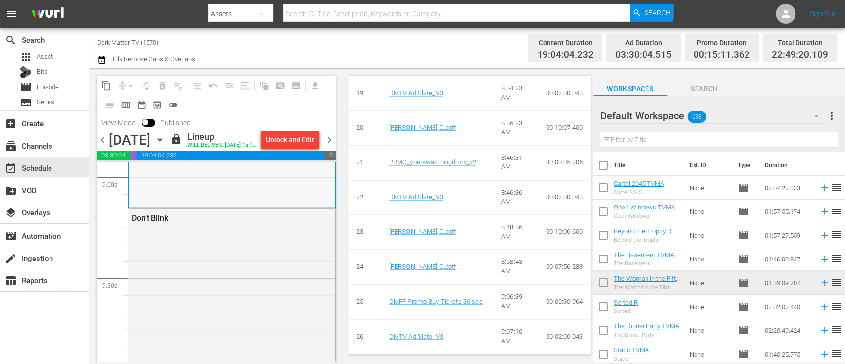
scroll to position [1805, 0]
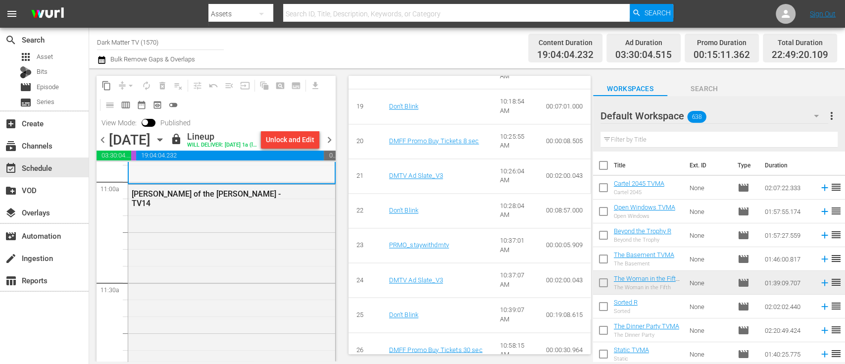
scroll to position [2211, 0]
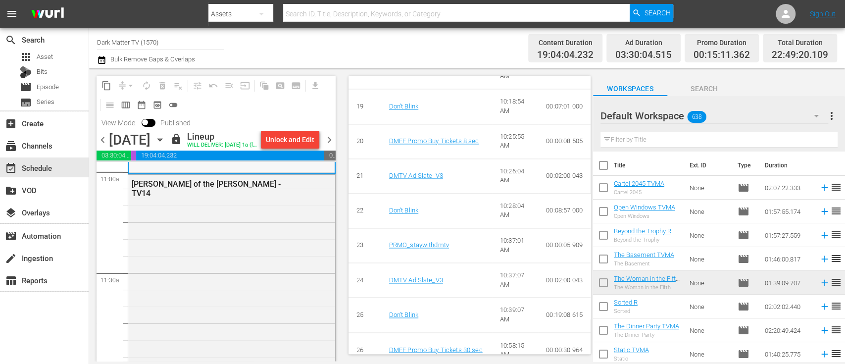
click at [176, 306] on div "[PERSON_NAME] of the [PERSON_NAME] - TV14" at bounding box center [231, 356] width 207 height 362
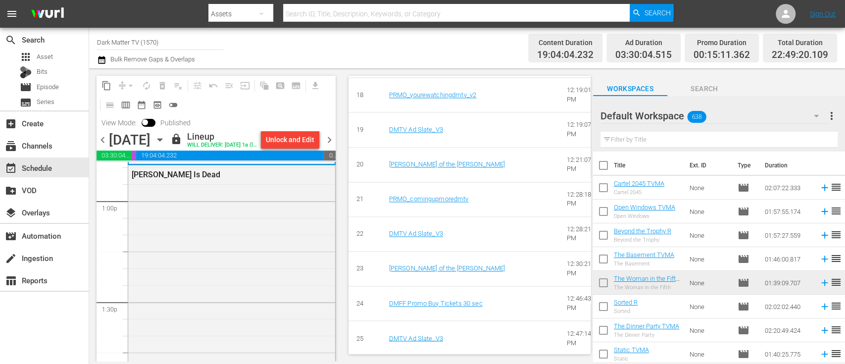
scroll to position [2587, 0]
click at [225, 257] on div "[PERSON_NAME] Is Dead" at bounding box center [231, 369] width 207 height 411
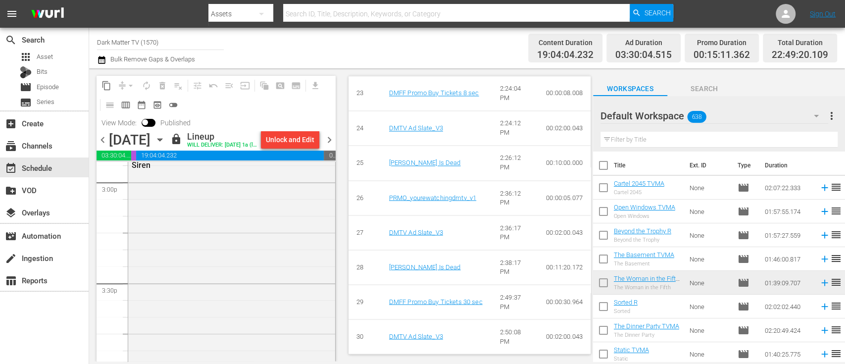
scroll to position [3010, 0]
click at [165, 294] on div "Siren" at bounding box center [231, 337] width 207 height 369
click at [259, 273] on div "We Have Always Lived in the Castle - TV14" at bounding box center [231, 327] width 207 height 382
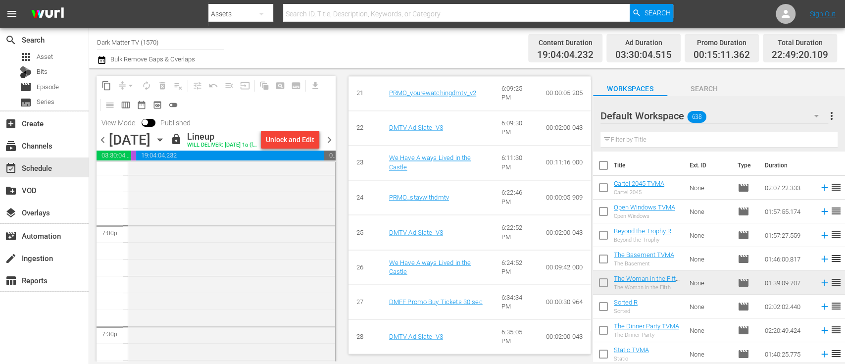
scroll to position [3773, 0]
click at [208, 255] on div "Freaks - TV14" at bounding box center [231, 362] width 207 height 429
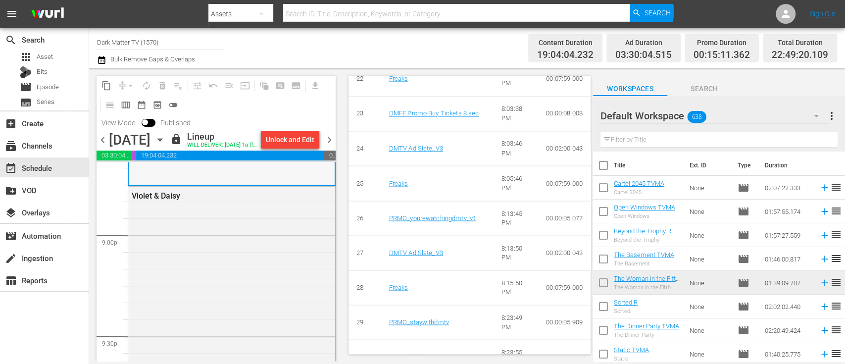
scroll to position [4167, 0]
click at [197, 254] on div "Violet & Daisy" at bounding box center [231, 356] width 207 height 343
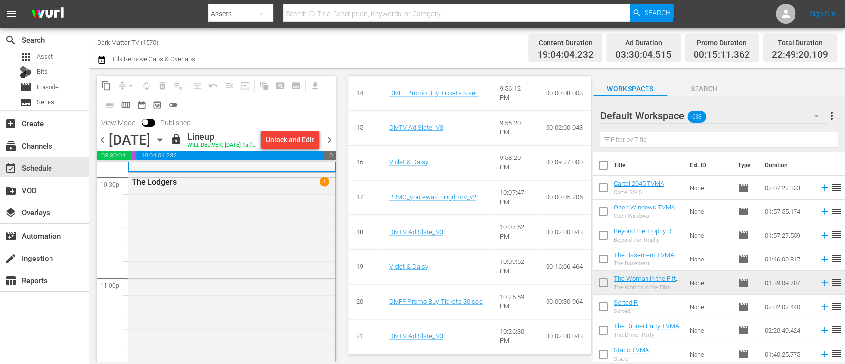
scroll to position [4528, 0]
click at [250, 255] on div "The Lodgers 1" at bounding box center [231, 356] width 207 height 369
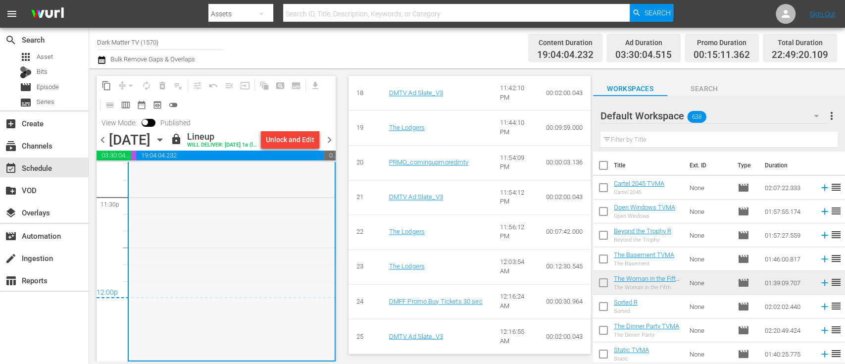
scroll to position [4725, 0]
click at [104, 57] on icon "button" at bounding box center [101, 60] width 7 height 8
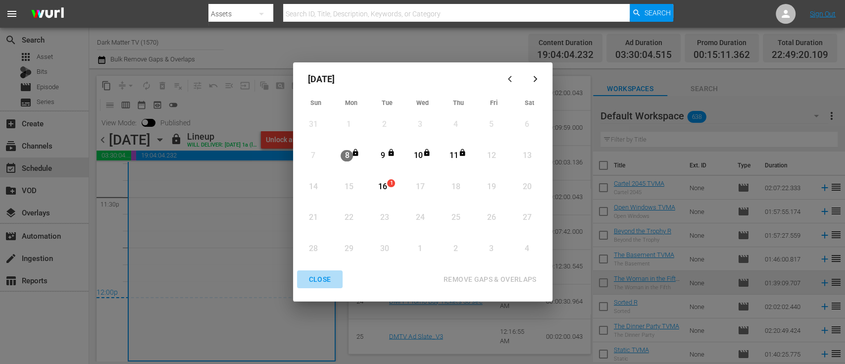
click at [325, 278] on div "CLOSE" at bounding box center [320, 279] width 38 height 12
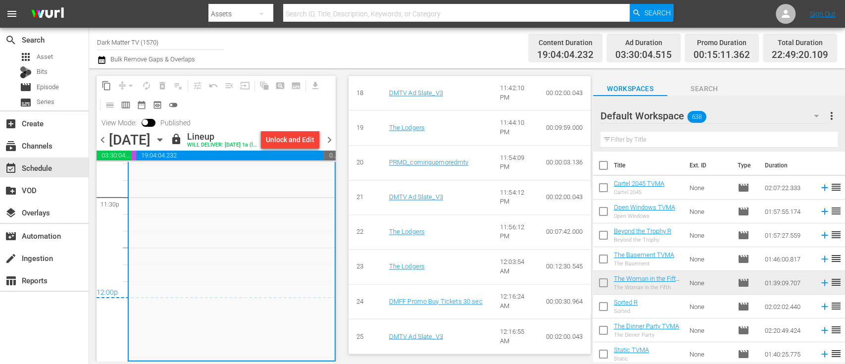
click at [334, 146] on span "chevron_right" at bounding box center [329, 140] width 12 height 12
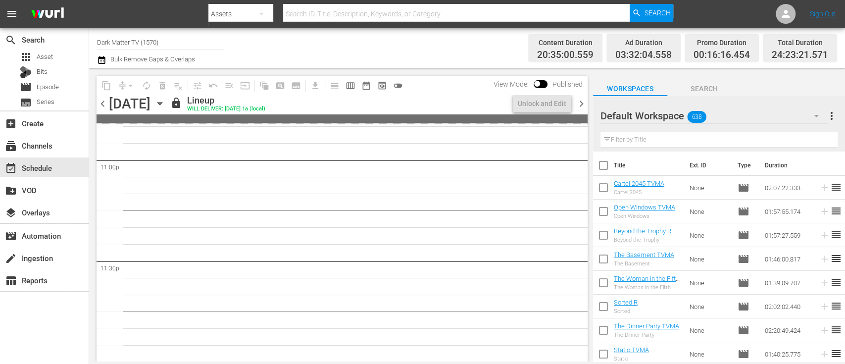
scroll to position [4708, 0]
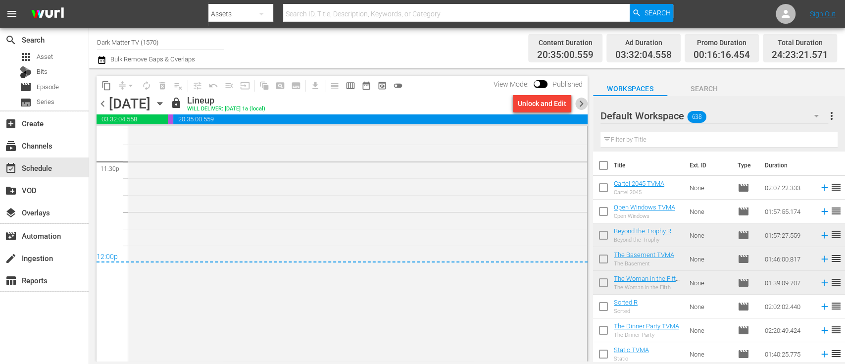
click at [582, 102] on span "chevron_right" at bounding box center [581, 103] width 12 height 12
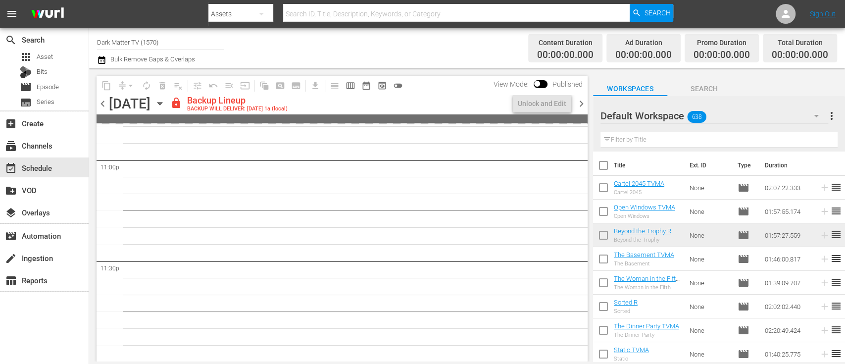
scroll to position [4609, 0]
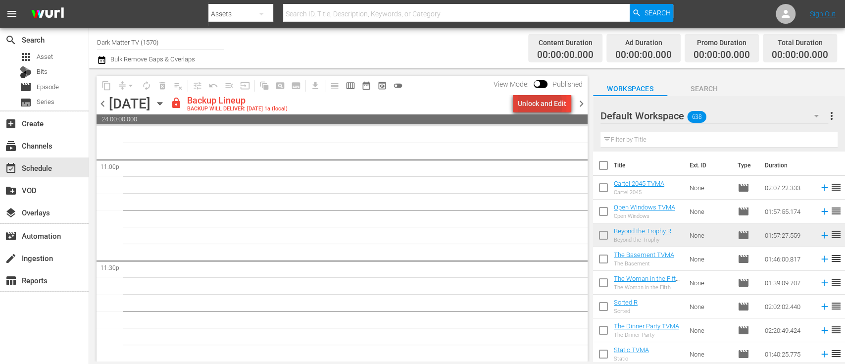
click at [538, 104] on div "Unlock and Edit" at bounding box center [542, 104] width 48 height 18
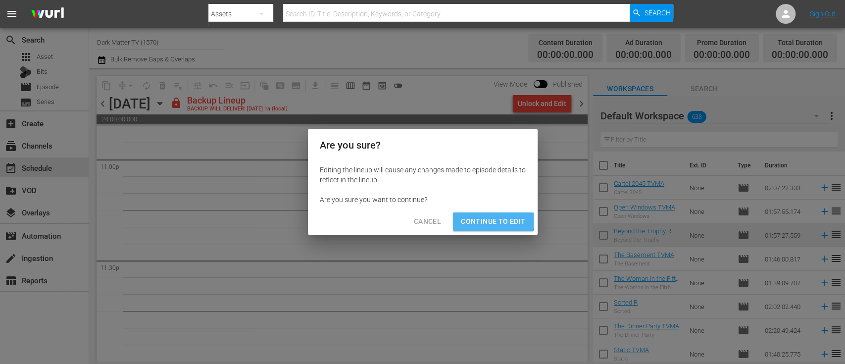
click at [483, 216] on span "Continue to Edit" at bounding box center [493, 221] width 64 height 12
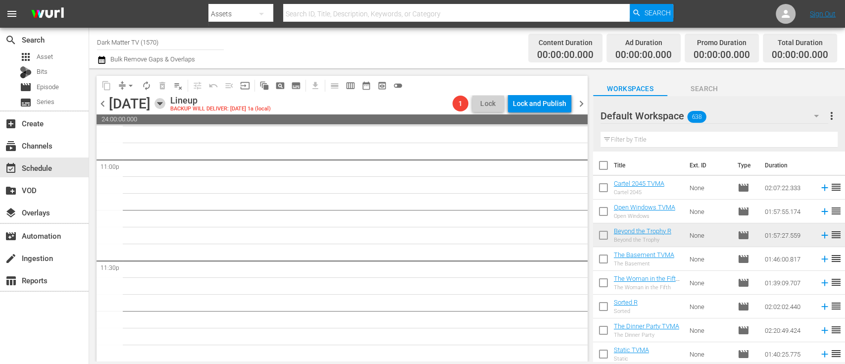
click at [162, 103] on icon "button" at bounding box center [159, 103] width 4 height 2
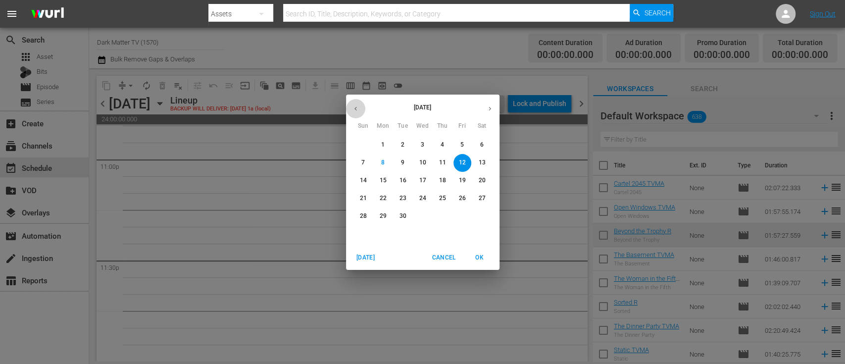
click at [359, 110] on button "button" at bounding box center [355, 108] width 19 height 19
click at [464, 196] on p "22" at bounding box center [461, 198] width 7 height 8
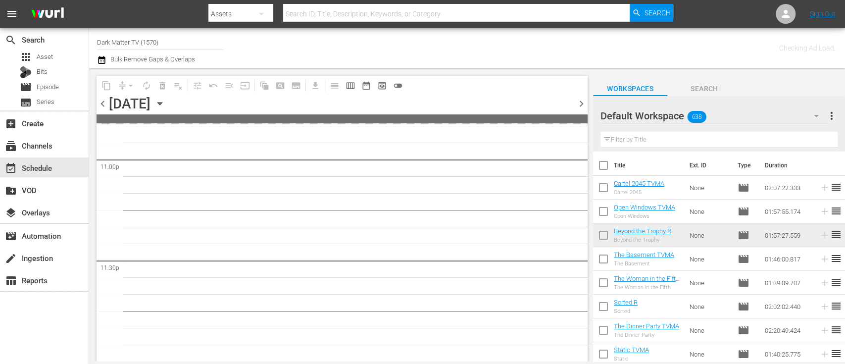
scroll to position [4607, 0]
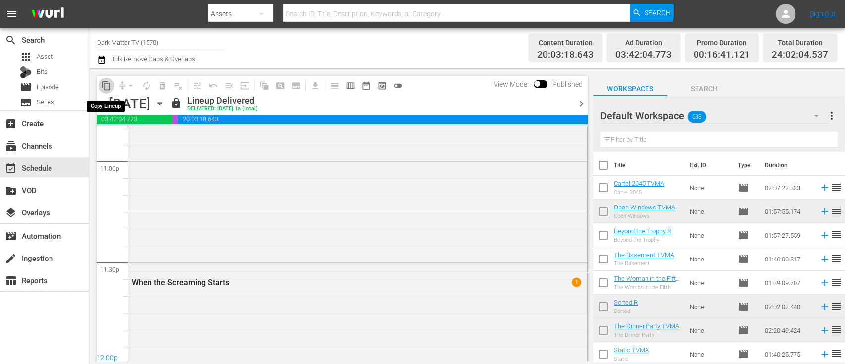
click at [107, 87] on span "content_copy" at bounding box center [106, 86] width 10 height 10
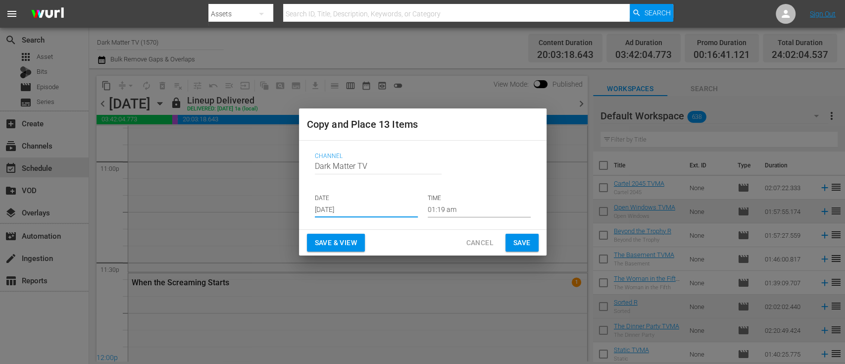
click at [358, 208] on input "Sep 10th 2025" at bounding box center [366, 209] width 103 height 15
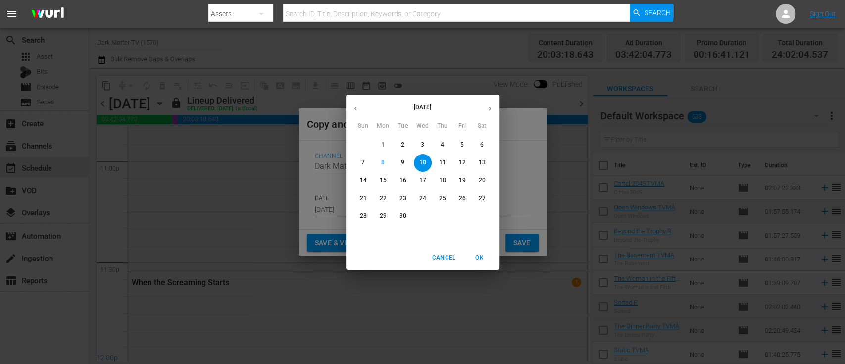
click at [456, 161] on span "12" at bounding box center [462, 162] width 18 height 8
type input "Sep 12th 2025"
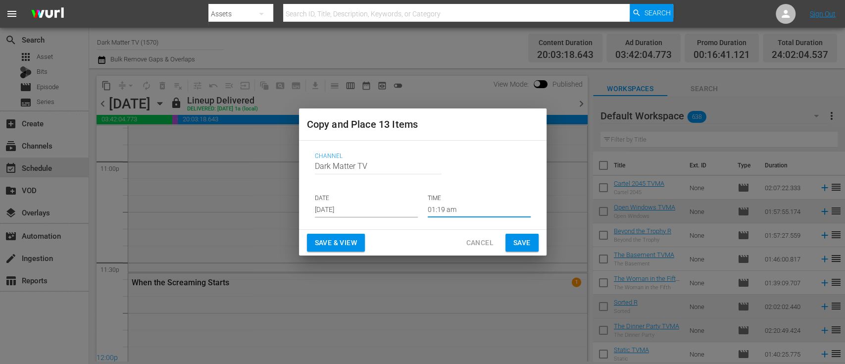
click at [448, 211] on input "01:19 am" at bounding box center [478, 209] width 103 height 15
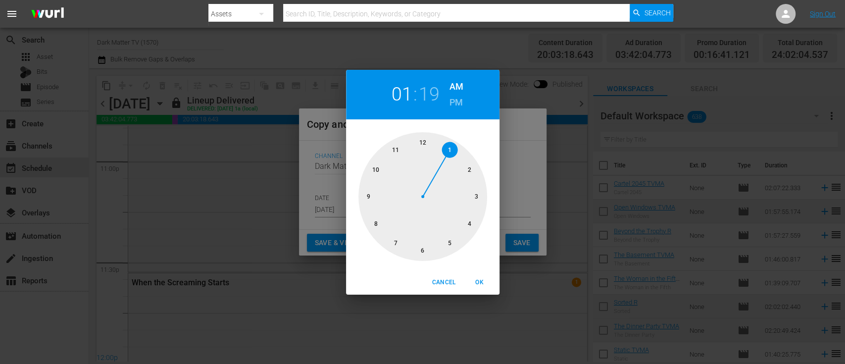
click at [423, 141] on div at bounding box center [422, 196] width 129 height 129
click at [485, 284] on span "OK" at bounding box center [480, 282] width 24 height 10
type input "12:19 am"
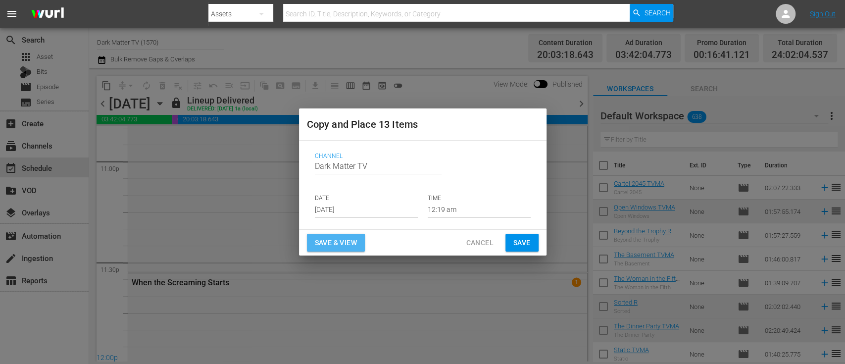
click at [335, 241] on span "Save & View" at bounding box center [336, 242] width 42 height 12
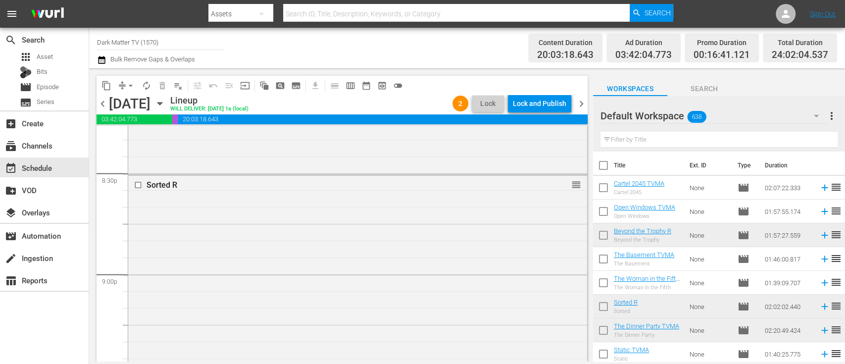
scroll to position [4091, 0]
click at [140, 184] on input "checkbox" at bounding box center [139, 184] width 10 height 8
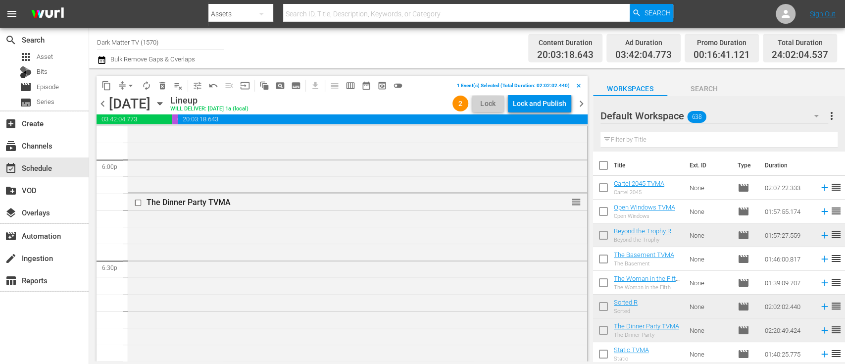
scroll to position [3599, 0]
click at [137, 202] on input "checkbox" at bounding box center [139, 203] width 10 height 8
click at [162, 78] on button "delete_forever_outlined" at bounding box center [162, 86] width 16 height 16
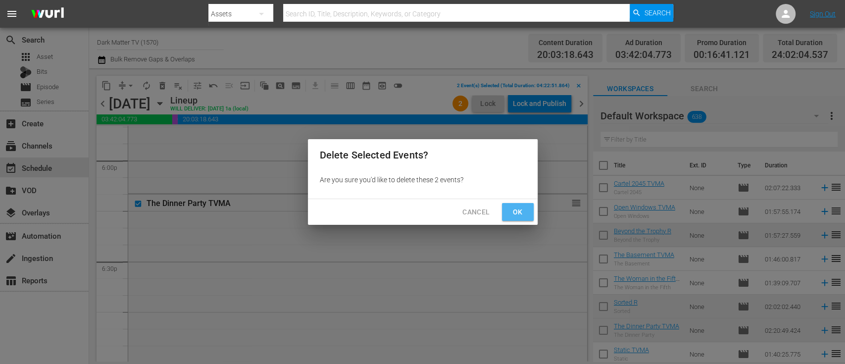
click at [516, 216] on span "Ok" at bounding box center [518, 212] width 16 height 12
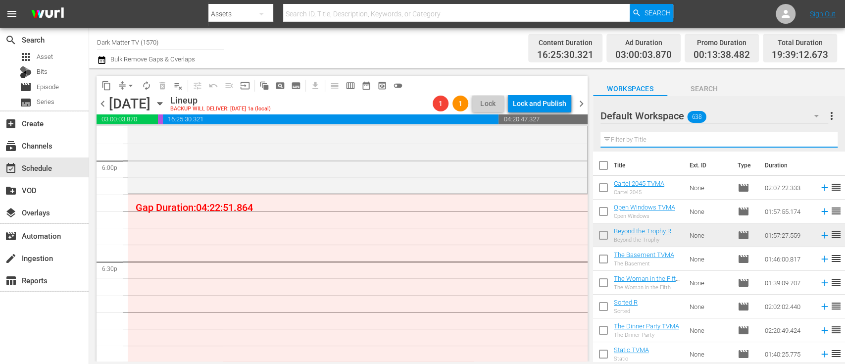
click at [636, 141] on input "text" at bounding box center [718, 140] width 237 height 16
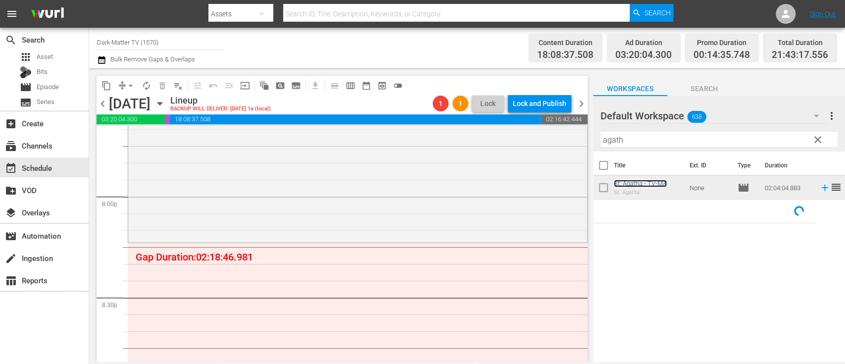
scroll to position [3968, 0]
drag, startPoint x: 632, startPoint y: 140, endPoint x: 567, endPoint y: 141, distance: 64.8
click at [567, 141] on div "content_copy compress arrow_drop_down autorenew_outlined delete_forever_outline…" at bounding box center [467, 214] width 756 height 293
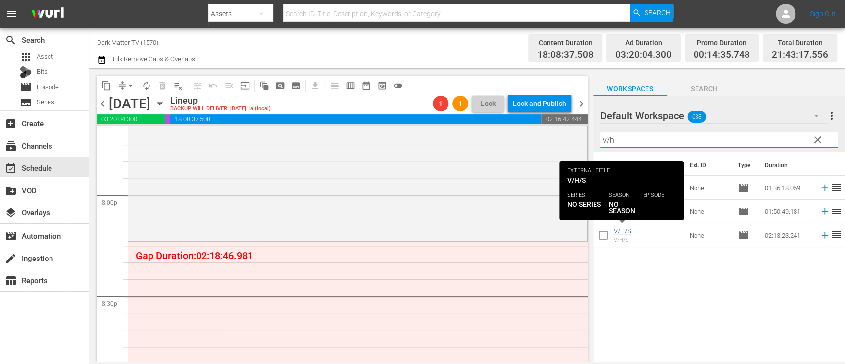
type input "v/h"
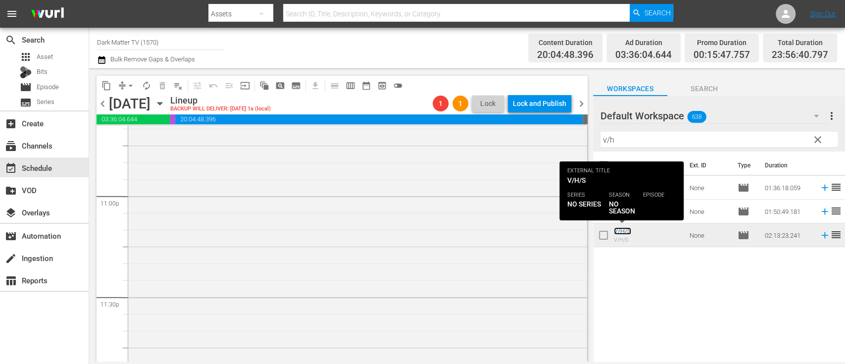
scroll to position [4574, 0]
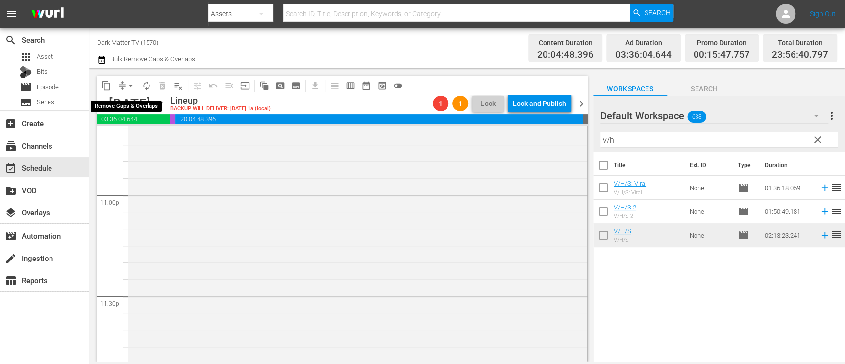
click at [131, 88] on span "arrow_drop_down" at bounding box center [131, 86] width 10 height 10
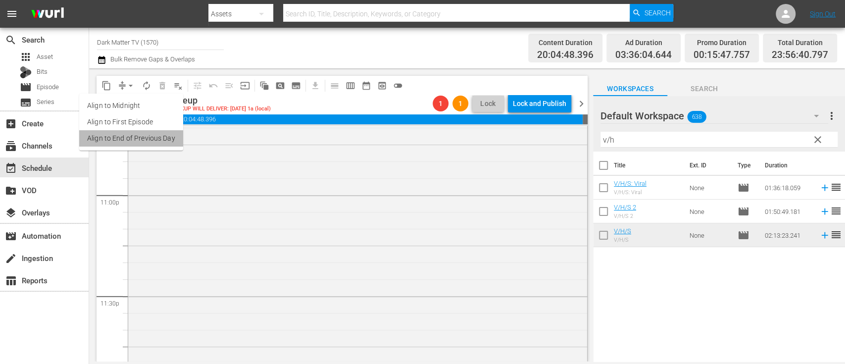
click at [140, 137] on li "Align to End of Previous Day" at bounding box center [131, 138] width 104 height 16
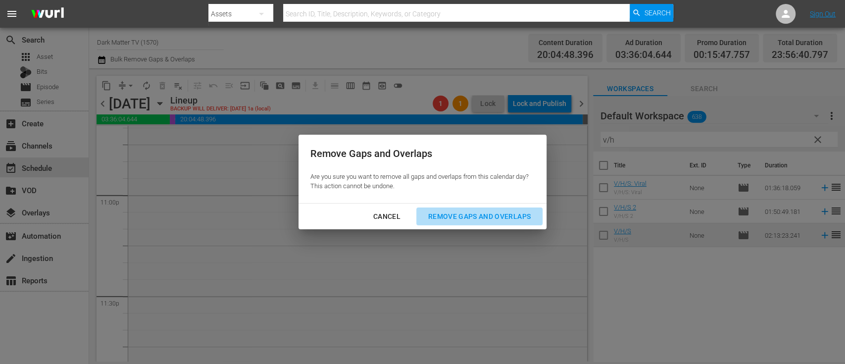
click at [447, 214] on div "Remove Gaps and Overlaps" at bounding box center [479, 216] width 118 height 12
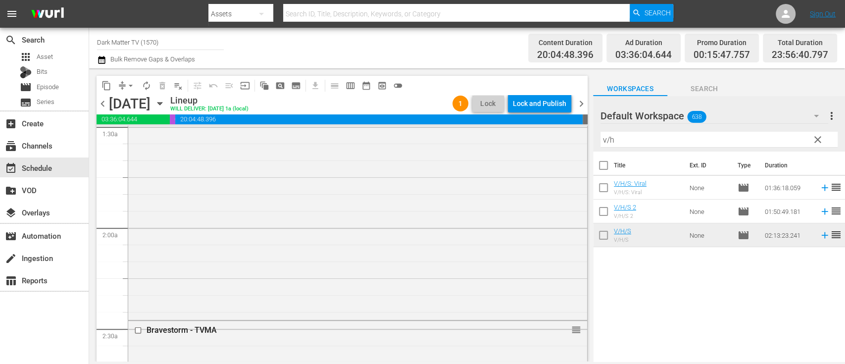
scroll to position [0, 0]
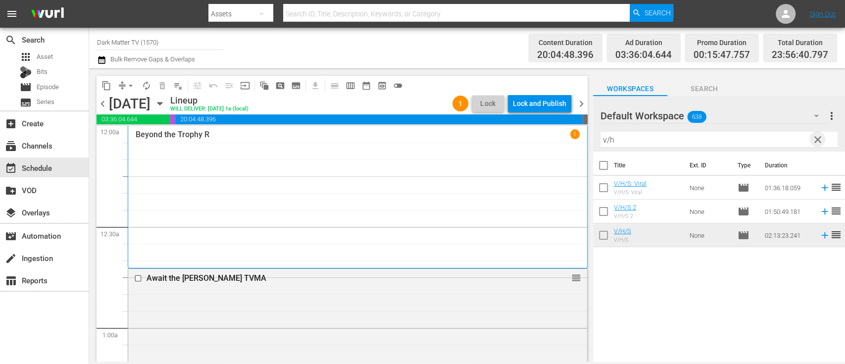
click at [817, 141] on span "clear" at bounding box center [817, 140] width 12 height 12
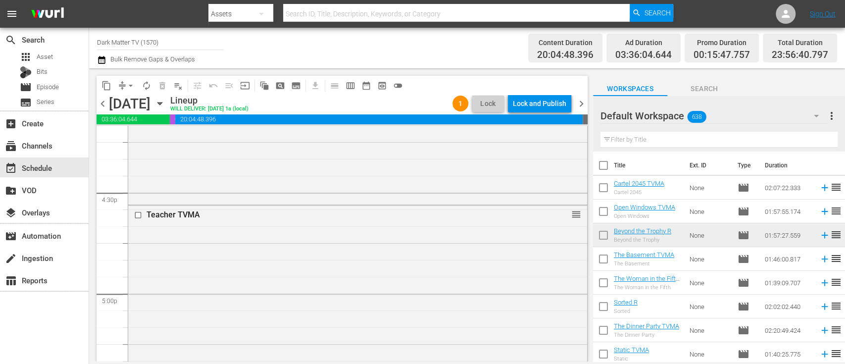
scroll to position [3265, 0]
click at [137, 214] on input "checkbox" at bounding box center [139, 213] width 10 height 8
click at [163, 89] on span "delete_forever_outlined" at bounding box center [162, 86] width 10 height 10
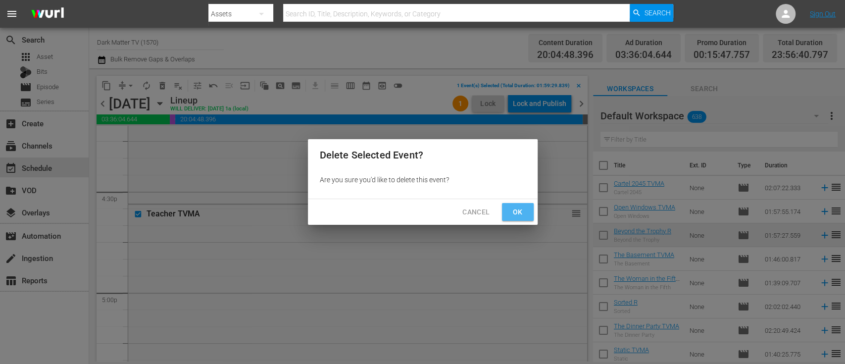
click at [527, 212] on button "Ok" at bounding box center [518, 212] width 32 height 18
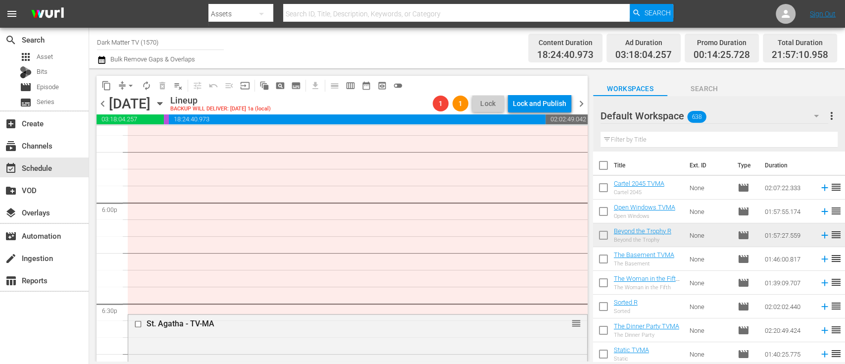
scroll to position [3558, 0]
click at [689, 137] on input "text" at bounding box center [718, 140] width 237 height 16
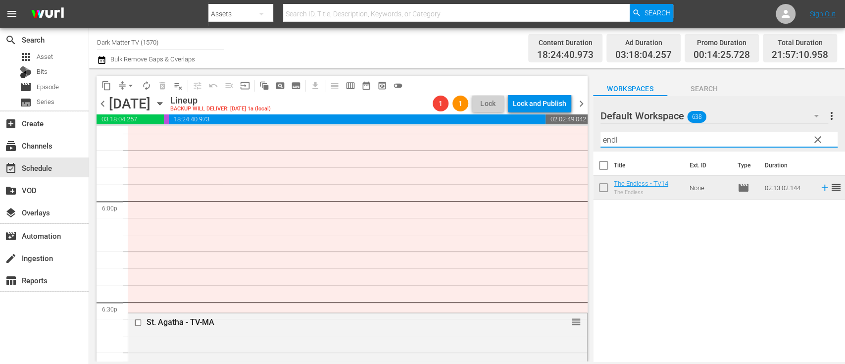
drag, startPoint x: 642, startPoint y: 138, endPoint x: 591, endPoint y: 142, distance: 50.7
click at [591, 142] on div "content_copy compress arrow_drop_down autorenew_outlined delete_forever_outline…" at bounding box center [467, 214] width 756 height 293
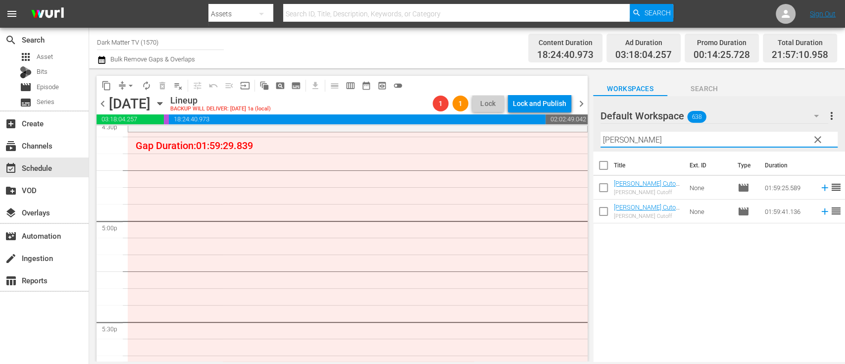
scroll to position [3294, 0]
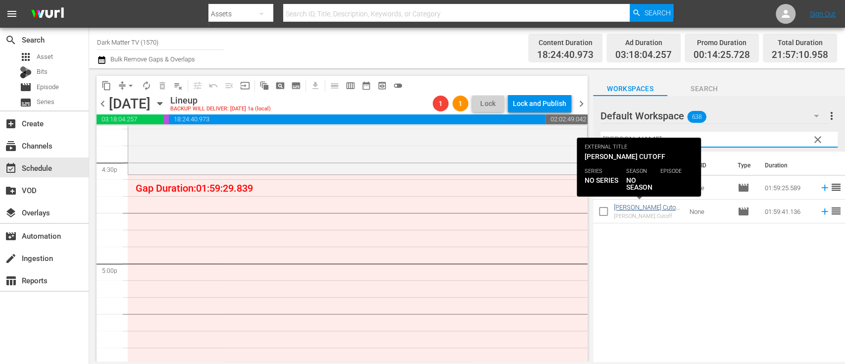
type input "meek"
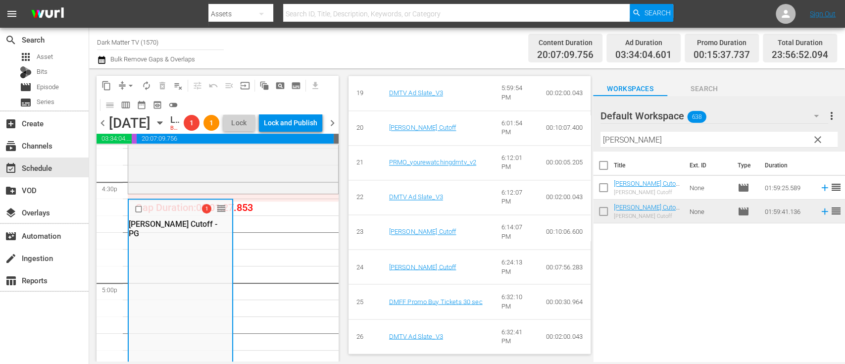
scroll to position [1109, 0]
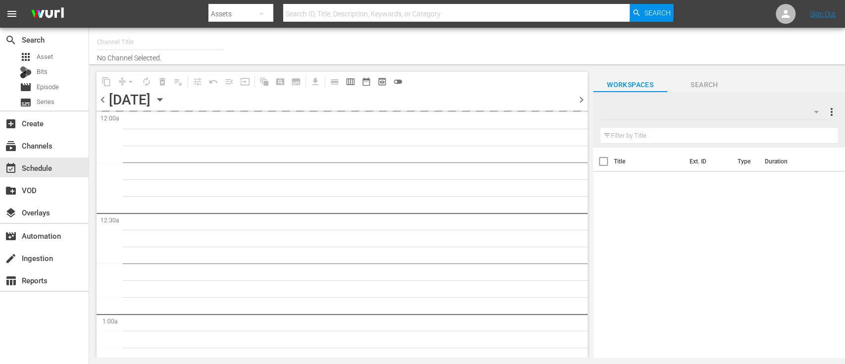
type input "Dark Matter TV (1570)"
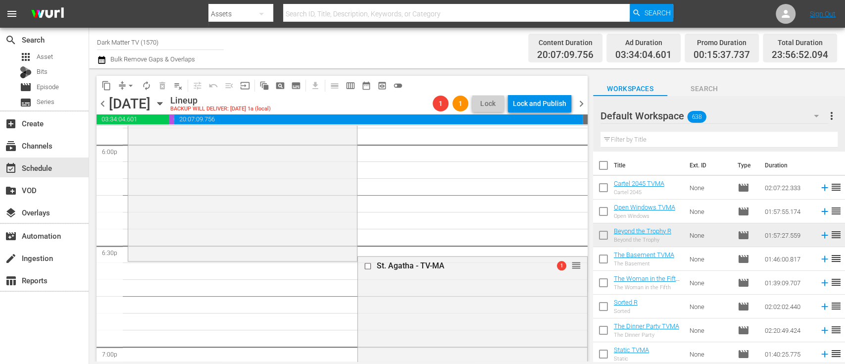
scroll to position [3616, 0]
click at [132, 85] on span "arrow_drop_down" at bounding box center [131, 86] width 10 height 10
click at [135, 137] on li "Align to End of Previous Day" at bounding box center [131, 138] width 104 height 16
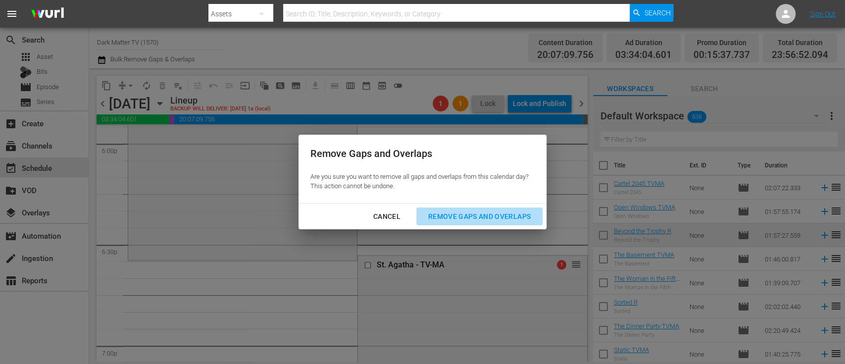
click at [442, 219] on div "Remove Gaps and Overlaps" at bounding box center [479, 216] width 118 height 12
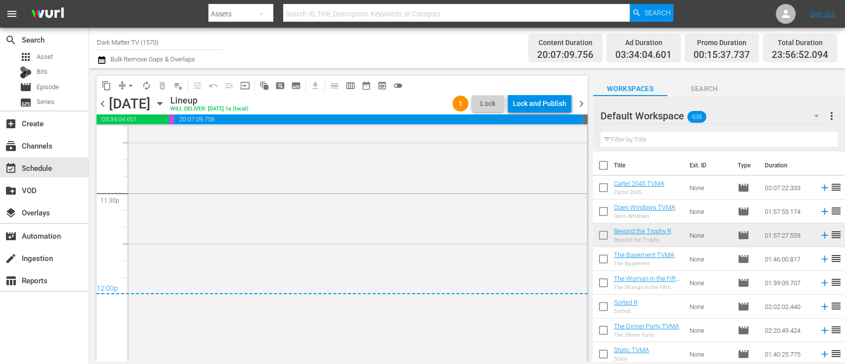
scroll to position [4741, 0]
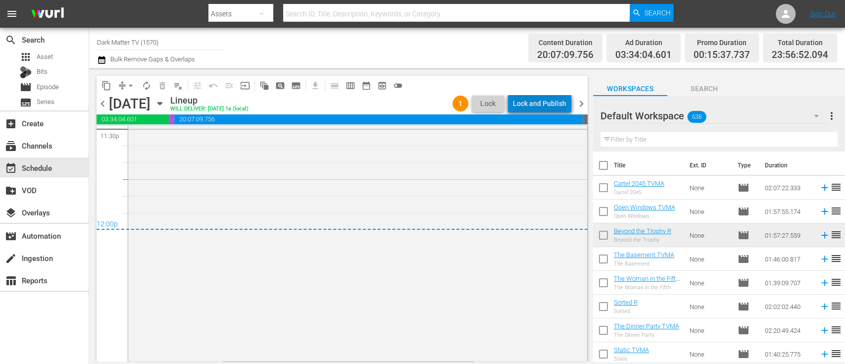
click at [546, 102] on div "Lock and Publish" at bounding box center [539, 104] width 53 height 18
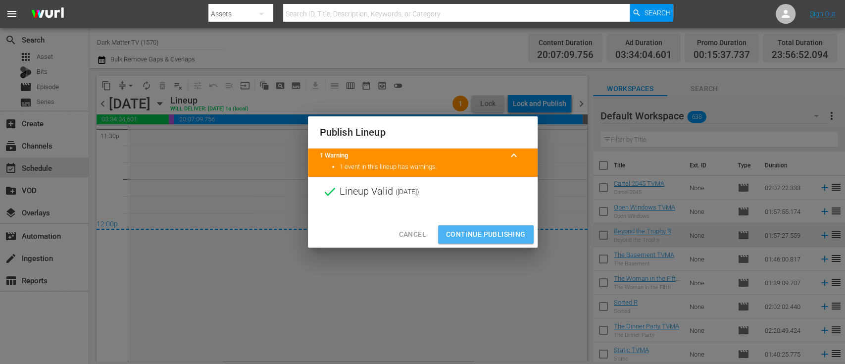
click at [478, 237] on span "Continue Publishing" at bounding box center [486, 234] width 80 height 12
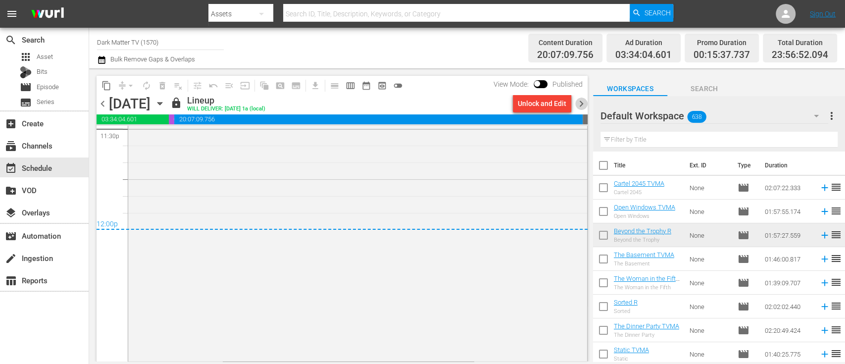
click at [580, 103] on span "chevron_right" at bounding box center [581, 103] width 12 height 12
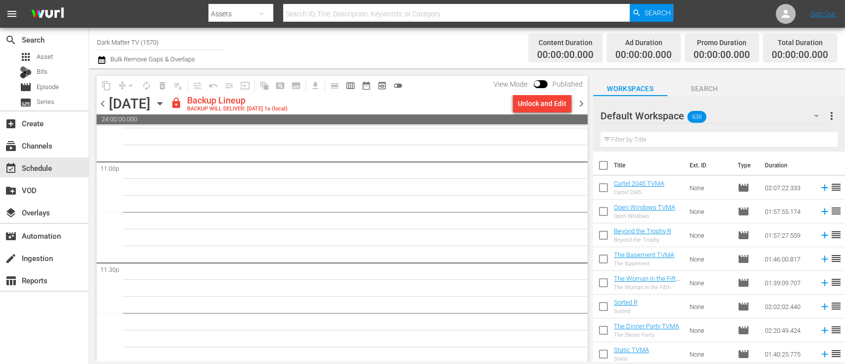
scroll to position [4609, 0]
click at [101, 62] on icon "button" at bounding box center [101, 60] width 9 height 12
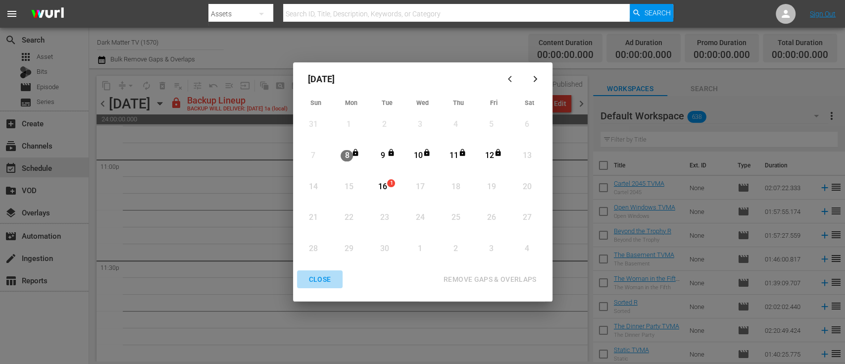
click at [323, 279] on div "CLOSE" at bounding box center [320, 279] width 38 height 12
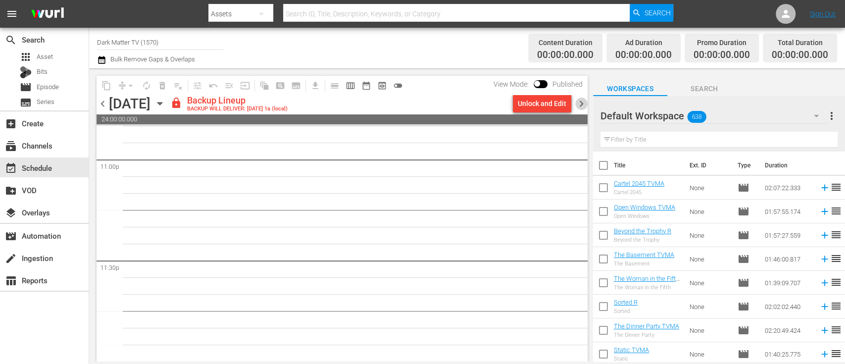
click at [581, 100] on span "chevron_right" at bounding box center [581, 103] width 12 height 12
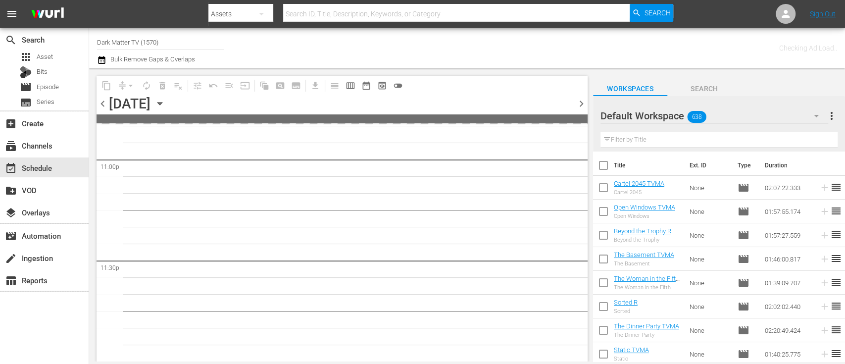
scroll to position [4607, 0]
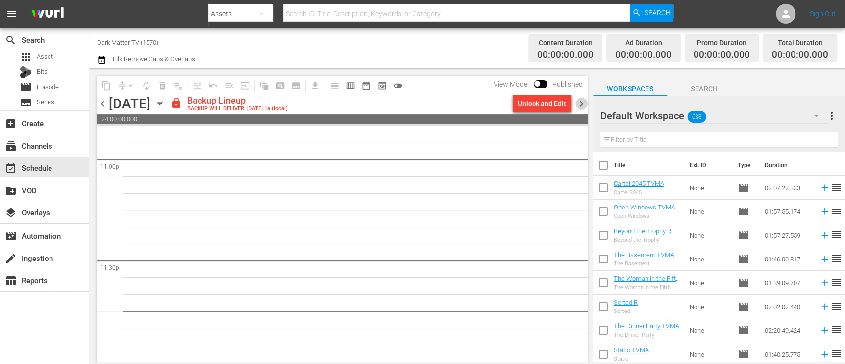
click at [581, 100] on span "chevron_right" at bounding box center [581, 103] width 12 height 12
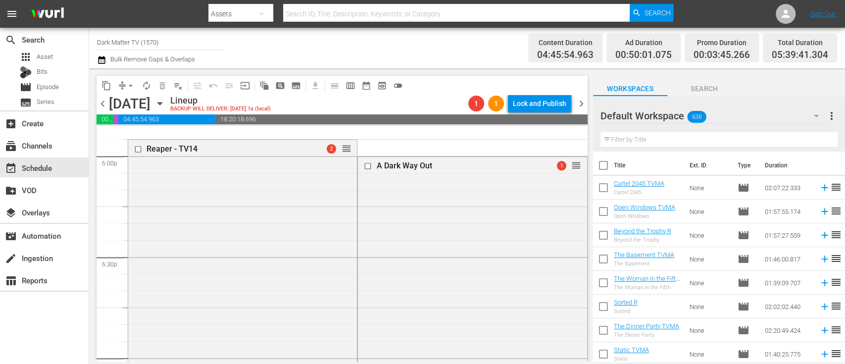
scroll to position [3602, 0]
click at [583, 105] on span "chevron_right" at bounding box center [581, 103] width 12 height 12
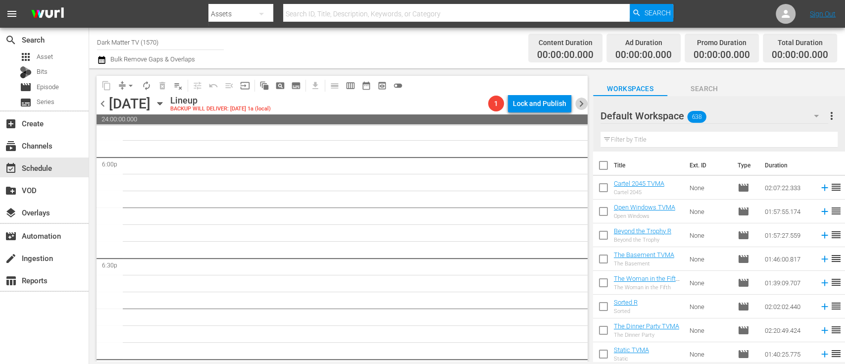
click at [583, 105] on span "chevron_right" at bounding box center [581, 103] width 12 height 12
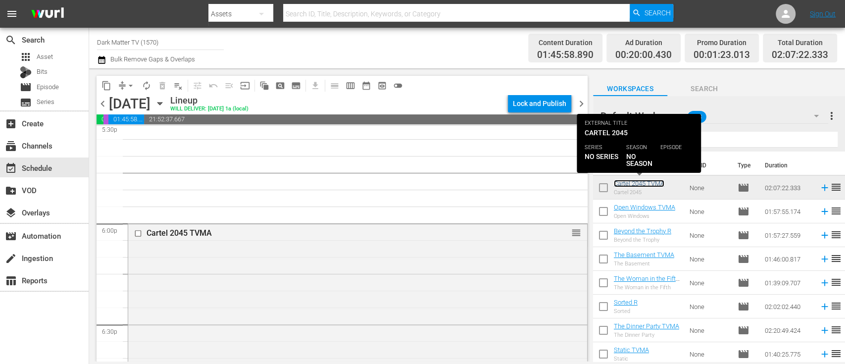
scroll to position [3535, 0]
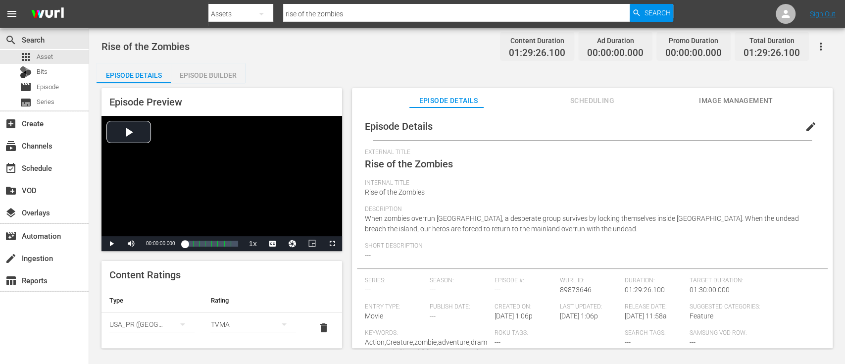
click at [804, 127] on span "edit" at bounding box center [810, 127] width 12 height 12
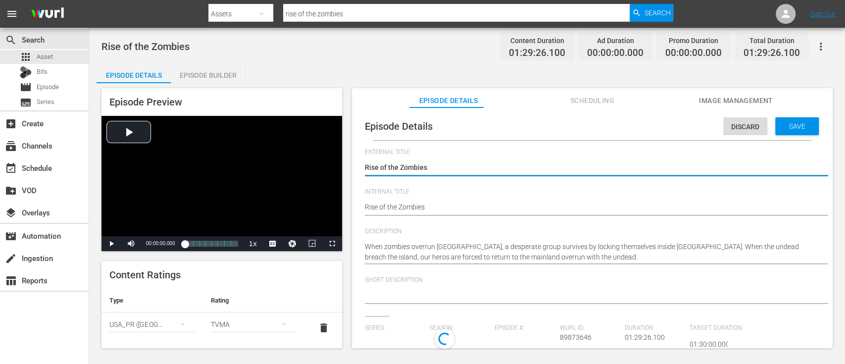
type input "No Series"
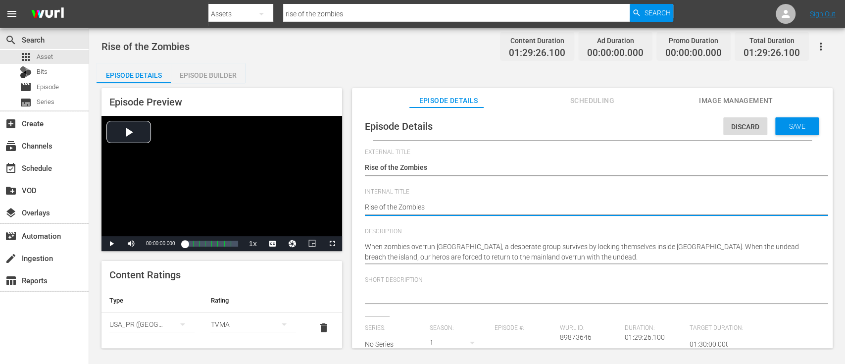
type textarea "Rise of the Zombies"
type textarea "Rise of the Zombies T"
type textarea "Rise of the Zombies TV"
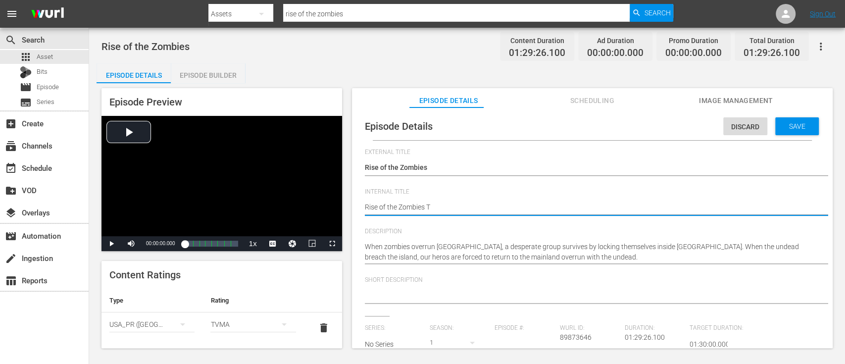
type textarea "Rise of the Zombies TV"
type textarea "Rise of the Zombies TVM"
type textarea "Rise of the Zombies TVMA"
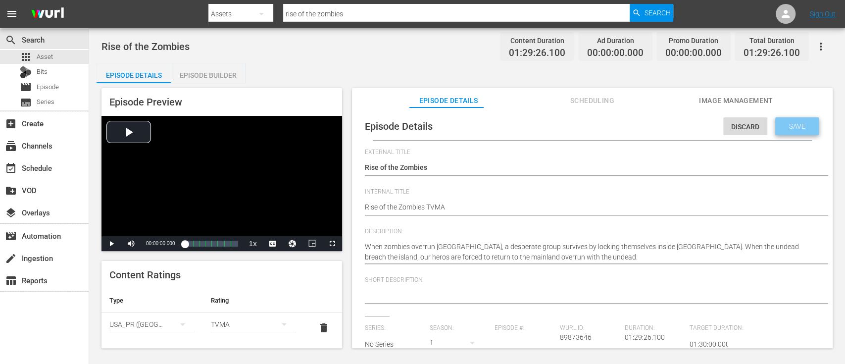
click at [781, 122] on span "Save" at bounding box center [797, 126] width 32 height 8
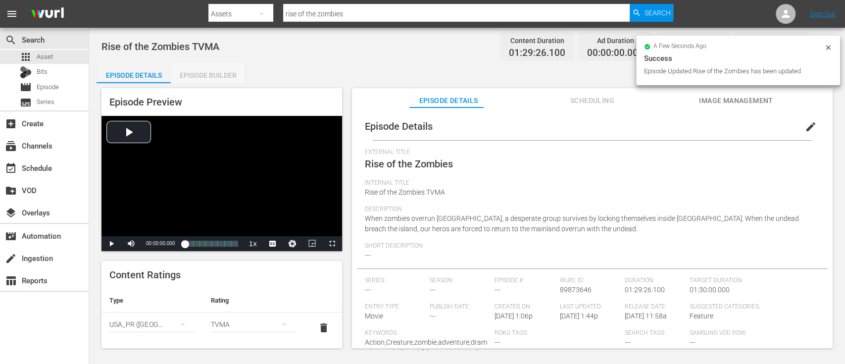
click at [225, 72] on div "Episode Builder" at bounding box center [208, 75] width 74 height 24
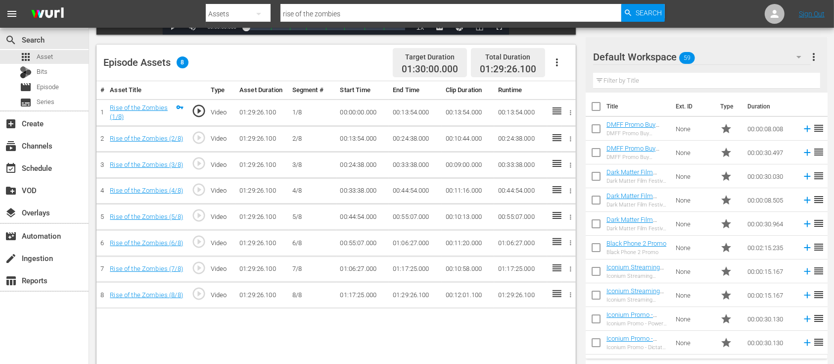
scroll to position [257, 0]
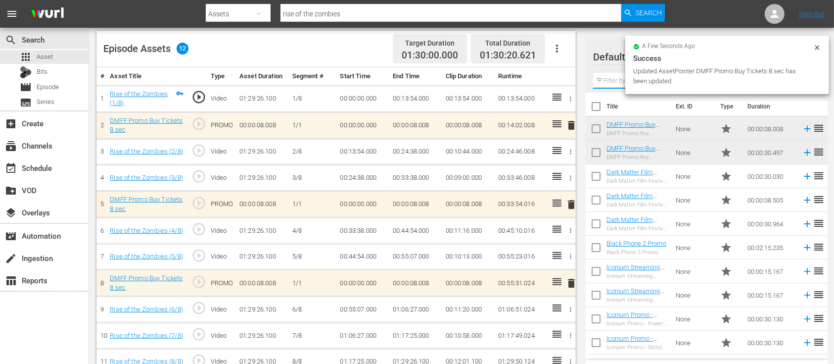
click at [618, 80] on input "text" at bounding box center [706, 81] width 227 height 16
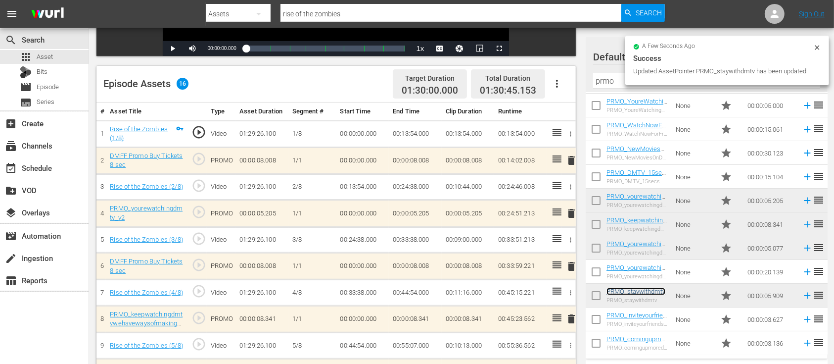
scroll to position [222, 0]
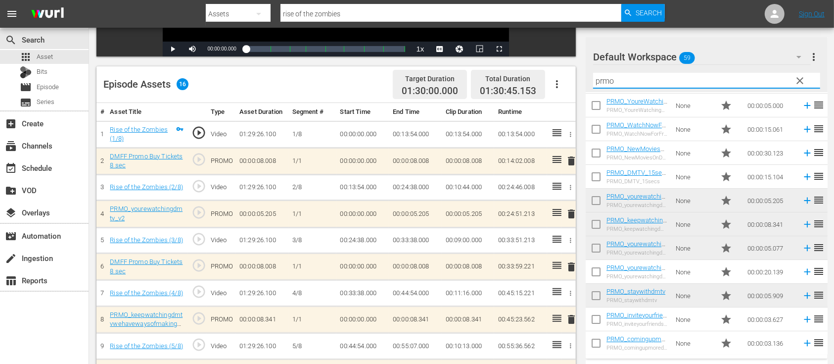
drag, startPoint x: 618, startPoint y: 83, endPoint x: 555, endPoint y: 89, distance: 64.1
click at [555, 89] on div "Video Player is loading. Play Video Play Mute Current Time 00:00:00.000 / Durat…" at bounding box center [461, 202] width 730 height 682
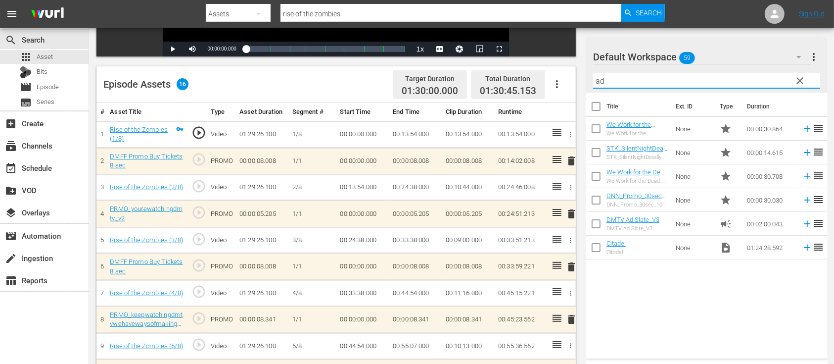
scroll to position [0, 0]
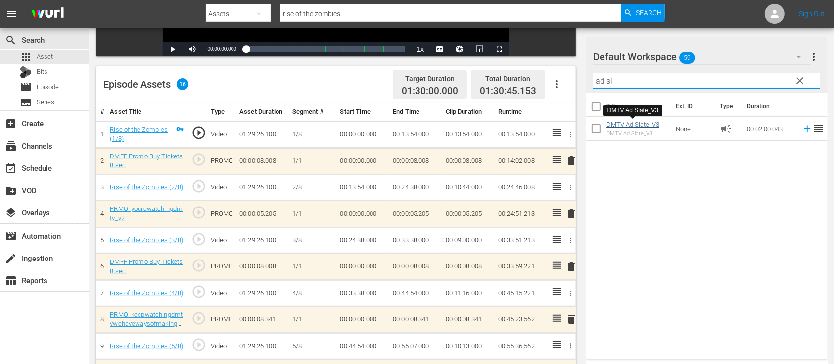
type input "ad sl"
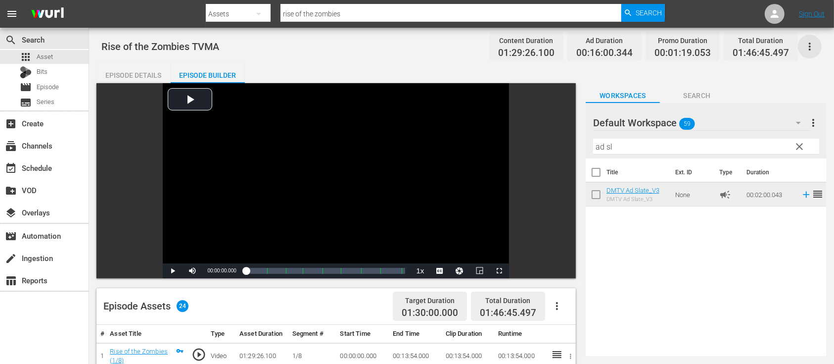
click at [811, 47] on icon "button" at bounding box center [810, 47] width 12 height 12
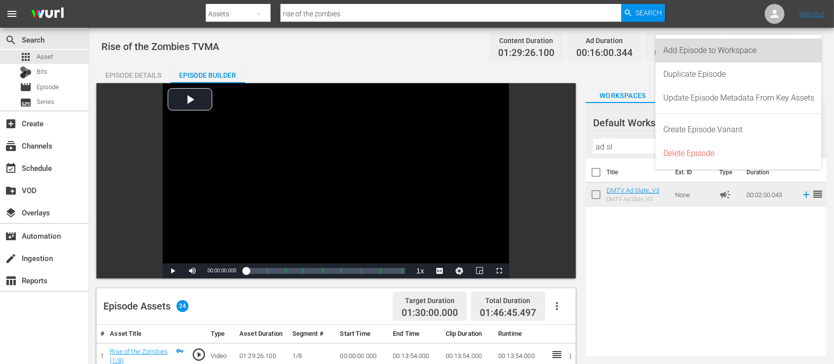
click at [753, 53] on div "Add Episode to Workspace" at bounding box center [738, 51] width 151 height 24
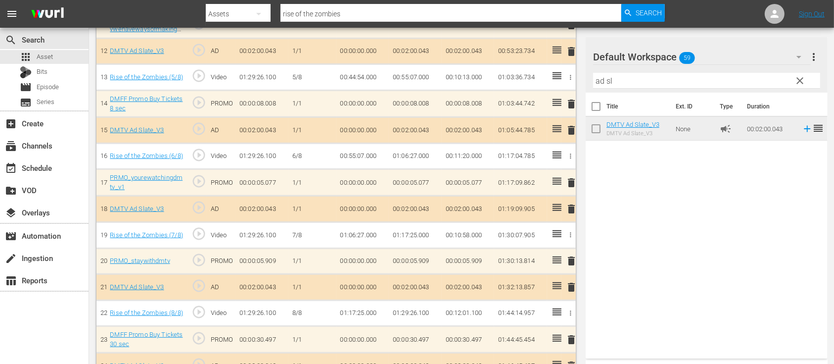
scroll to position [608, 0]
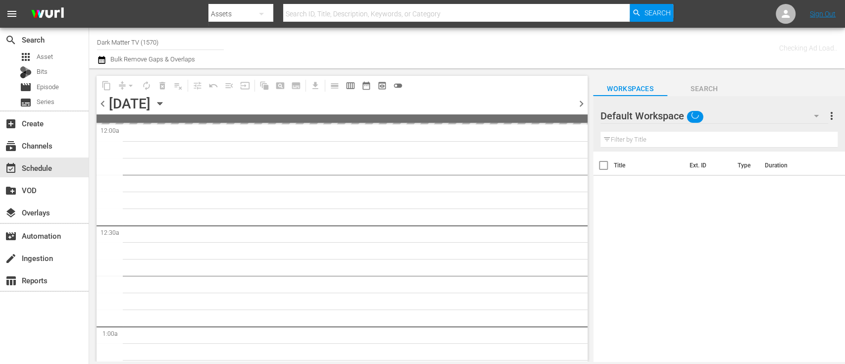
type input "Dark Matter TV (1570)"
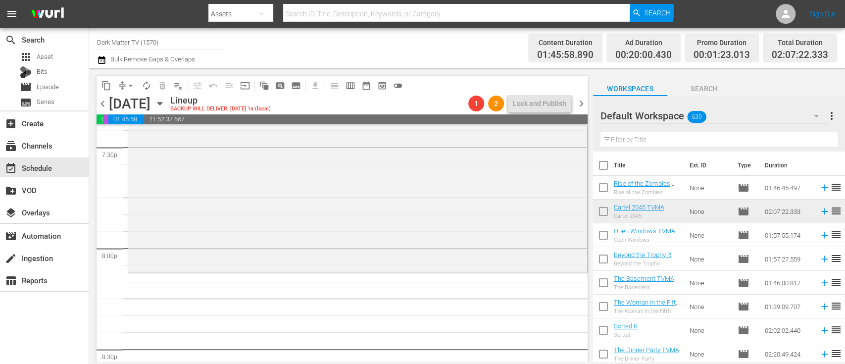
scroll to position [3919, 0]
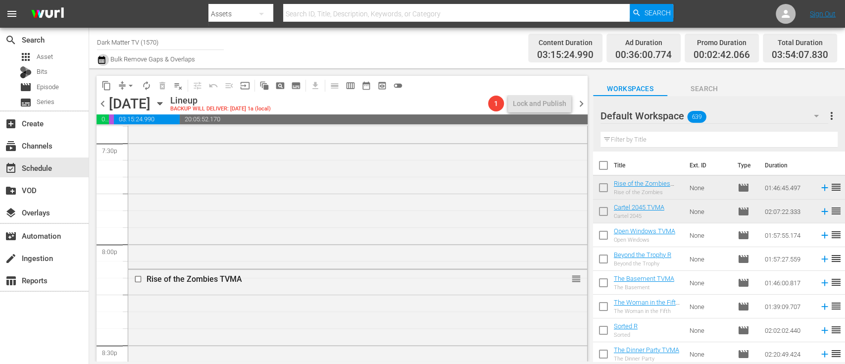
click at [99, 60] on icon "button" at bounding box center [101, 60] width 7 height 8
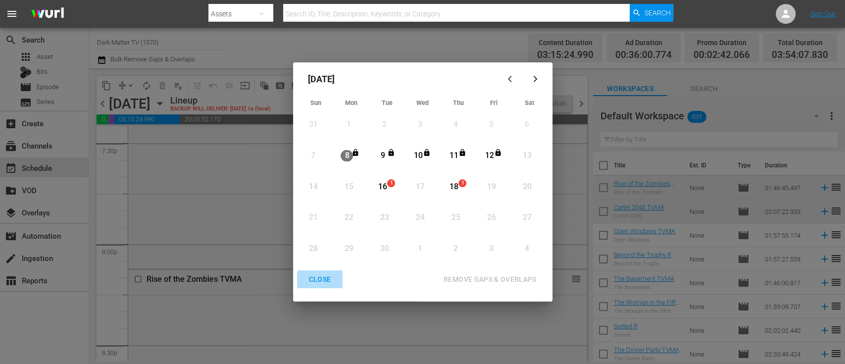
click at [323, 282] on div "CLOSE" at bounding box center [320, 279] width 38 height 12
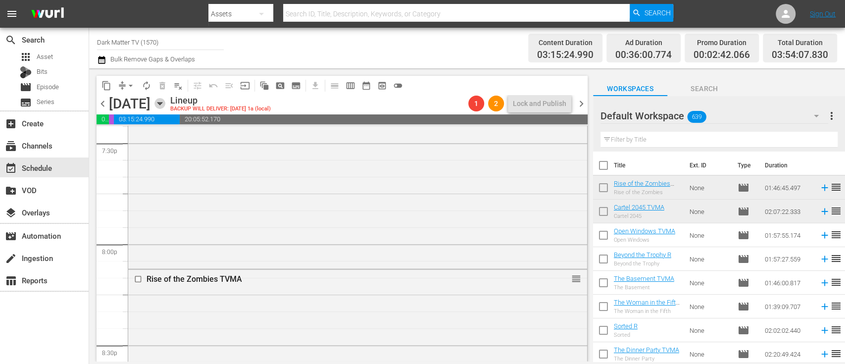
click at [165, 105] on icon "button" at bounding box center [159, 103] width 11 height 11
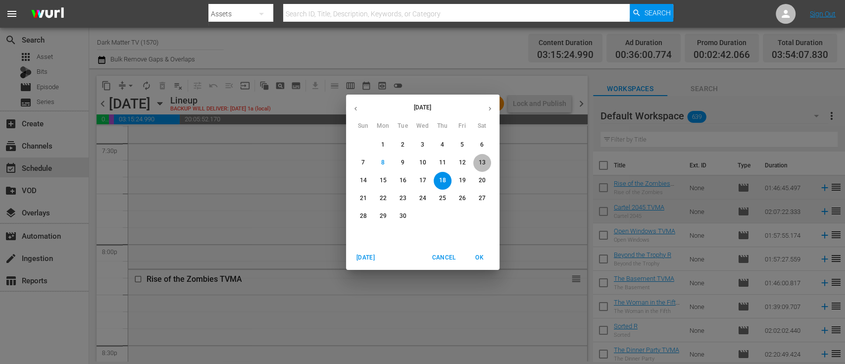
click at [486, 161] on span "13" at bounding box center [482, 162] width 18 height 8
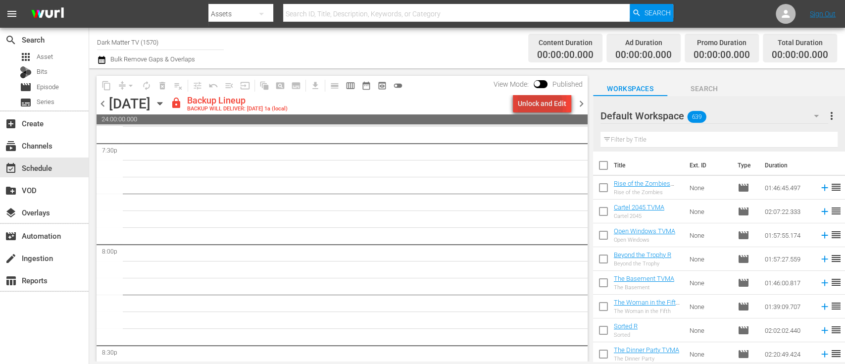
click at [535, 106] on div "Unlock and Edit" at bounding box center [542, 104] width 48 height 18
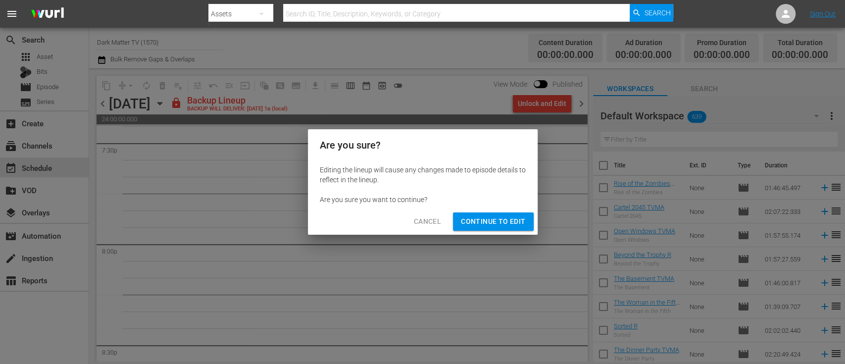
click at [484, 218] on span "Continue to Edit" at bounding box center [493, 221] width 64 height 12
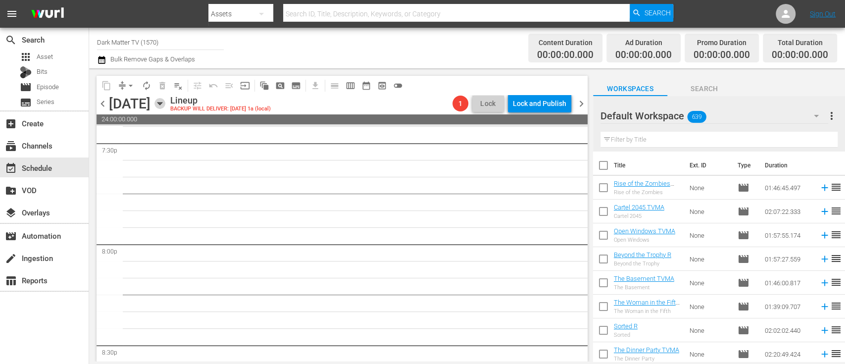
click at [165, 101] on icon "button" at bounding box center [159, 103] width 11 height 11
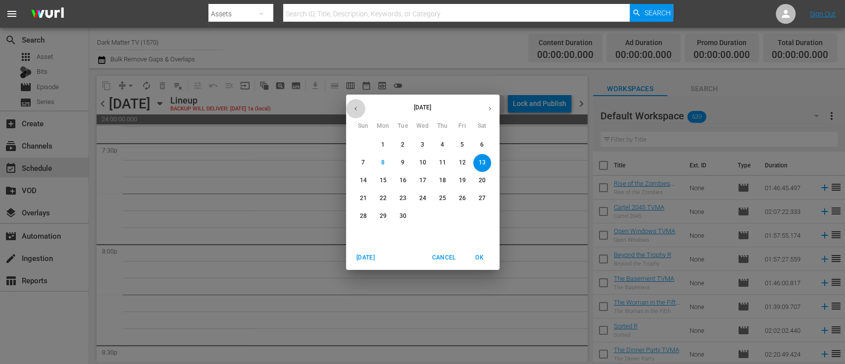
click at [356, 105] on icon "button" at bounding box center [355, 108] width 7 height 7
click at [480, 145] on p "2" at bounding box center [481, 145] width 3 height 8
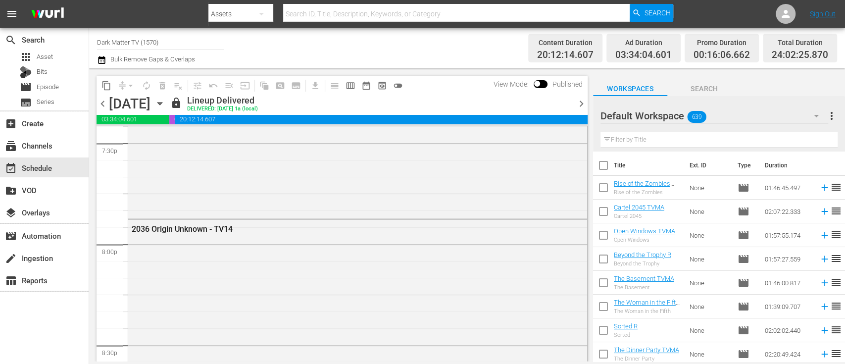
scroll to position [3835, 0]
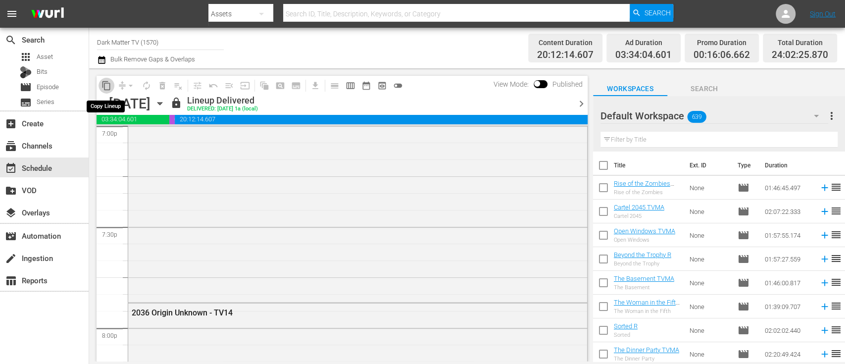
click at [106, 83] on span "content_copy" at bounding box center [106, 86] width 10 height 10
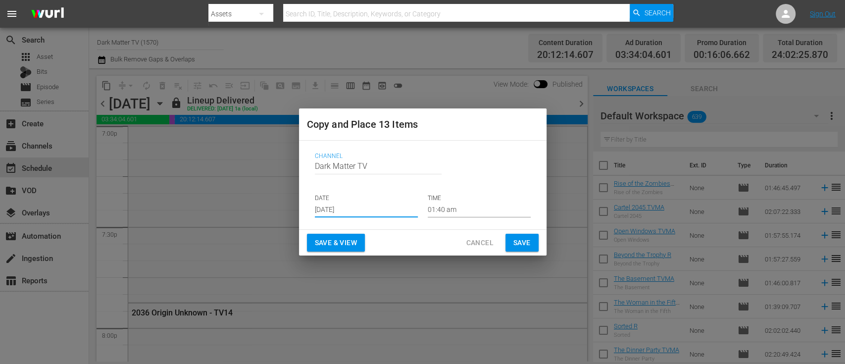
click at [381, 210] on input "Sep 10th 2025" at bounding box center [366, 209] width 103 height 15
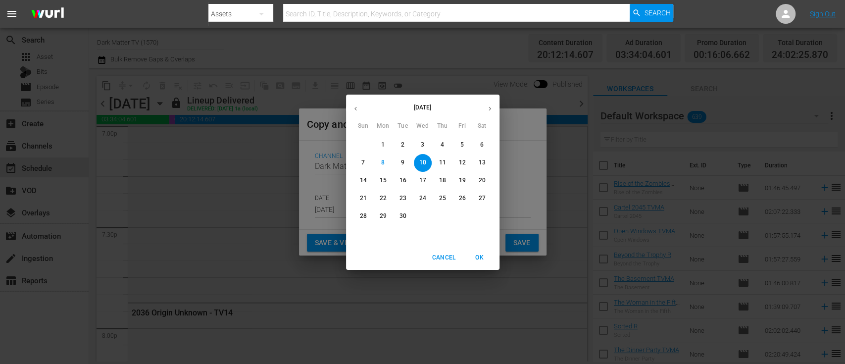
click at [479, 161] on p "13" at bounding box center [481, 162] width 7 height 8
type input "Sep 13th 2025"
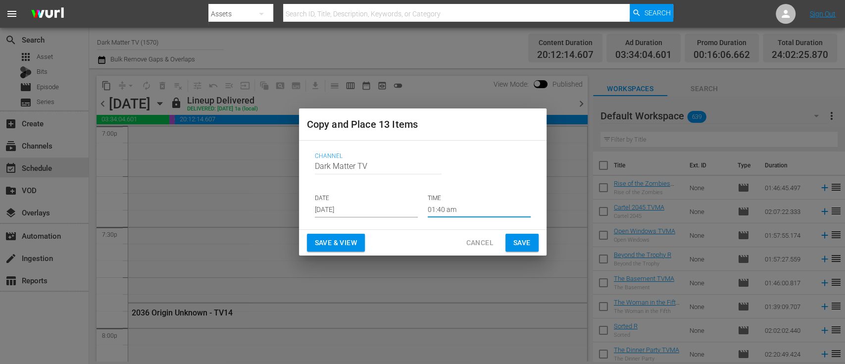
click at [443, 209] on input "01:40 am" at bounding box center [478, 209] width 103 height 15
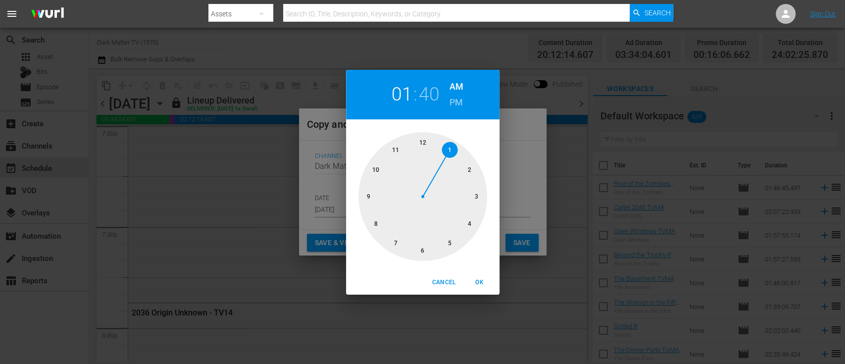
click at [420, 141] on div at bounding box center [422, 196] width 129 height 129
click at [482, 283] on span "OK" at bounding box center [480, 282] width 24 height 10
type input "12:40 am"
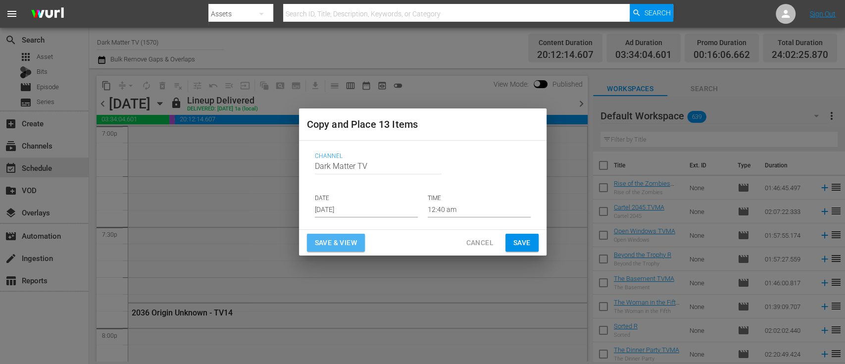
click at [350, 241] on span "Save & View" at bounding box center [336, 242] width 42 height 12
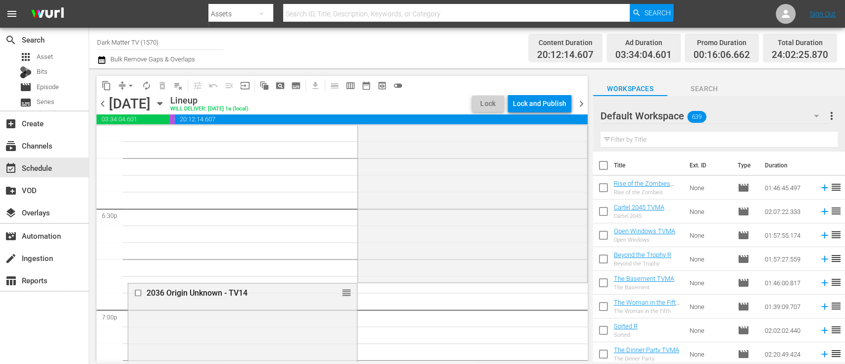
scroll to position [3651, 0]
click at [683, 137] on input "text" at bounding box center [718, 140] width 237 height 16
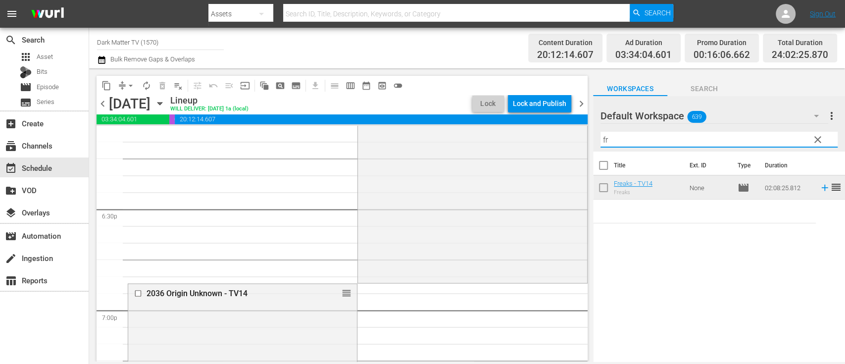
type input "f"
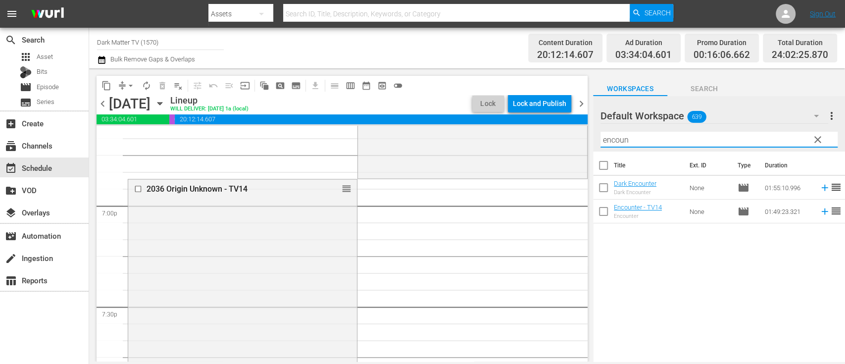
scroll to position [3757, 0]
click at [136, 187] on input "checkbox" at bounding box center [139, 188] width 10 height 8
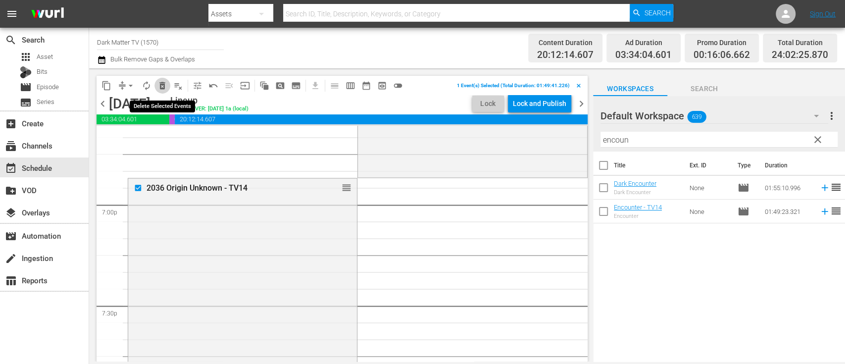
click at [162, 84] on span "delete_forever_outlined" at bounding box center [162, 86] width 10 height 10
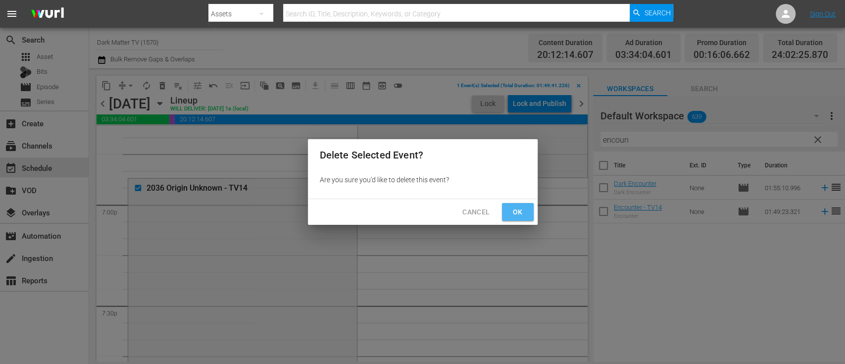
click at [522, 216] on span "Ok" at bounding box center [518, 212] width 16 height 12
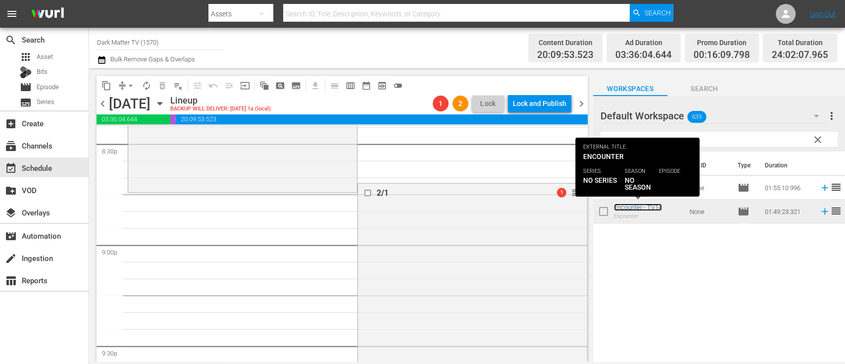
scroll to position [4137, 0]
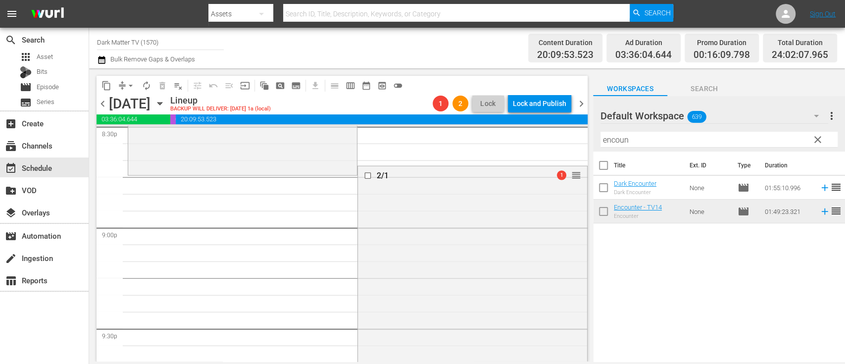
click at [636, 141] on input "encoun" at bounding box center [718, 140] width 237 height 16
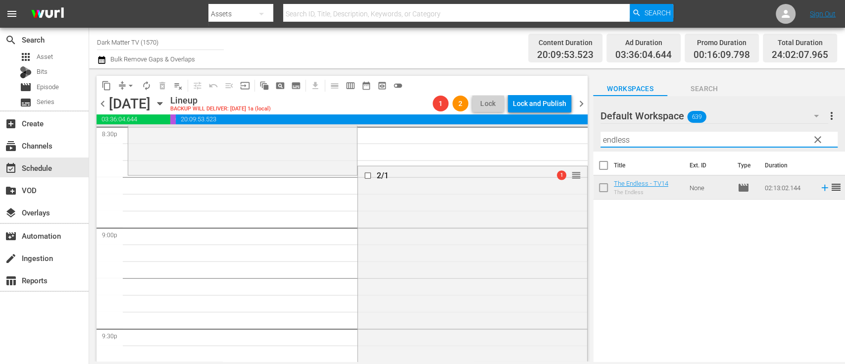
drag, startPoint x: 638, startPoint y: 141, endPoint x: 577, endPoint y: 142, distance: 61.4
click at [577, 142] on div "content_copy compress arrow_drop_down autorenew_outlined delete_forever_outline…" at bounding box center [467, 214] width 756 height 293
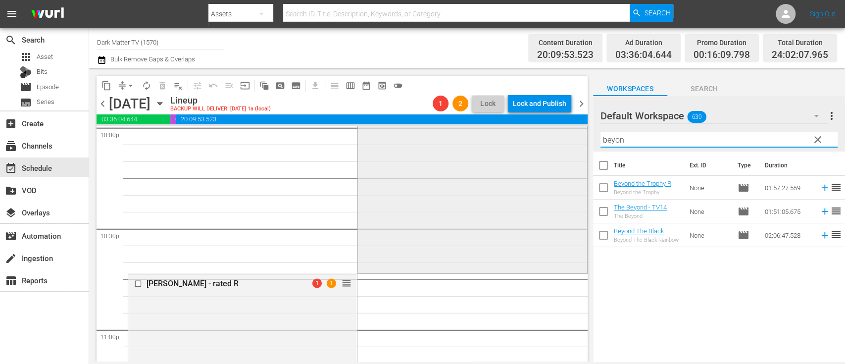
scroll to position [4438, 0]
type input "beyon"
click at [141, 285] on input "checkbox" at bounding box center [139, 284] width 10 height 8
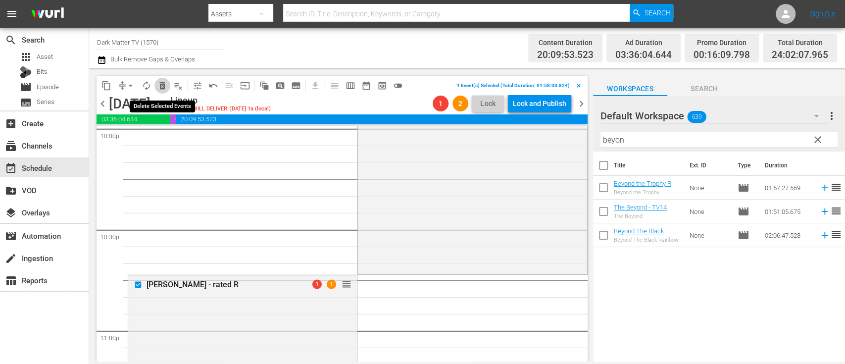
click at [163, 88] on span "delete_forever_outlined" at bounding box center [162, 86] width 10 height 10
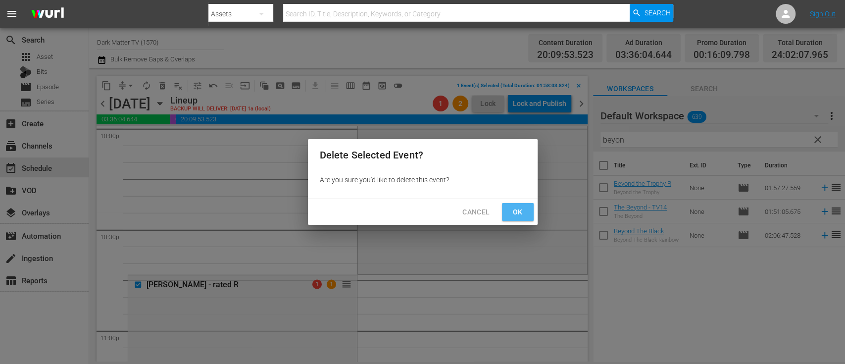
click at [515, 208] on span "Ok" at bounding box center [518, 212] width 16 height 12
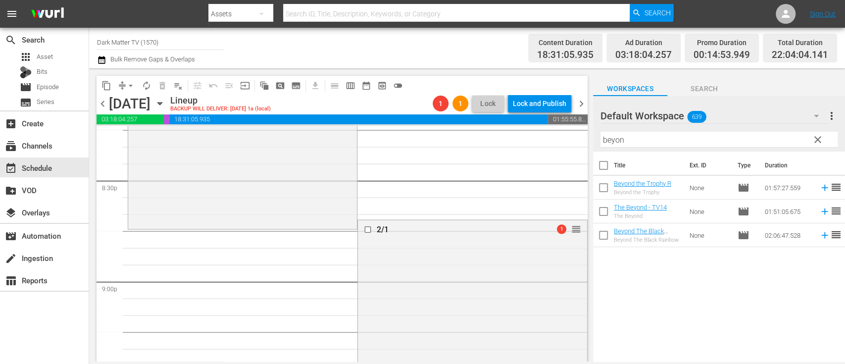
scroll to position [4083, 0]
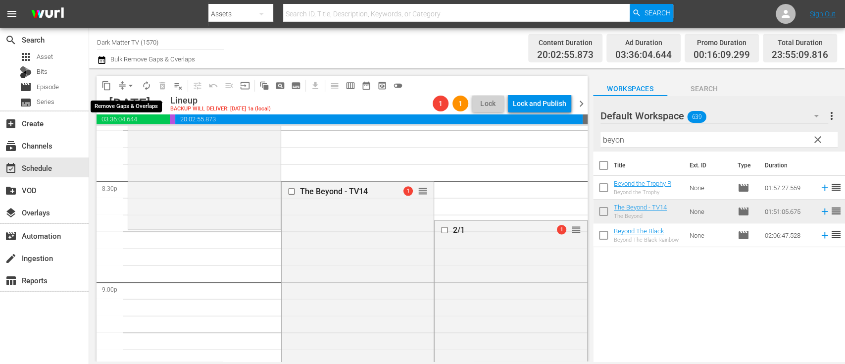
click at [131, 89] on span "arrow_drop_down" at bounding box center [131, 86] width 10 height 10
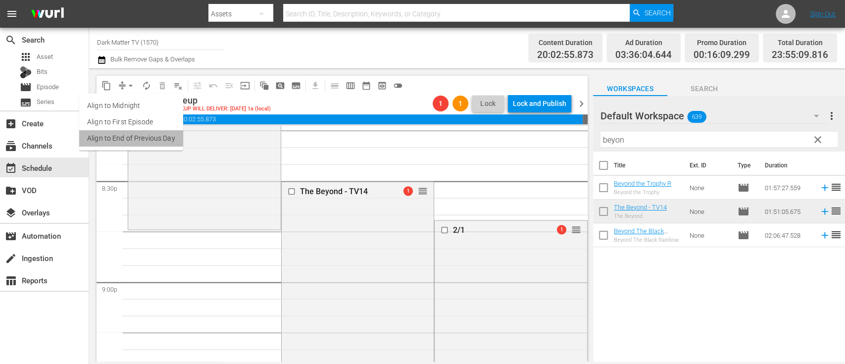
click at [142, 141] on li "Align to End of Previous Day" at bounding box center [131, 138] width 104 height 16
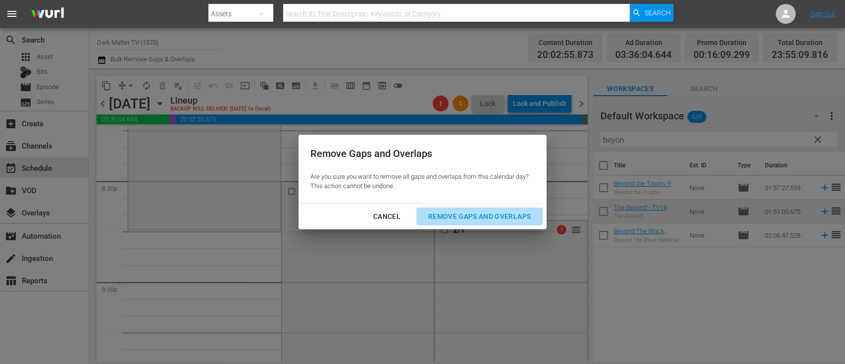
click at [478, 220] on div "Remove Gaps and Overlaps" at bounding box center [479, 216] width 118 height 12
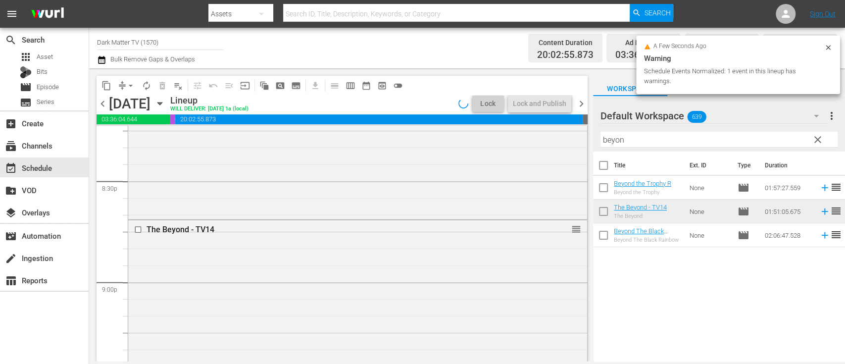
scroll to position [4116, 0]
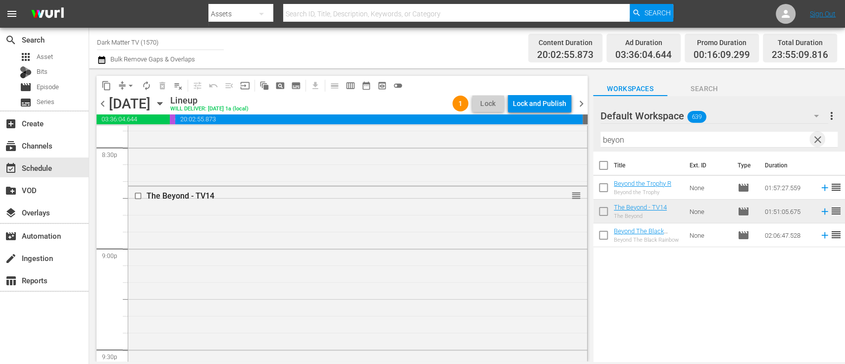
click at [817, 142] on span "clear" at bounding box center [817, 140] width 12 height 12
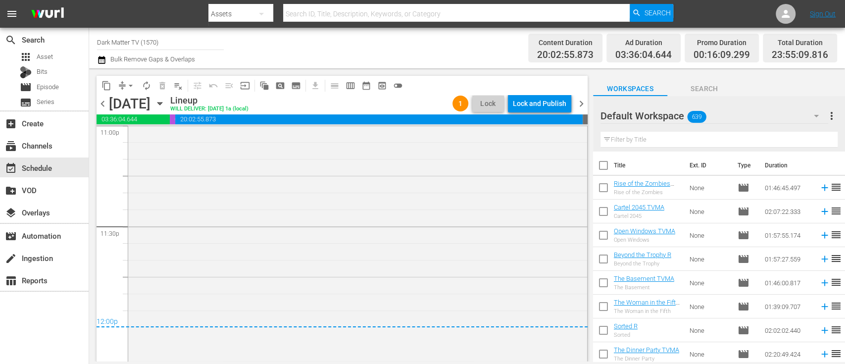
scroll to position [4725, 0]
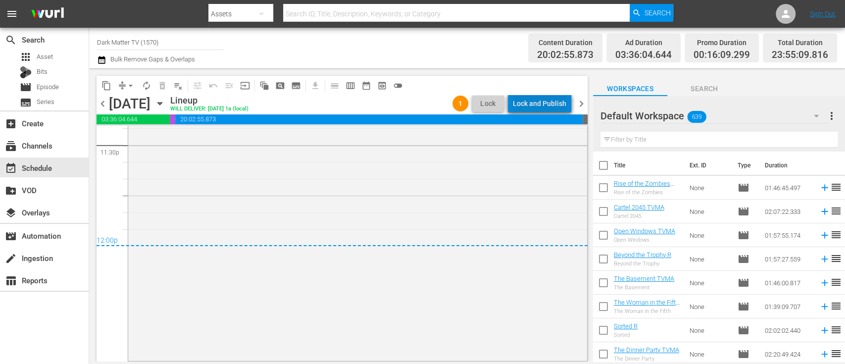
click at [548, 101] on div "Lock and Publish" at bounding box center [539, 104] width 53 height 18
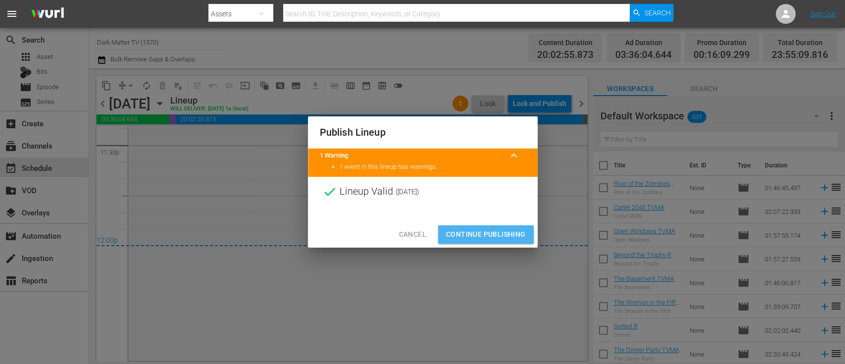
click at [476, 232] on span "Continue Publishing" at bounding box center [486, 234] width 80 height 12
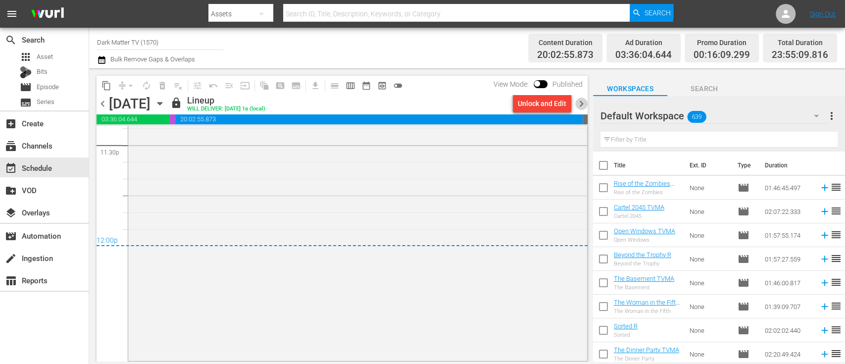
click at [585, 104] on span "chevron_right" at bounding box center [581, 103] width 12 height 12
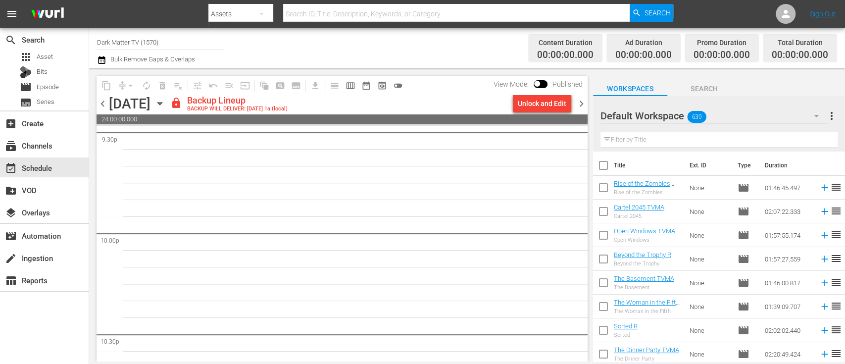
scroll to position [4332, 0]
click at [538, 96] on div "Unlock and Edit" at bounding box center [542, 104] width 48 height 18
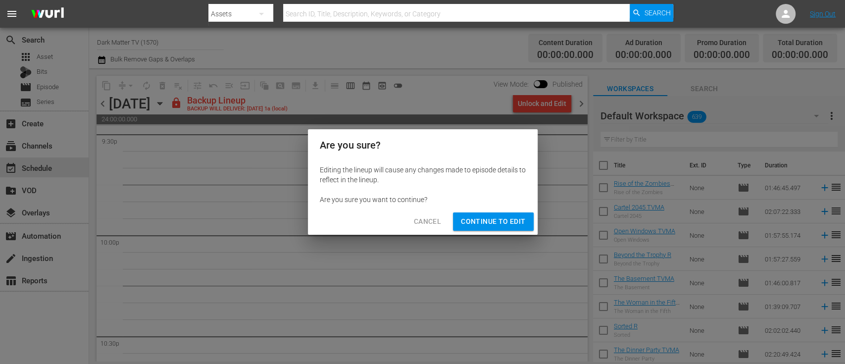
click at [490, 227] on span "Continue to Edit" at bounding box center [493, 221] width 64 height 12
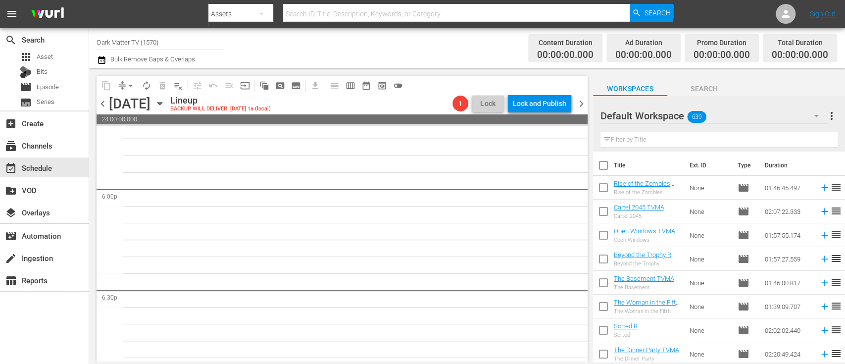
scroll to position [3570, 0]
click at [638, 138] on input "text" at bounding box center [718, 140] width 237 height 16
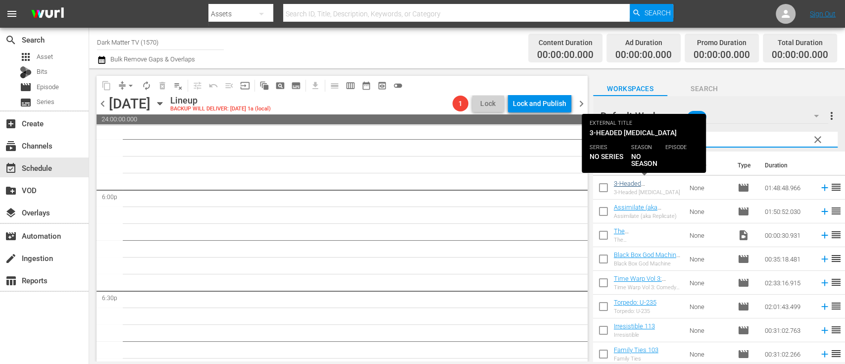
type input "3"
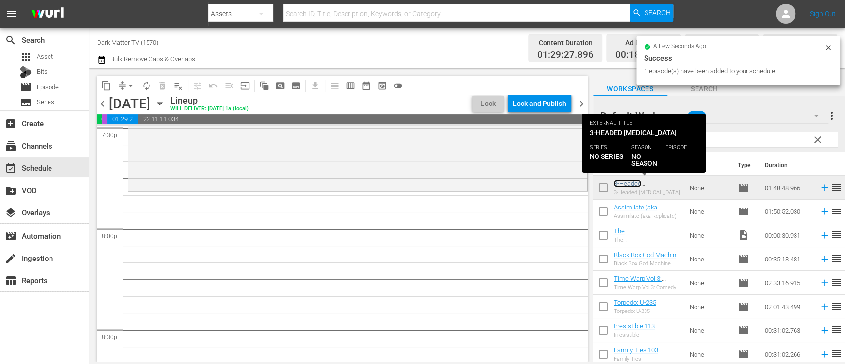
scroll to position [3938, 0]
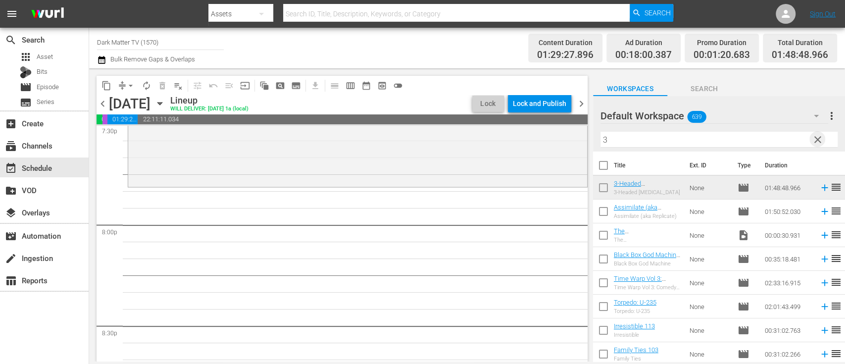
click at [819, 140] on span "clear" at bounding box center [817, 140] width 12 height 12
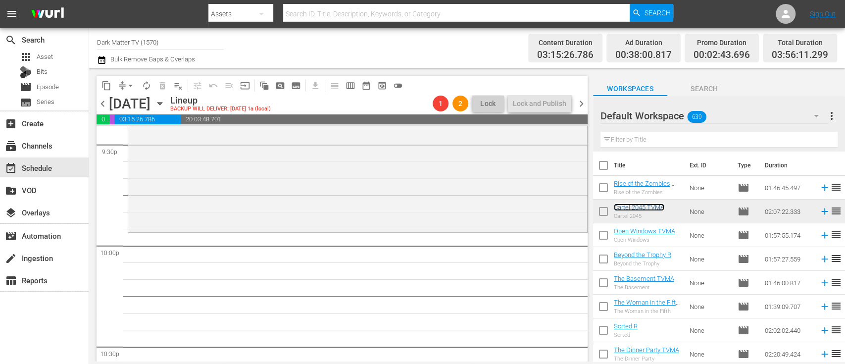
scroll to position [4324, 0]
click at [656, 142] on input "text" at bounding box center [718, 140] width 237 height 16
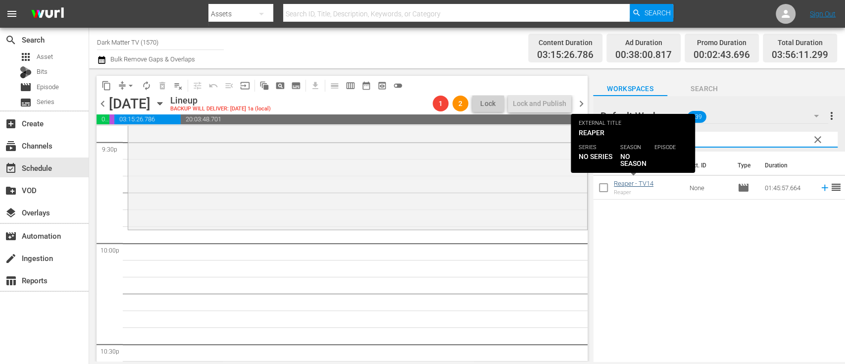
type input "reaper"
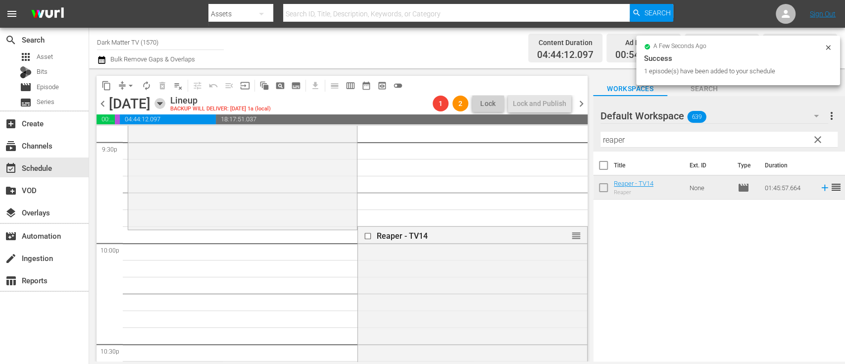
click at [165, 101] on icon "button" at bounding box center [159, 103] width 11 height 11
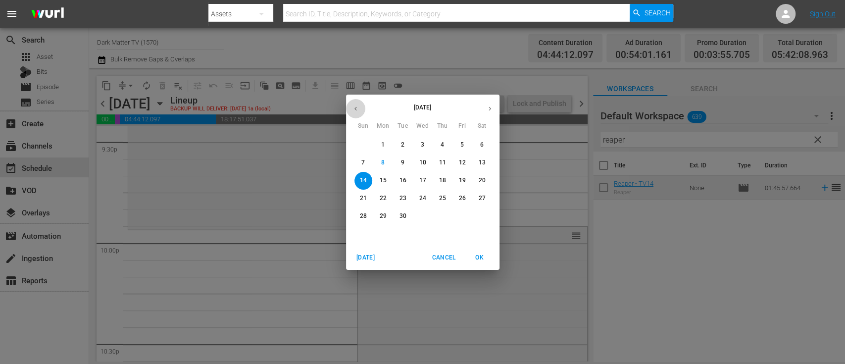
click at [354, 109] on icon "button" at bounding box center [355, 108] width 7 height 7
click at [439, 159] on span "7" at bounding box center [442, 162] width 18 height 8
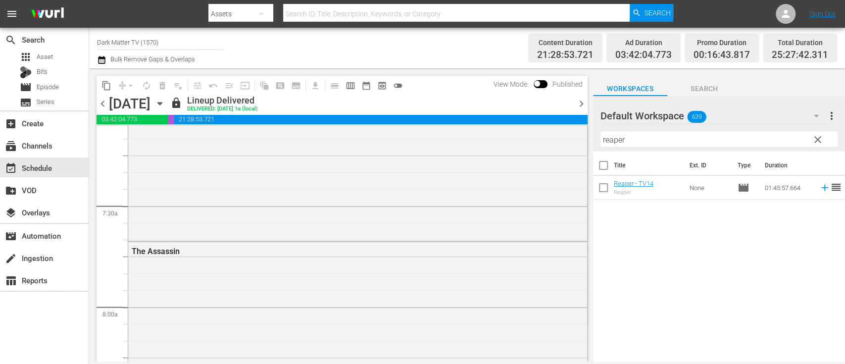
scroll to position [1384, 0]
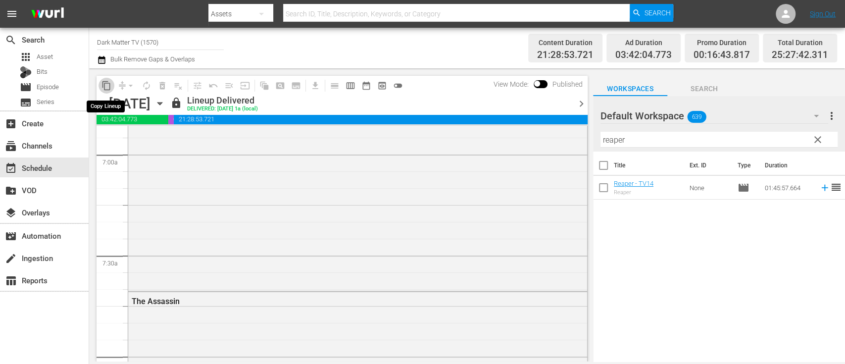
click at [107, 84] on span "content_copy" at bounding box center [106, 86] width 10 height 10
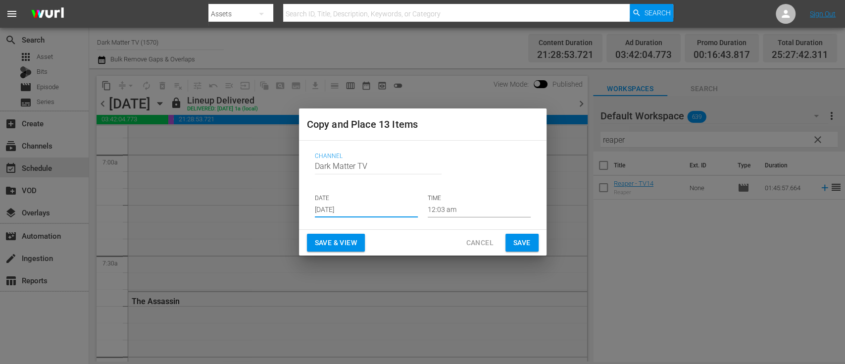
click at [347, 204] on input "Sep 10th 2025" at bounding box center [366, 209] width 103 height 15
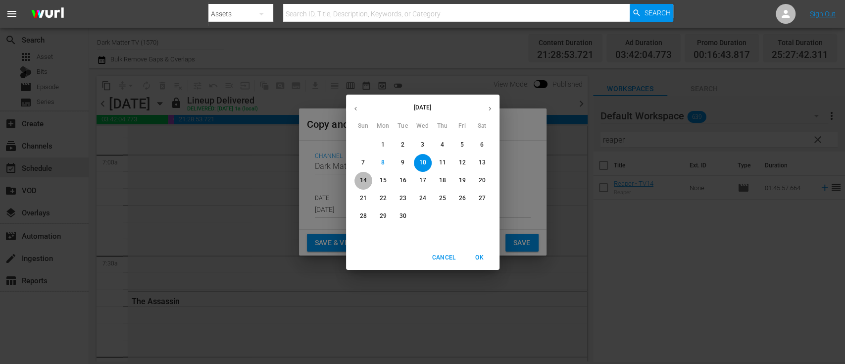
click at [364, 181] on p "14" at bounding box center [362, 180] width 7 height 8
type input "Sep 14th 2025"
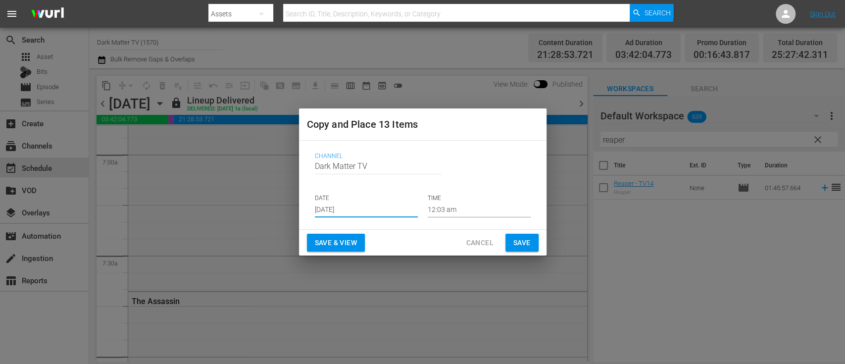
click at [348, 240] on span "Save & View" at bounding box center [336, 242] width 42 height 12
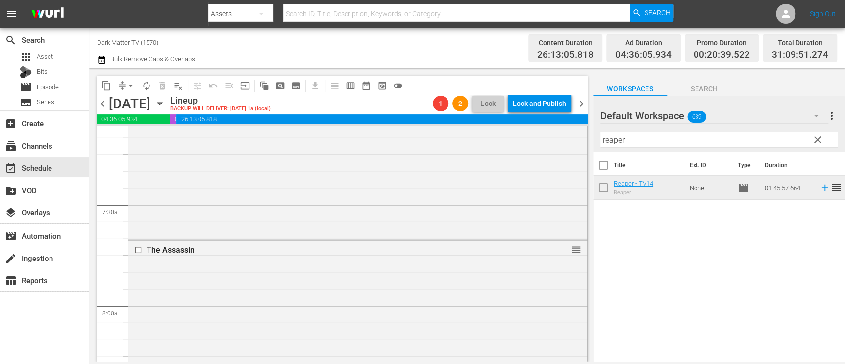
scroll to position [1401, 0]
click at [815, 142] on span "clear" at bounding box center [817, 140] width 12 height 12
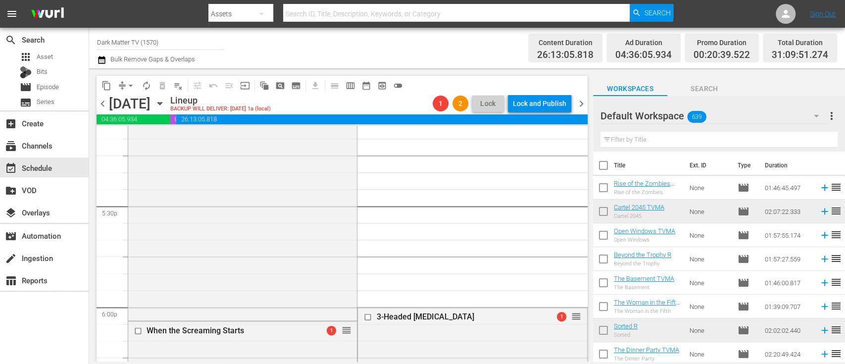
scroll to position [3456, 0]
click at [135, 329] on input "checkbox" at bounding box center [139, 327] width 10 height 8
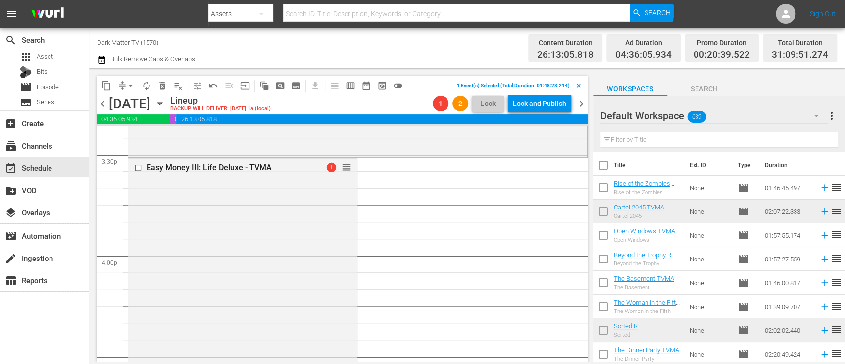
scroll to position [3099, 0]
click at [142, 169] on input "checkbox" at bounding box center [139, 169] width 10 height 8
click at [163, 88] on span "delete_forever_outlined" at bounding box center [162, 86] width 10 height 10
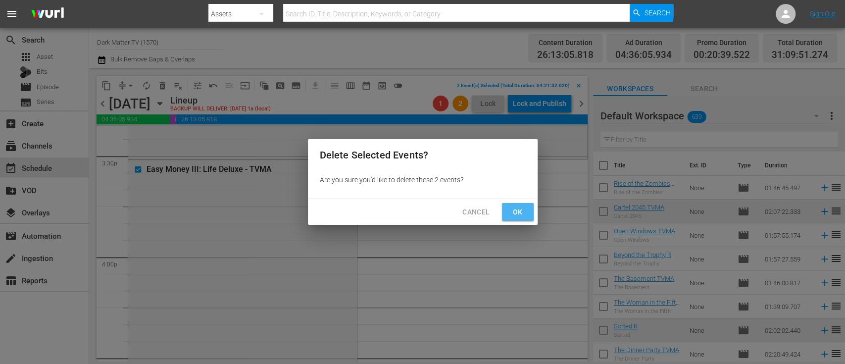
click at [515, 209] on span "Ok" at bounding box center [518, 212] width 16 height 12
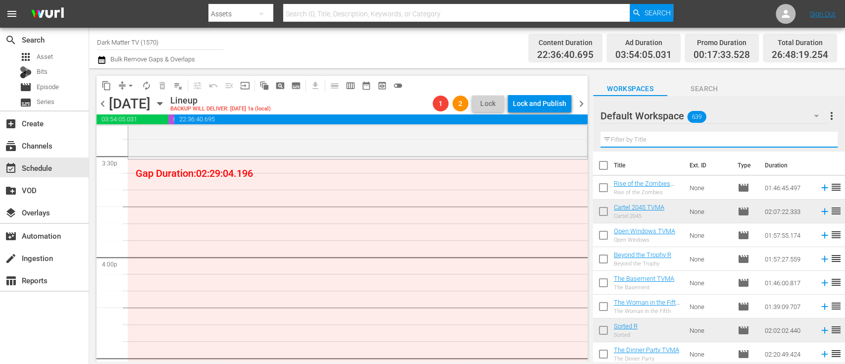
click at [664, 139] on input "text" at bounding box center [718, 140] width 237 height 16
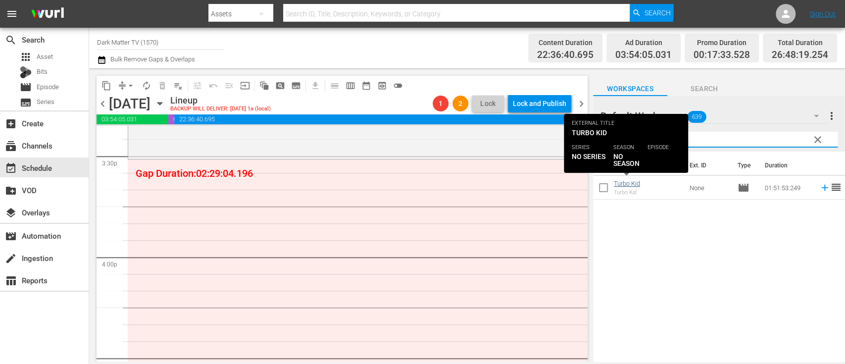
type input "turbo"
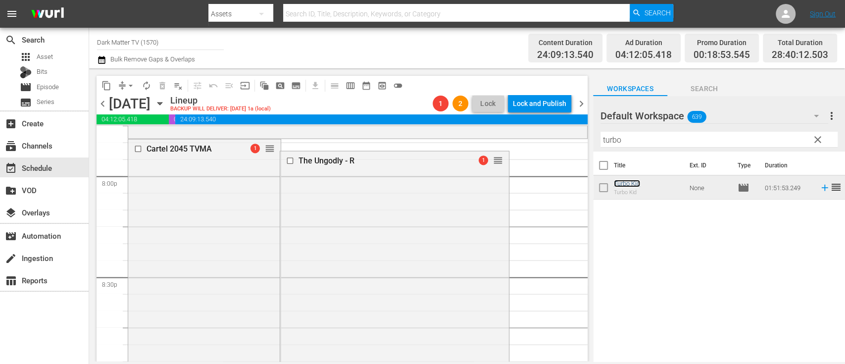
scroll to position [3989, 0]
click at [285, 159] on input "checkbox" at bounding box center [290, 158] width 10 height 8
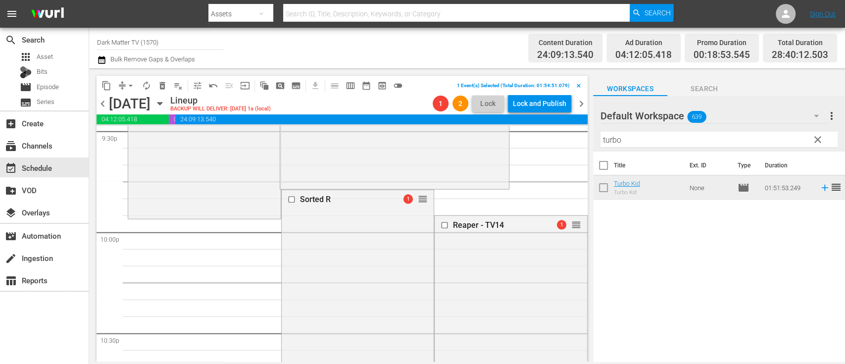
scroll to position [4335, 0]
click at [288, 198] on input "checkbox" at bounding box center [292, 198] width 10 height 8
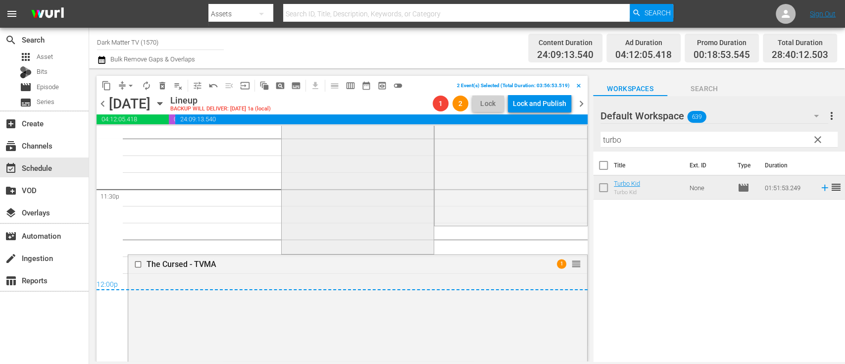
scroll to position [4682, 0]
click at [162, 86] on span "delete_forever_outlined" at bounding box center [162, 86] width 10 height 10
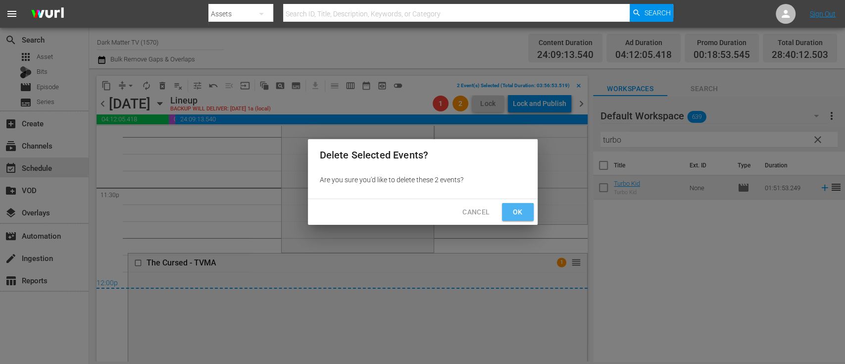
click at [511, 210] on span "Ok" at bounding box center [518, 212] width 16 height 12
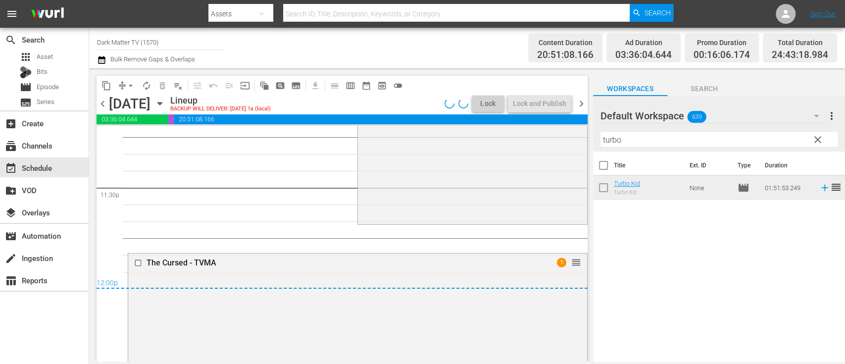
scroll to position [4699, 0]
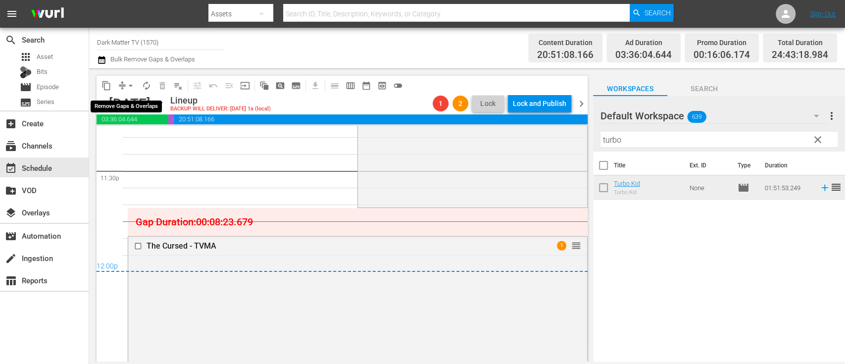
click at [133, 84] on span "arrow_drop_down" at bounding box center [131, 86] width 10 height 10
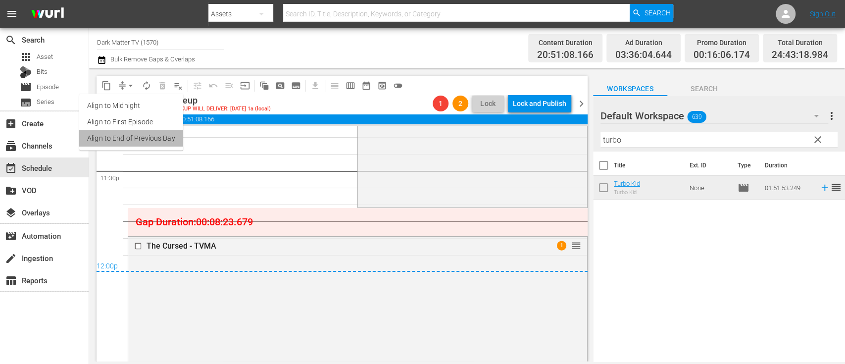
click at [143, 139] on li "Align to End of Previous Day" at bounding box center [131, 138] width 104 height 16
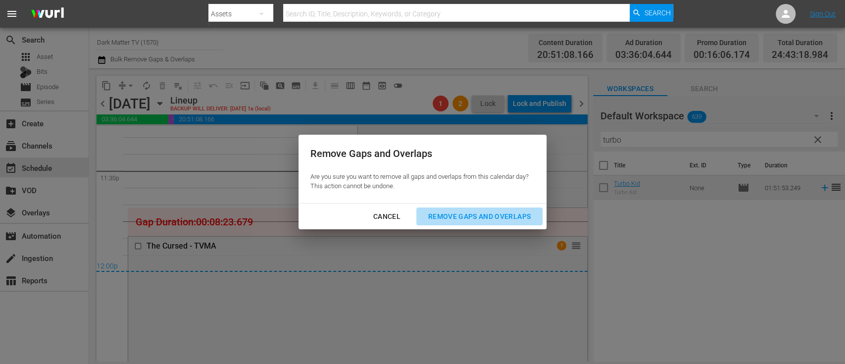
click at [460, 220] on div "Remove Gaps and Overlaps" at bounding box center [479, 216] width 118 height 12
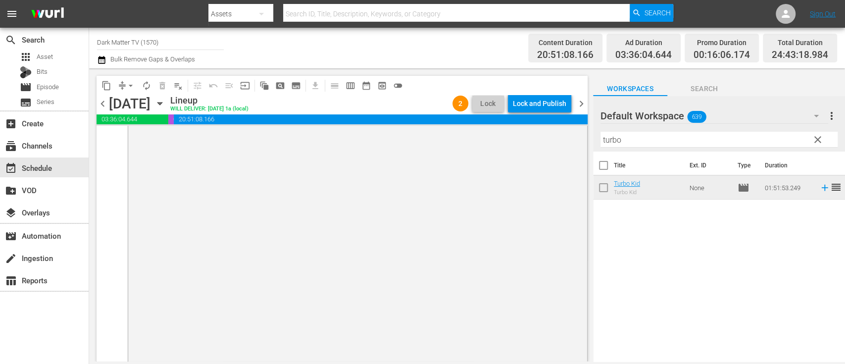
scroll to position [4870, 0]
click at [548, 105] on div "Lock and Publish" at bounding box center [539, 104] width 53 height 18
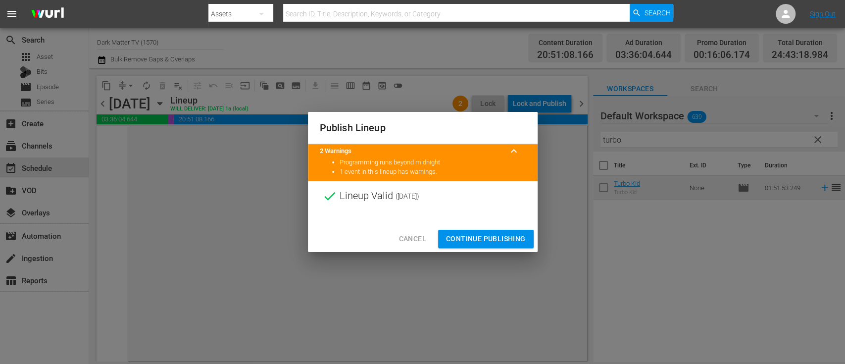
click at [475, 239] on span "Continue Publishing" at bounding box center [486, 239] width 80 height 12
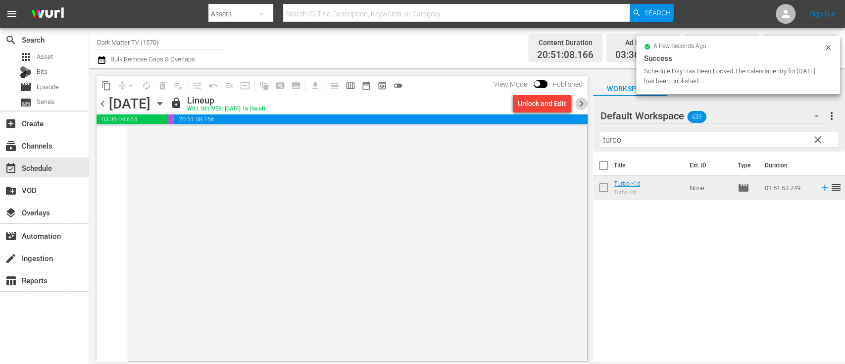
click at [582, 105] on span "chevron_right" at bounding box center [581, 103] width 12 height 12
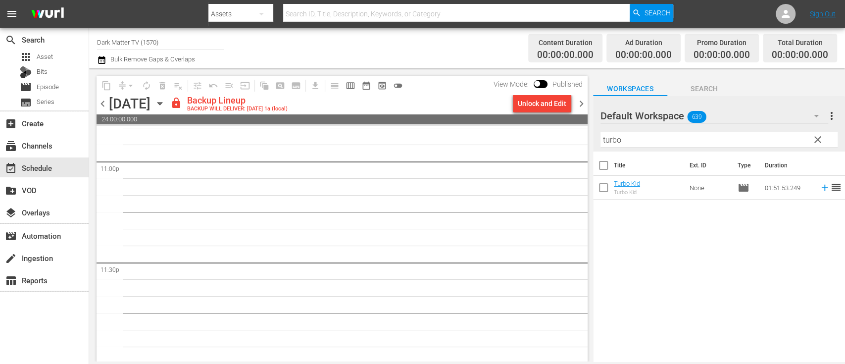
scroll to position [4609, 0]
click at [100, 60] on icon "button" at bounding box center [101, 60] width 9 height 12
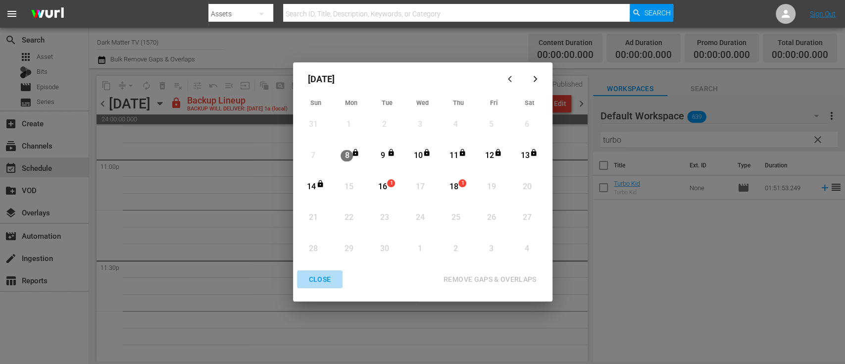
click at [322, 279] on div "CLOSE" at bounding box center [320, 279] width 38 height 12
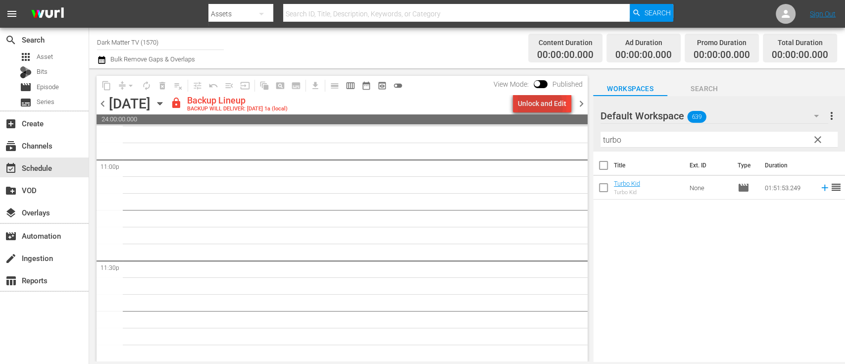
click at [537, 106] on div "Unlock and Edit" at bounding box center [542, 104] width 48 height 18
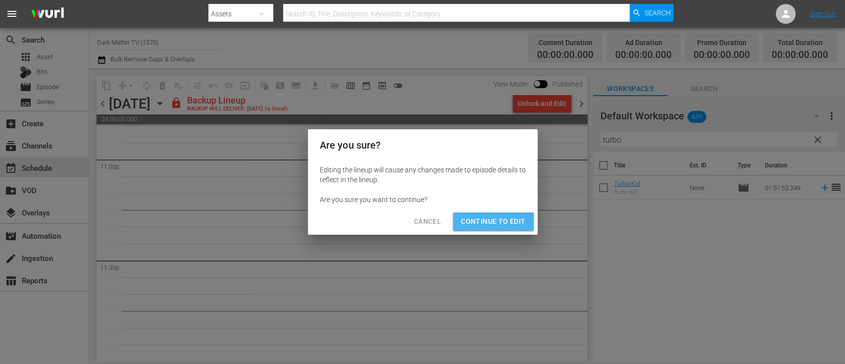
click at [485, 224] on span "Continue to Edit" at bounding box center [493, 221] width 64 height 12
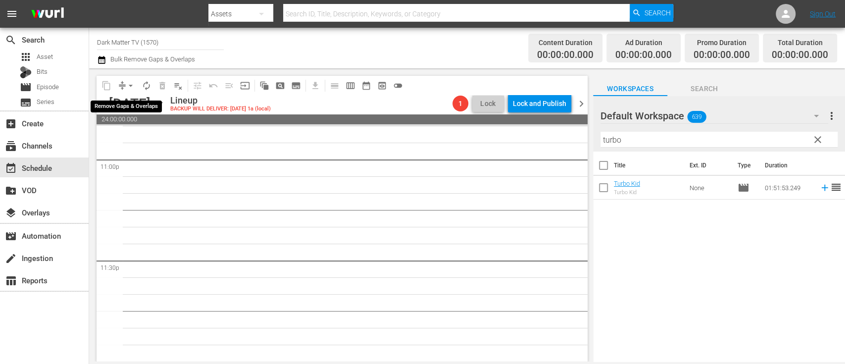
click at [130, 85] on span "arrow_drop_down" at bounding box center [131, 86] width 10 height 10
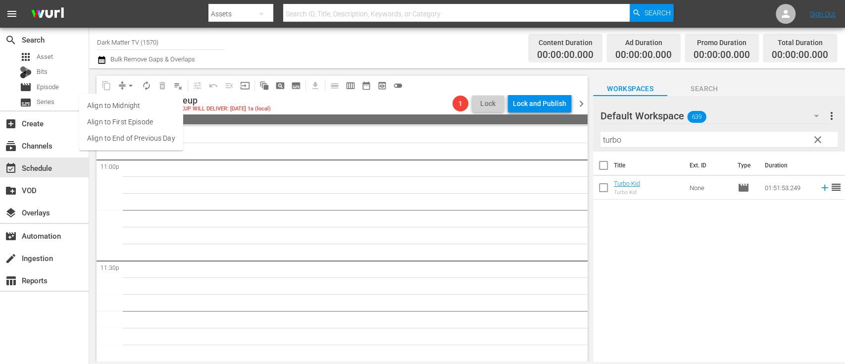
click at [162, 104] on icon "button" at bounding box center [159, 103] width 4 height 2
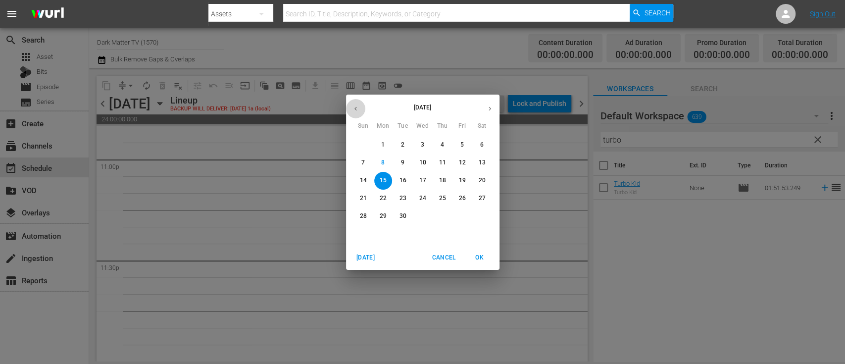
click at [353, 108] on icon "button" at bounding box center [355, 108] width 7 height 7
click at [382, 165] on p "7" at bounding box center [382, 162] width 3 height 8
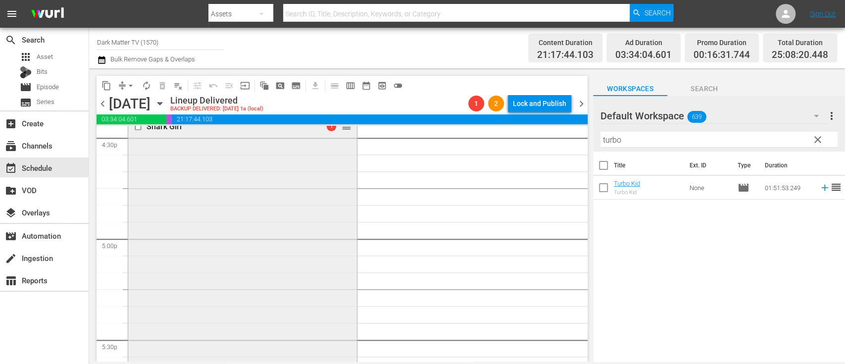
scroll to position [3313, 0]
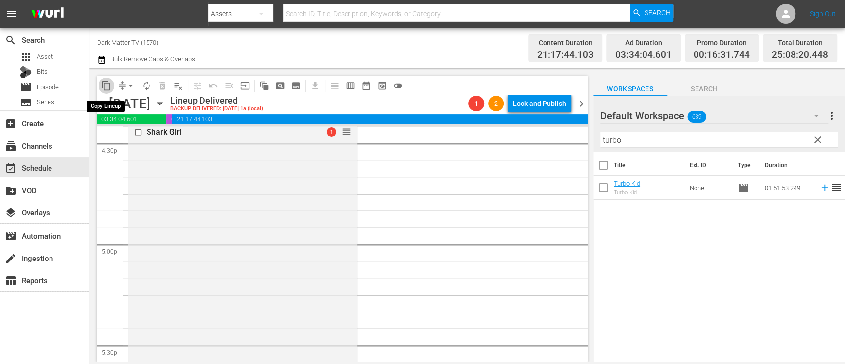
click at [107, 81] on span "content_copy" at bounding box center [106, 86] width 10 height 10
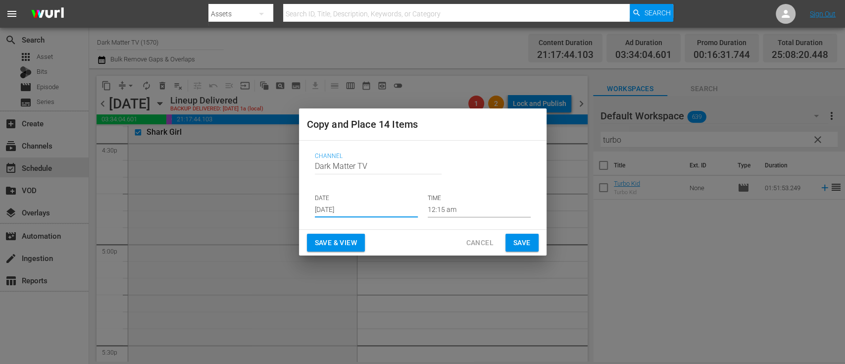
click at [360, 208] on input "Sep 10th 2025" at bounding box center [366, 209] width 103 height 15
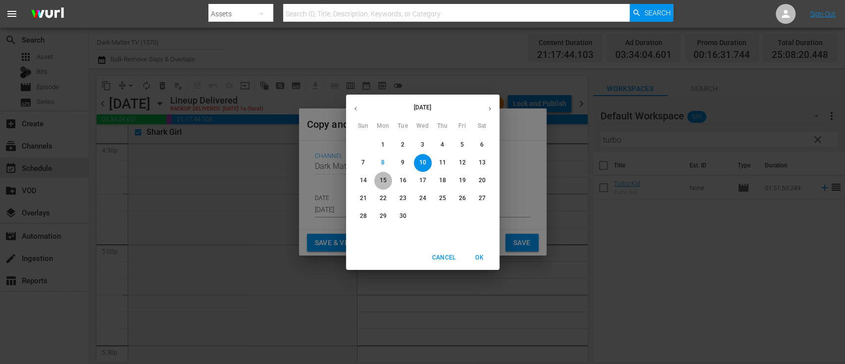
click at [383, 178] on p "15" at bounding box center [382, 180] width 7 height 8
type input "Sep 15th 2025"
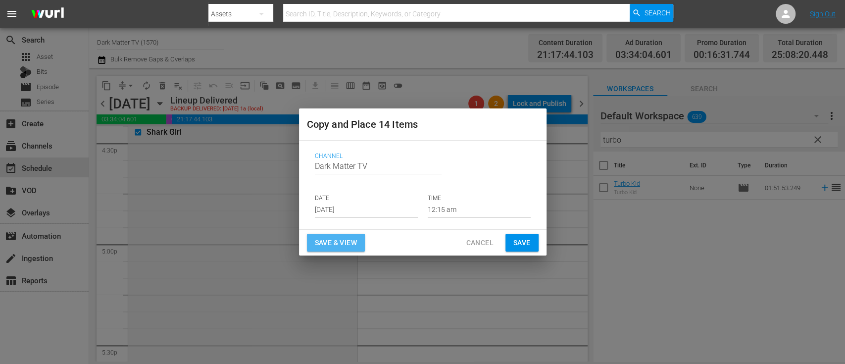
click at [336, 250] on button "Save & View" at bounding box center [336, 243] width 58 height 18
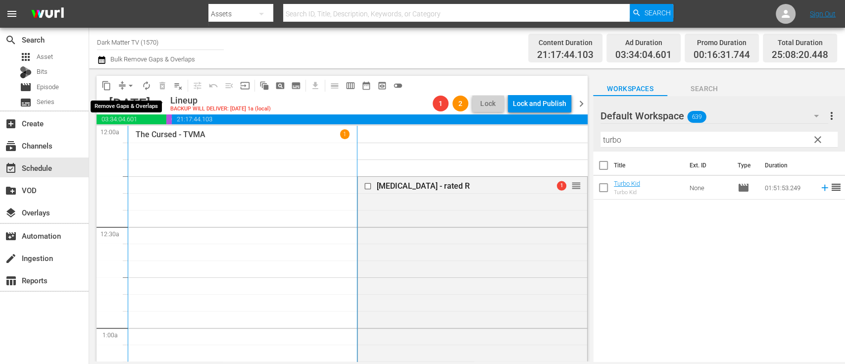
click at [131, 82] on span "arrow_drop_down" at bounding box center [131, 86] width 10 height 10
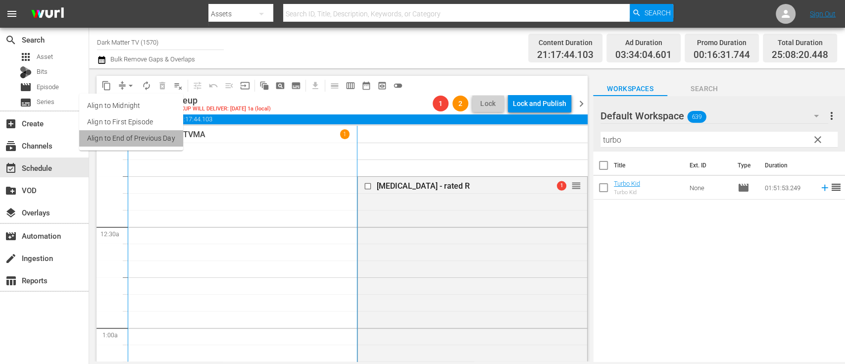
click at [146, 137] on li "Align to End of Previous Day" at bounding box center [131, 138] width 104 height 16
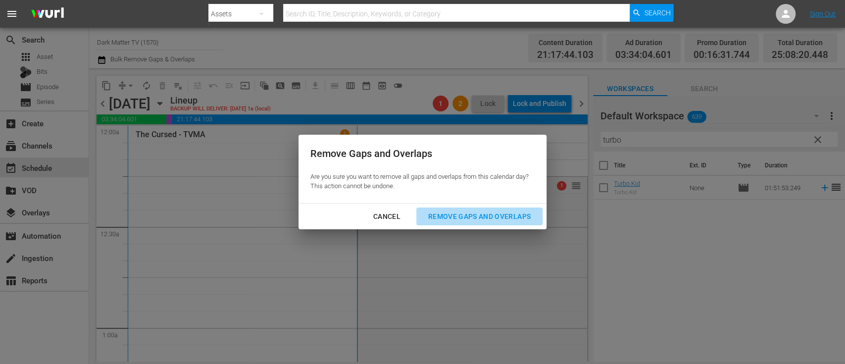
click at [487, 211] on div "Remove Gaps and Overlaps" at bounding box center [479, 216] width 118 height 12
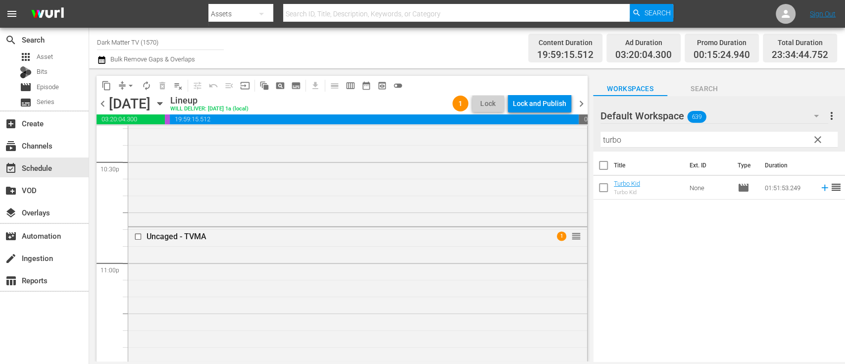
scroll to position [4500, 0]
click at [554, 102] on div "Lock and Publish" at bounding box center [539, 104] width 53 height 18
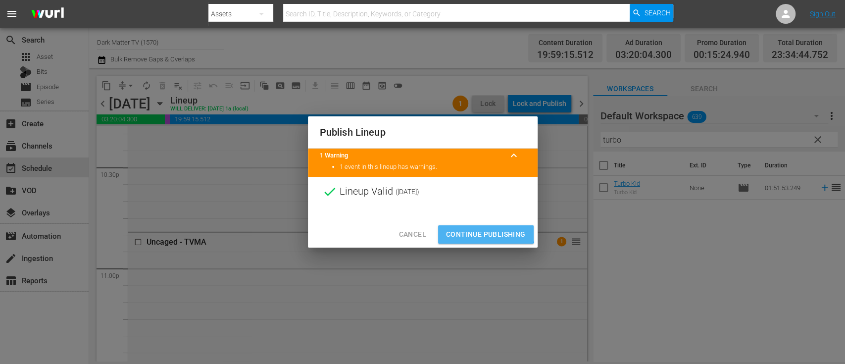
click at [476, 232] on span "Continue Publishing" at bounding box center [486, 234] width 80 height 12
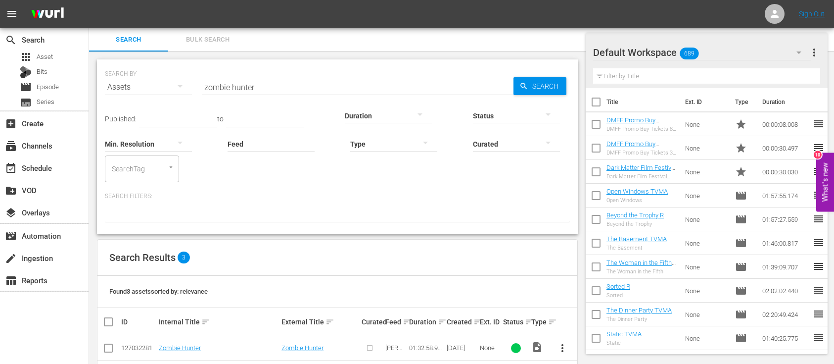
scroll to position [63, 0]
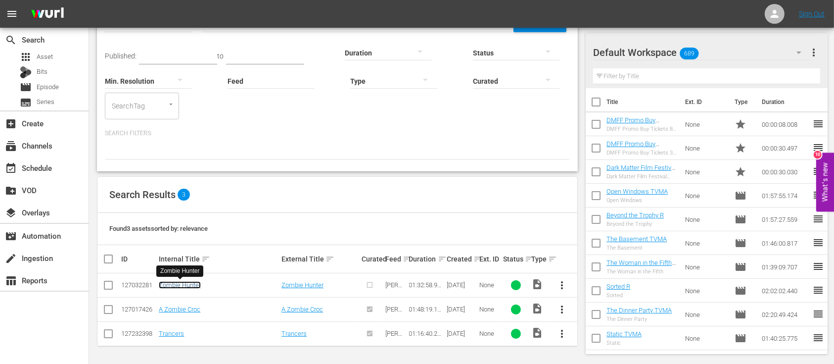
click at [188, 282] on link "Zombie Hunter" at bounding box center [180, 284] width 42 height 7
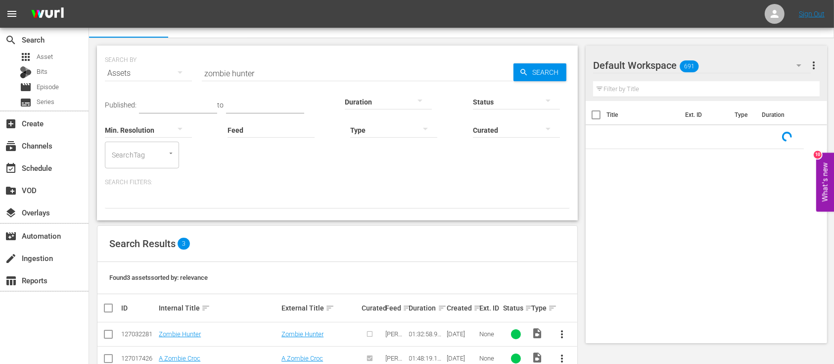
scroll to position [63, 0]
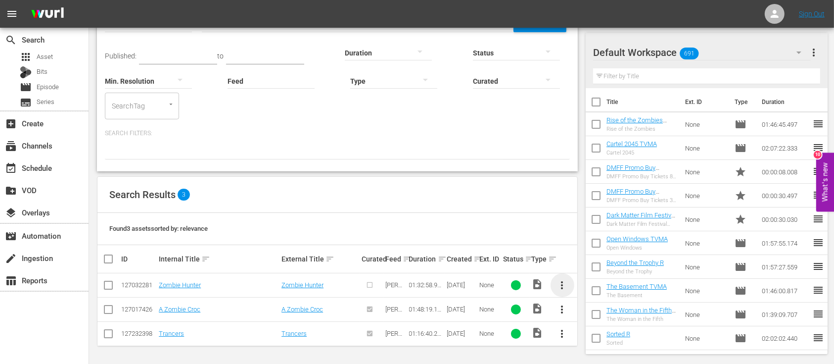
click at [562, 284] on span "more_vert" at bounding box center [563, 285] width 12 height 12
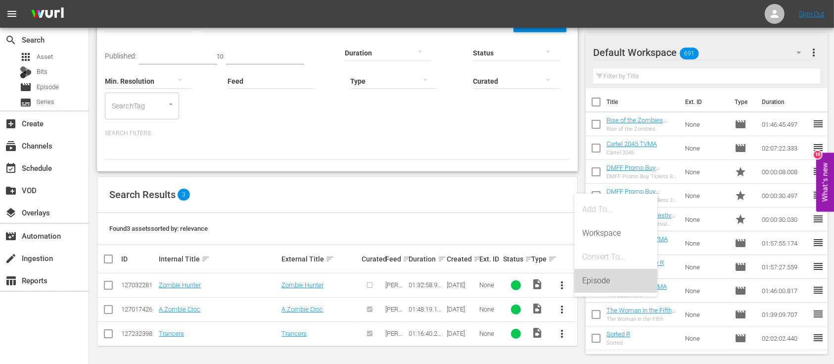
click at [590, 283] on div "Episode" at bounding box center [615, 281] width 67 height 24
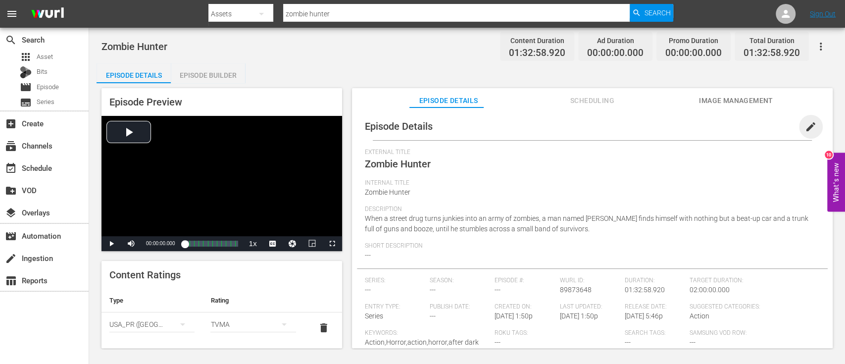
click at [804, 128] on span "edit" at bounding box center [810, 127] width 12 height 12
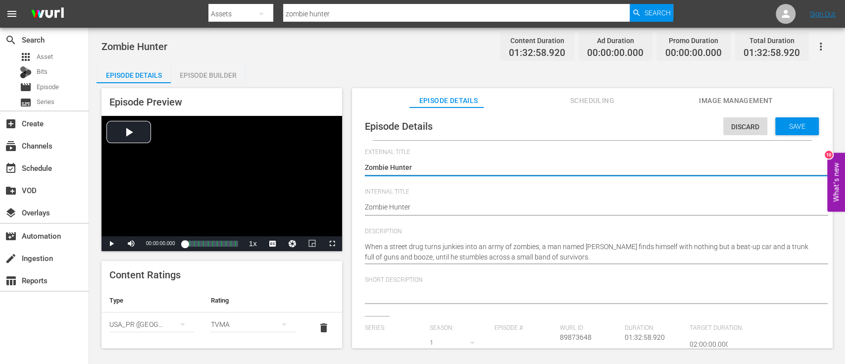
type input "No Series"
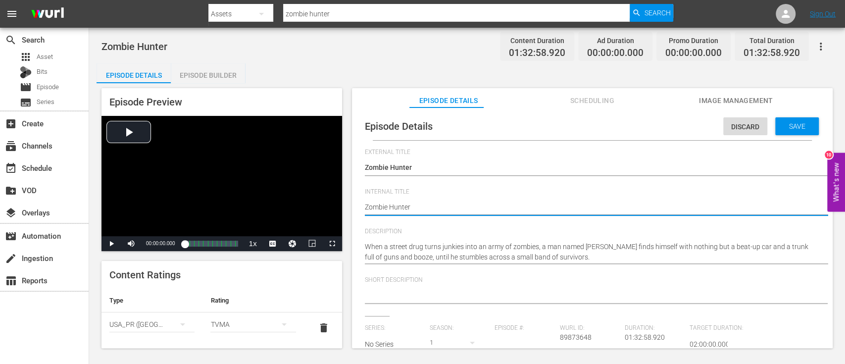
type textarea "Zombie Hunter"
type textarea "Zombie Hunter T"
type textarea "Zombie Hunter TV"
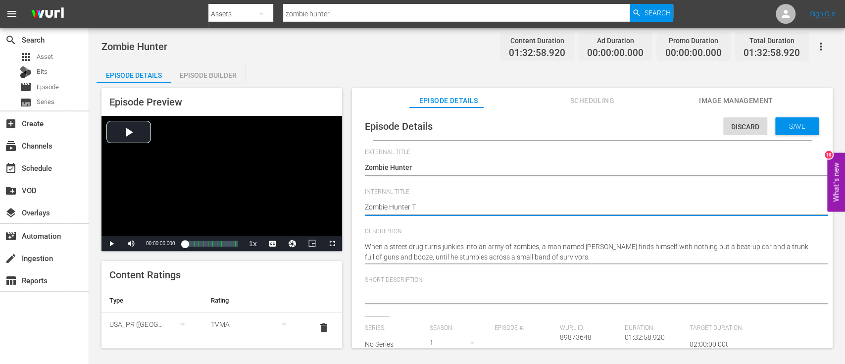
type textarea "Zombie Hunter TV"
type textarea "Zombie Hunter TVm"
type textarea "Zombie Hunter TV"
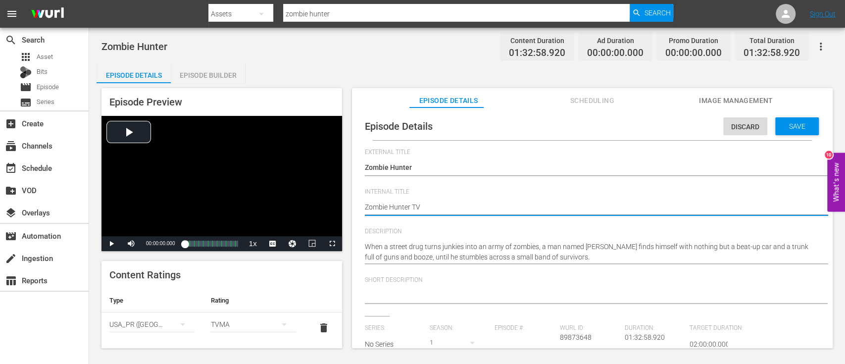
type textarea "Zombie Hunter TVM"
type textarea "Zombie Hunter TVMA"
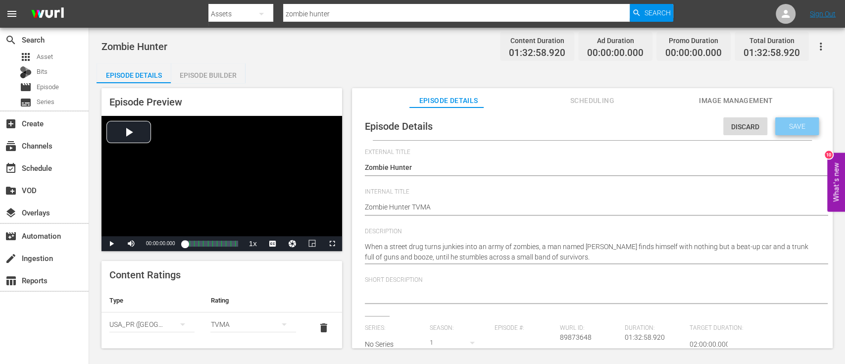
click at [781, 125] on span "Save" at bounding box center [797, 126] width 32 height 8
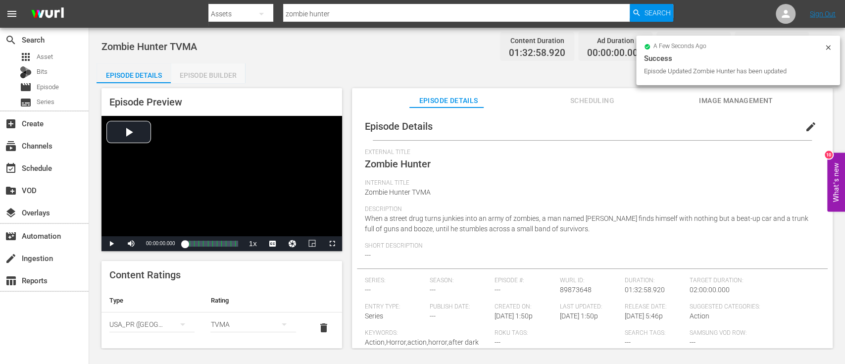
click at [211, 73] on div "Episode Builder" at bounding box center [208, 75] width 74 height 24
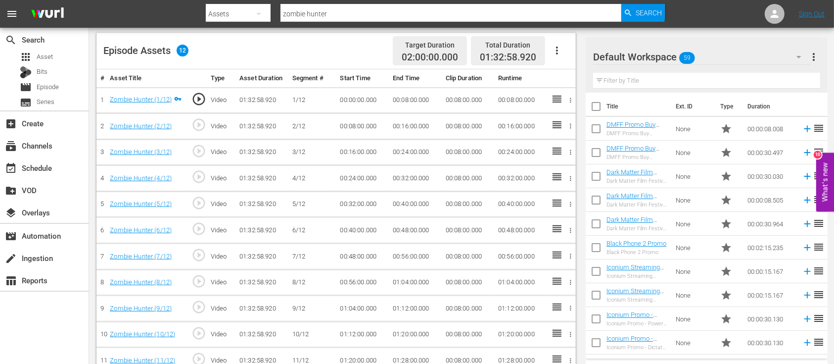
scroll to position [292, 0]
